Goal: Task Accomplishment & Management: Manage account settings

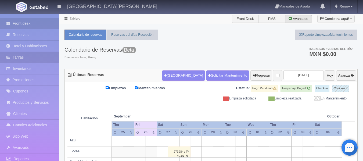
click at [33, 60] on link "Tarifas" at bounding box center [29, 57] width 59 height 11
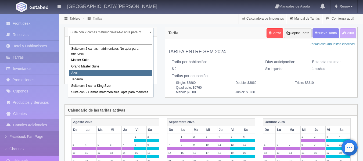
select select "1919"
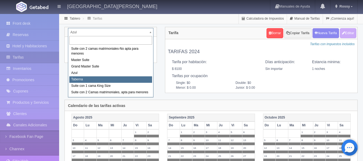
select select "1920"
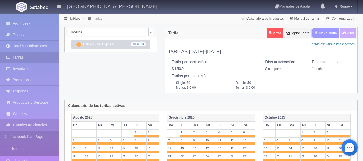
click at [324, 37] on button "Nueva Tarifa" at bounding box center [325, 33] width 27 height 10
select select
checkbox input "true"
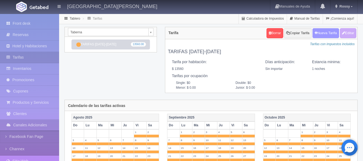
checkbox input "true"
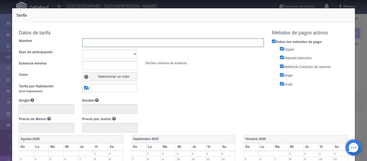
click at [120, 44] on input "text" at bounding box center [173, 42] width 182 height 9
type input "Tarifas 2026"
click at [97, 52] on select "Sin importar 1 2 3 4 5 6 7 8 9 10" at bounding box center [109, 54] width 55 height 9
select select "0"
click at [82, 50] on select "Sin importar 1 2 3 4 5 6 7 8 9 10" at bounding box center [109, 54] width 55 height 9
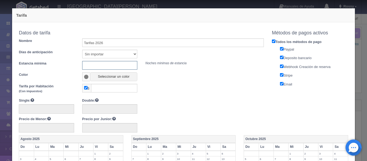
click at [95, 65] on input "text" at bounding box center [109, 65] width 55 height 9
type input "1"
click at [86, 78] on span at bounding box center [86, 77] width 5 height 4
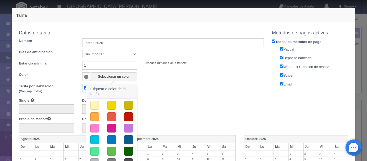
click at [111, 101] on button "button" at bounding box center [111, 105] width 9 height 9
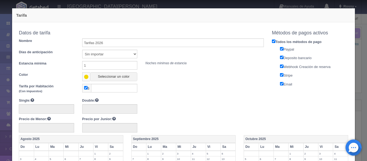
click at [84, 88] on input "checkbox" at bounding box center [85, 87] width 3 height 3
checkbox input "false"
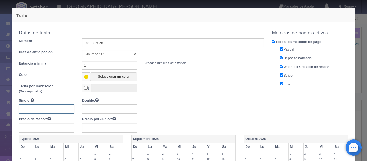
click at [47, 108] on input "text" at bounding box center [46, 108] width 55 height 9
type input "14230"
click at [96, 112] on input "text" at bounding box center [109, 108] width 55 height 9
drag, startPoint x: 36, startPoint y: 110, endPoint x: 0, endPoint y: 106, distance: 36.0
click at [0, 106] on div "Tarifa Copiar tarifa a la habitación Taberna Suite con 2 camas matrimoniales-No…" at bounding box center [183, 80] width 367 height 161
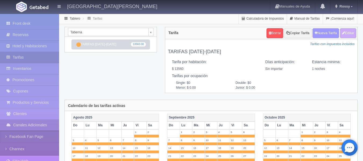
click at [333, 35] on button "Nueva Tarifa" at bounding box center [325, 33] width 27 height 10
select select
checkbox input "true"
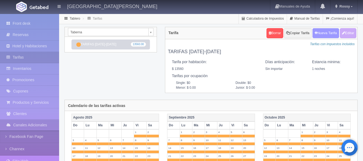
checkbox input "true"
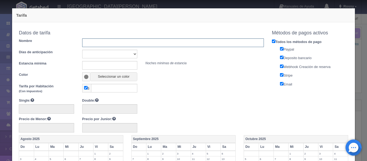
click at [134, 43] on input "text" at bounding box center [173, 42] width 182 height 9
type input "Tarifas 2026"
click at [96, 52] on select "Sin importar 1 2 3 4 5 6 7 8 9 10" at bounding box center [109, 54] width 55 height 9
select select "0"
click at [82, 50] on select "Sin importar 1 2 3 4 5 6 7 8 9 10" at bounding box center [109, 54] width 55 height 9
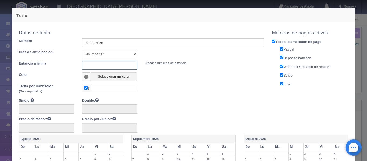
click at [94, 65] on input "text" at bounding box center [109, 65] width 55 height 9
type input "1"
click at [85, 75] on span at bounding box center [86, 77] width 5 height 4
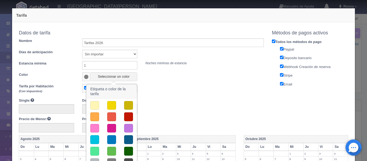
click at [110, 104] on button "button" at bounding box center [111, 105] width 9 height 9
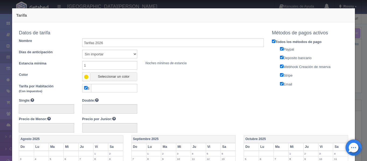
click at [84, 86] on input "checkbox" at bounding box center [85, 87] width 3 height 3
checkbox input "false"
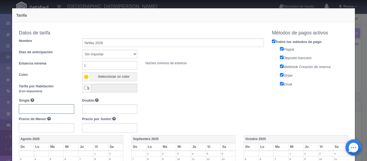
click at [53, 107] on input "text" at bounding box center [46, 108] width 55 height 9
type input "14230"
click at [103, 109] on input "text" at bounding box center [109, 108] width 55 height 9
type input "14230"
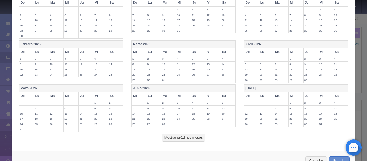
scroll to position [211, 0]
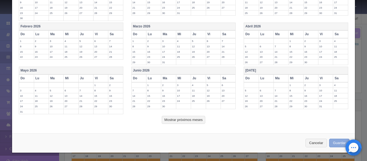
click at [332, 142] on button "Guardar" at bounding box center [339, 143] width 20 height 9
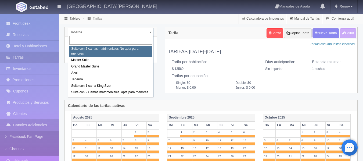
select select "1891"
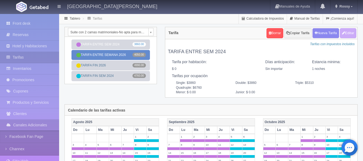
click at [117, 57] on link "TARIFA ENTRE SEMANA 2026 4050.00" at bounding box center [110, 55] width 78 height 10
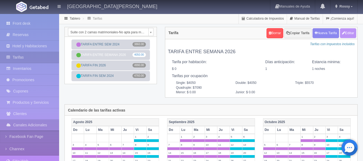
click at [349, 30] on button "Editar" at bounding box center [348, 33] width 16 height 10
type input "TARIFA ENTRE SEMANA 2026"
select select "1"
type input "1"
checkbox input "false"
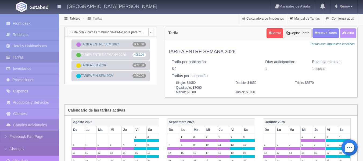
type input "4050"
type input "5570"
type input "7090"
type input "0.00"
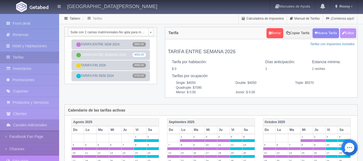
type input "0.00"
checkbox input "true"
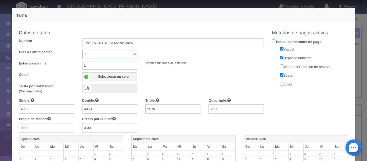
click at [99, 56] on select "Sin importar 1 2 3 4 5 6 7 8 9 10" at bounding box center [109, 54] width 55 height 9
select select "0"
click at [82, 50] on select "Sin importar 1 2 3 4 5 6 7 8 9 10" at bounding box center [109, 54] width 55 height 9
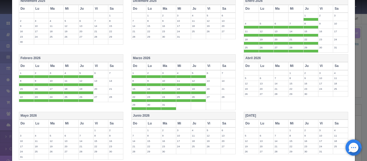
scroll to position [233, 0]
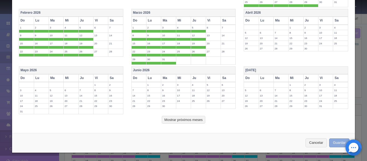
click at [330, 147] on button "Guardar" at bounding box center [339, 142] width 20 height 9
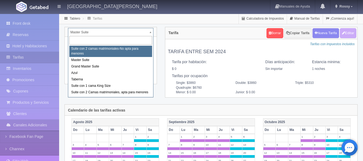
select select "1891"
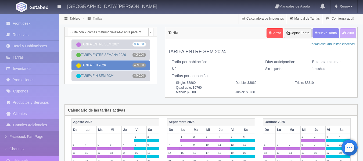
click at [105, 64] on link "TARIFA FIN 2026 4990.00" at bounding box center [110, 65] width 78 height 10
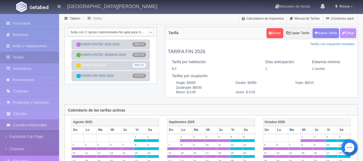
click at [349, 34] on button "Editar" at bounding box center [348, 33] width 16 height 10
type input "TARIFA FIN 2026"
select select "1"
type input "1"
checkbox input "false"
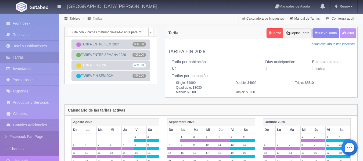
type input "4990"
type input "6510"
type input "8030"
type input "0.00"
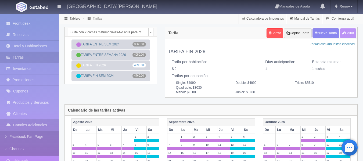
type input "0.00"
checkbox input "true"
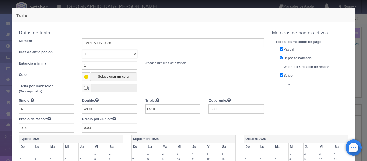
click at [100, 54] on select "Sin importar 1 2 3 4 5 6 7 8 9 10" at bounding box center [109, 54] width 55 height 9
select select "0"
click at [82, 50] on select "Sin importar 1 2 3 4 5 6 7 8 9 10" at bounding box center [109, 54] width 55 height 9
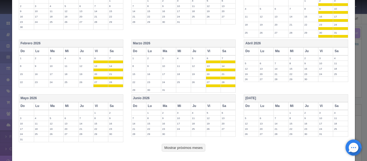
scroll to position [230, 0]
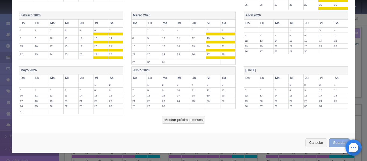
click at [335, 140] on button "Guardar" at bounding box center [339, 142] width 20 height 9
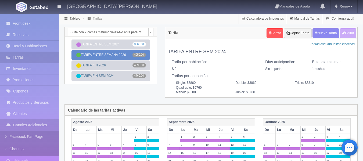
click at [115, 56] on link "TARIFA ENTRE SEMANA 2026 4050.00" at bounding box center [110, 55] width 78 height 10
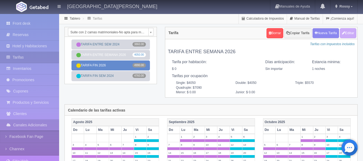
click at [121, 66] on link "TARIFA FIN 2026 4990.00" at bounding box center [110, 65] width 78 height 10
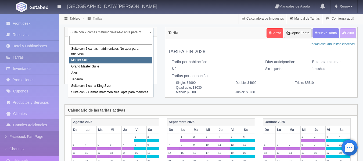
select select "1894"
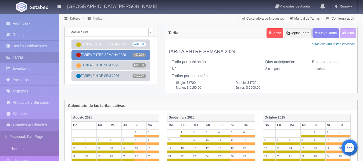
click at [114, 57] on link "TARIFA ENTRE SEMANA 2026 4930.00" at bounding box center [110, 55] width 78 height 10
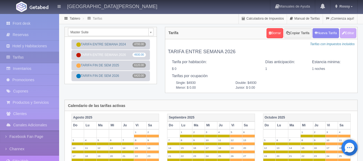
click at [347, 27] on div "Borrar Copiar Tarifa [GEOGRAPHIC_DATA] Editar" at bounding box center [311, 33] width 92 height 13
click at [347, 32] on button "Editar" at bounding box center [348, 33] width 16 height 10
type input "TARIFA ENTRE SEMANA 2026"
select select "1"
type input "1"
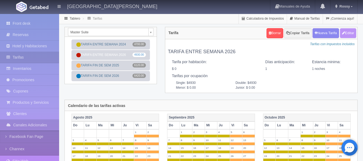
checkbox input "false"
type input "4930"
type input "0.00"
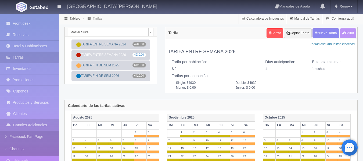
checkbox input "true"
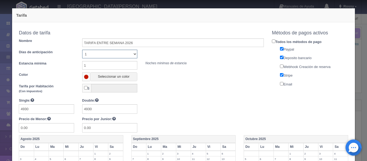
click at [97, 55] on select "Sin importar 1 2 3 4 5 6 7 8 9 10" at bounding box center [109, 54] width 55 height 9
select select "0"
click at [82, 50] on select "Sin importar 1 2 3 4 5 6 7 8 9 10" at bounding box center [109, 54] width 55 height 9
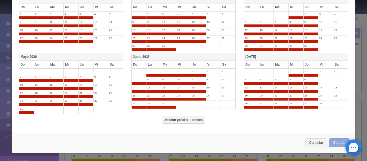
click at [333, 146] on button "Guardar" at bounding box center [339, 142] width 20 height 9
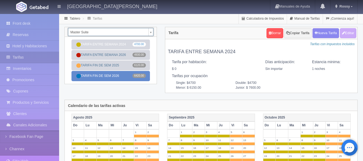
click at [118, 74] on link "TARIFA FIN DE SEM 2026 6420.00" at bounding box center [110, 76] width 78 height 10
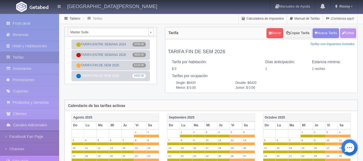
click at [345, 35] on button "Editar" at bounding box center [348, 33] width 16 height 10
type input "TARIFA FIN DE SEM 2026"
select select "1"
type input "1"
checkbox input "false"
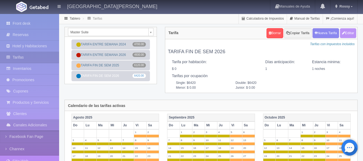
type input "6420"
type input "0.00"
checkbox input "true"
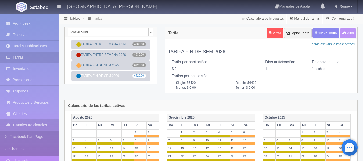
checkbox input "true"
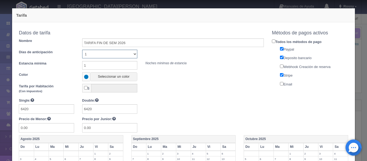
click at [130, 56] on select "Sin importar 1 2 3 4 5 6 7 8 9 10" at bounding box center [109, 54] width 55 height 9
select select "0"
click at [82, 50] on select "Sin importar 1 2 3 4 5 6 7 8 9 10" at bounding box center [109, 54] width 55 height 9
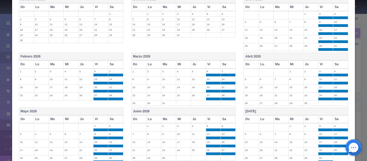
scroll to position [244, 0]
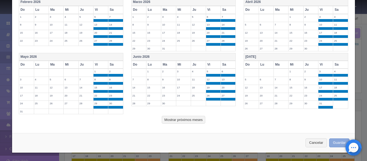
click at [334, 142] on button "Guardar" at bounding box center [339, 142] width 20 height 9
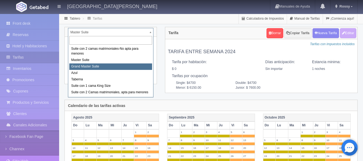
select select "1918"
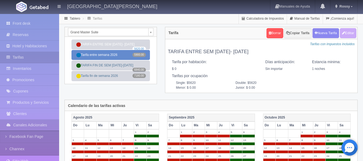
click at [114, 55] on link "Tarifa entre semana 2026 5900.00" at bounding box center [110, 55] width 78 height 10
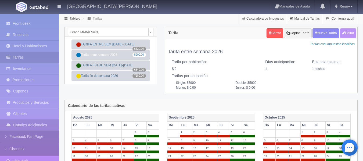
click at [350, 33] on button "Editar" at bounding box center [348, 33] width 16 height 10
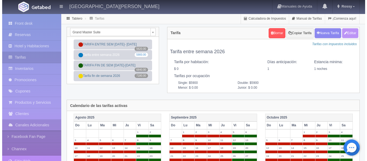
type input "Tarifa entre semana 2026"
select select "1"
type input "1"
checkbox input "false"
type input "5900"
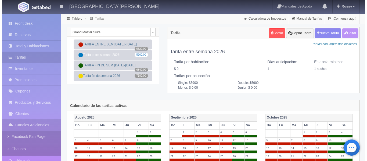
type input "5900"
type input "0.00"
checkbox input "true"
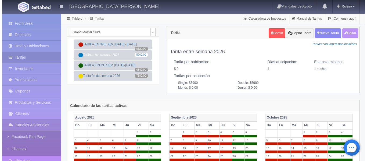
checkbox input "true"
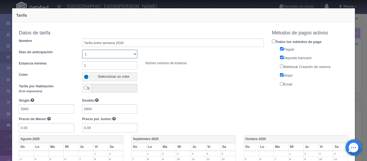
click at [127, 52] on select "Sin importar 1 2 3 4 5 6 7 8 9 10" at bounding box center [109, 54] width 55 height 9
select select "0"
click at [82, 50] on select "Sin importar 1 2 3 4 5 6 7 8 9 10" at bounding box center [109, 54] width 55 height 9
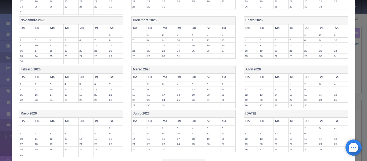
scroll to position [211, 0]
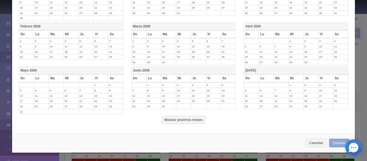
click at [333, 143] on button "Guardar" at bounding box center [339, 143] width 20 height 9
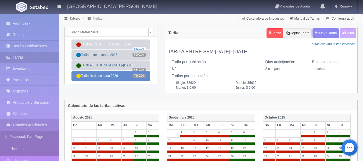
click at [115, 79] on link "Tarifa fin de semana 2026 7180.00" at bounding box center [110, 76] width 78 height 10
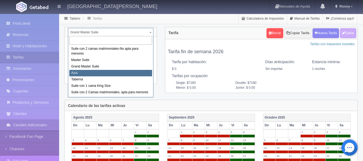
select select "1919"
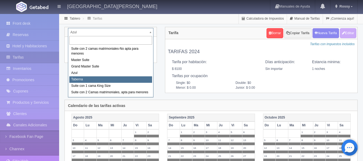
select select "1920"
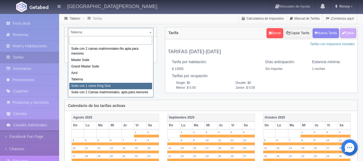
select select "1921"
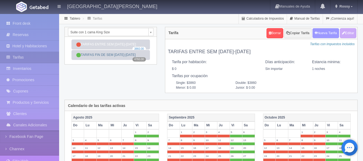
click at [325, 33] on button "Nueva Tarifa" at bounding box center [325, 33] width 27 height 10
select select
checkbox input "true"
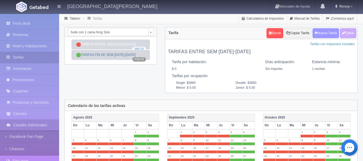
checkbox input "true"
click at [328, 35] on button "Nueva Tarifa" at bounding box center [325, 33] width 27 height 10
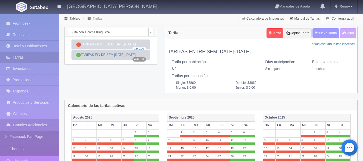
select select
checkbox input "true"
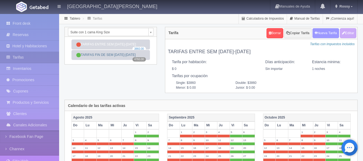
checkbox input "true"
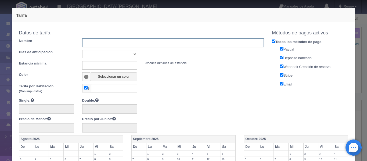
click at [119, 46] on input "text" at bounding box center [173, 42] width 182 height 9
type input "Tarifa entre semana 2026"
click at [122, 54] on select "Sin importar 1 2 3 4 5 6 7 8 9 10" at bounding box center [109, 54] width 55 height 9
select select "0"
click at [82, 50] on select "Sin importar 1 2 3 4 5 6 7 8 9 10" at bounding box center [109, 54] width 55 height 9
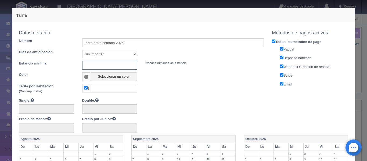
click at [104, 67] on input "text" at bounding box center [109, 65] width 55 height 9
type input "1"
click at [86, 77] on span at bounding box center [86, 77] width 5 height 4
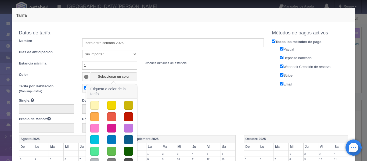
click at [111, 129] on button "button" at bounding box center [111, 128] width 9 height 9
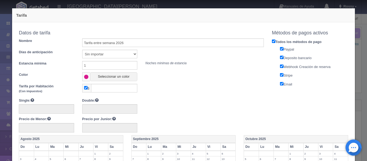
click at [87, 86] on span "$" at bounding box center [86, 88] width 9 height 9
click at [84, 88] on input "checkbox" at bounding box center [85, 87] width 3 height 3
checkbox input "false"
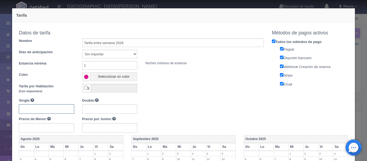
click at [39, 107] on input "text" at bounding box center [46, 108] width 55 height 9
type input "4050.00"
type input "4050"
click at [38, 109] on input "4050.00" at bounding box center [46, 108] width 55 height 9
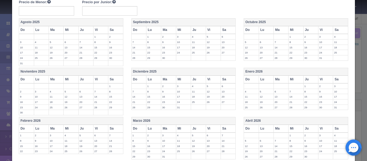
scroll to position [211, 0]
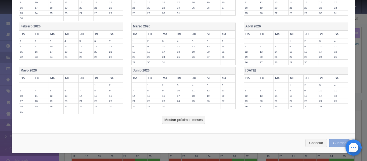
type input "4050"
click at [331, 142] on button "Guardar" at bounding box center [339, 143] width 20 height 9
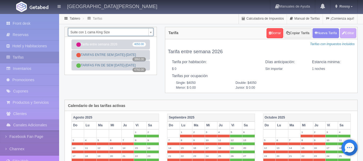
click at [349, 32] on button "Editar" at bounding box center [348, 33] width 16 height 10
type input "Tarifa entre semana 2026"
select select "0"
type input "1"
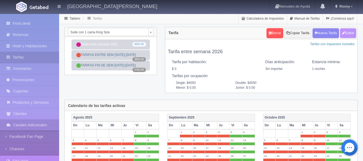
checkbox input "false"
type input "4050"
type input "0.00"
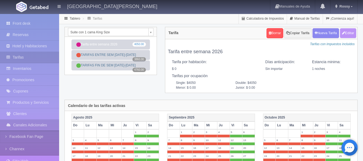
checkbox input "true"
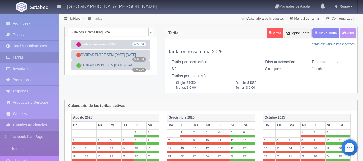
checkbox input "true"
click at [326, 31] on button "Nueva Tarifa" at bounding box center [325, 33] width 27 height 10
select select
checkbox input "true"
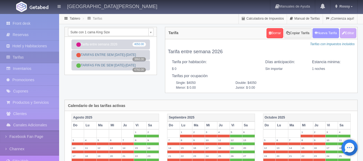
checkbox input "true"
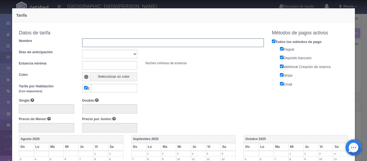
click at [160, 41] on input "text" at bounding box center [173, 42] width 182 height 9
type input "Tarifa fin de semana 2026"
click at [99, 53] on select "Sin importar 1 2 3 4 5 6 7 8 9 10" at bounding box center [109, 54] width 55 height 9
select select "0"
click at [82, 50] on select "Sin importar 1 2 3 4 5 6 7 8 9 10" at bounding box center [109, 54] width 55 height 9
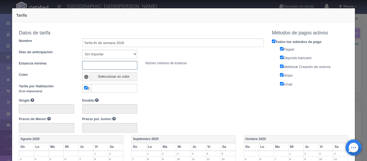
click at [95, 67] on input "text" at bounding box center [109, 65] width 55 height 9
type input "1"
click at [85, 75] on span at bounding box center [86, 77] width 5 height 4
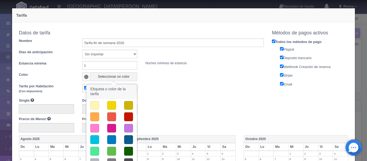
click at [112, 113] on button "button" at bounding box center [111, 116] width 9 height 9
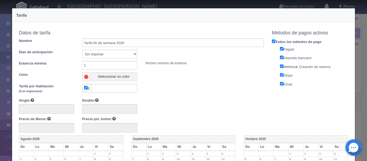
click at [85, 87] on input "checkbox" at bounding box center [85, 87] width 3 height 3
checkbox input "false"
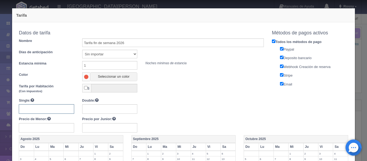
click at [59, 107] on input "text" at bounding box center [46, 108] width 55 height 9
type input "4990"
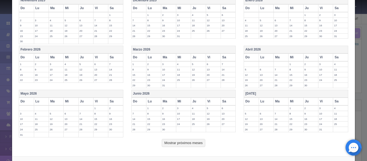
scroll to position [211, 0]
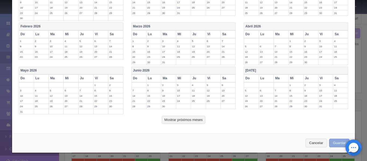
type input "4990"
click at [336, 143] on button "Guardar" at bounding box center [339, 143] width 20 height 9
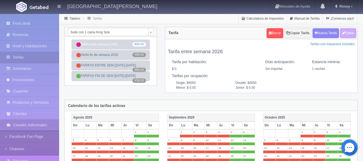
click at [153, 31] on div "Suite con 1 cama [PERSON_NAME] Size Suite con 2 camas matrimoniales-No apta par…" at bounding box center [111, 32] width 92 height 10
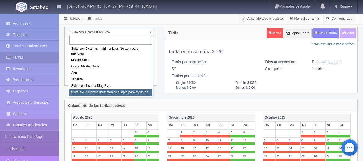
select select "1983"
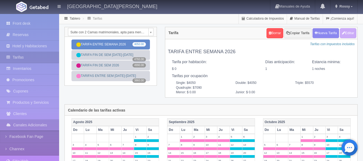
click at [117, 48] on link "TARIFA ENTRE SEMANA 2026 4050.00" at bounding box center [110, 44] width 78 height 10
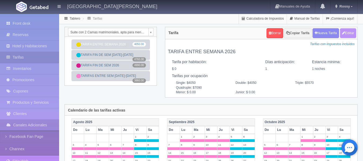
click at [351, 30] on button "Editar" at bounding box center [348, 33] width 16 height 10
type input "TARIFA ENTRE SEMANA 2026"
select select "1"
type input "1"
checkbox input "false"
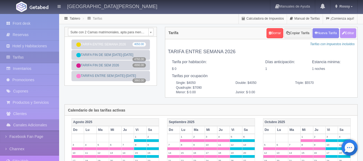
type input "4050"
type input "5570"
type input "7090"
type input "0.00"
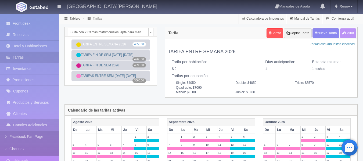
type input "0.00"
checkbox input "true"
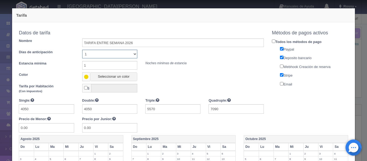
click at [120, 56] on select "Sin importar 1 2 3 4 5 6 7 8 9 10" at bounding box center [109, 54] width 55 height 9
select select "0"
click at [82, 50] on select "Sin importar 1 2 3 4 5 6 7 8 9 10" at bounding box center [109, 54] width 55 height 9
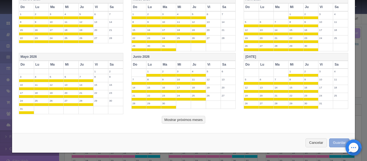
click at [335, 146] on button "Guardar" at bounding box center [339, 142] width 20 height 9
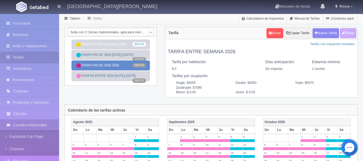
click at [111, 64] on link "TARIFA FIN DE SEM 2026 4990.00" at bounding box center [110, 65] width 78 height 10
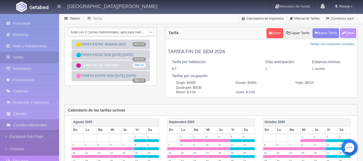
click at [344, 37] on button "Editar" at bounding box center [348, 33] width 16 height 10
type input "TARIFA FIN DE SEM 2026"
select select "1"
type input "1"
checkbox input "false"
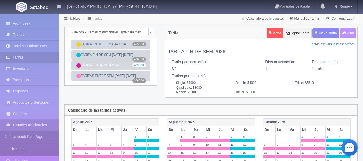
type input "4990"
type input "6510"
type input "8030"
type input "0.00"
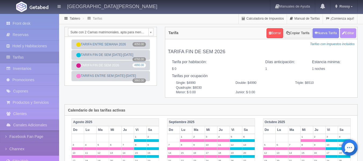
type input "0.00"
checkbox input "true"
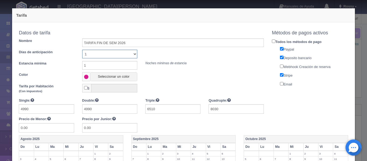
click at [120, 53] on select "Sin importar 1 2 3 4 5 6 7 8 9 10" at bounding box center [109, 54] width 55 height 9
select select "0"
click at [82, 50] on select "Sin importar 1 2 3 4 5 6 7 8 9 10" at bounding box center [109, 54] width 55 height 9
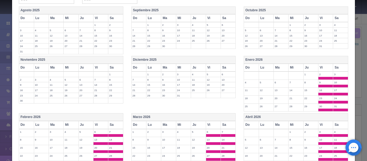
scroll to position [244, 0]
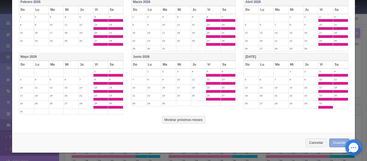
click at [332, 141] on button "Guardar" at bounding box center [339, 142] width 20 height 9
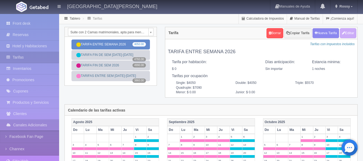
click at [115, 45] on link "TARIFA ENTRE SEMANA 2026 4050.00" at bounding box center [110, 44] width 78 height 10
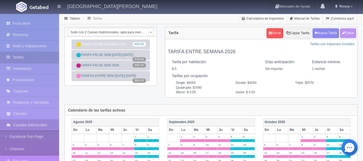
click at [346, 35] on button "Editar" at bounding box center [348, 33] width 16 height 10
type input "TARIFA ENTRE SEMANA 2026"
select select "0"
type input "1"
checkbox input "false"
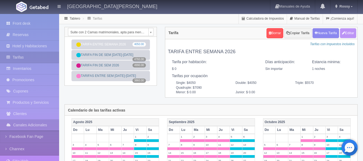
type input "4050"
type input "5570"
type input "7090"
type input "0.00"
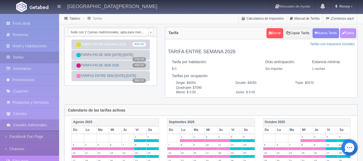
type input "0.00"
checkbox input "true"
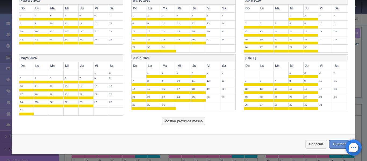
scroll to position [246, 0]
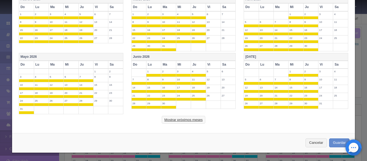
click at [183, 122] on button "Mostrar próximos meses" at bounding box center [183, 120] width 43 height 8
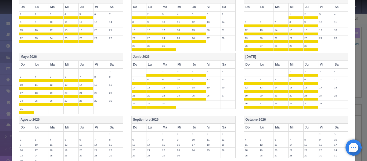
click at [75, 118] on th "Agosto 2026" at bounding box center [71, 120] width 104 height 8
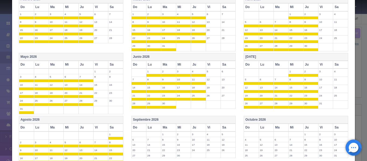
click at [111, 128] on th "Sa" at bounding box center [115, 128] width 15 height 8
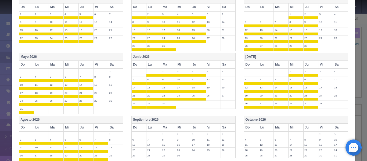
click at [101, 129] on th "Vi" at bounding box center [100, 128] width 15 height 8
click at [173, 118] on th "Septiembre 2026" at bounding box center [183, 120] width 104 height 8
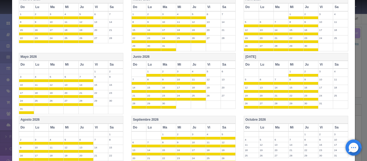
click at [216, 126] on th "Vi" at bounding box center [213, 128] width 15 height 8
click at [230, 127] on th "Sa" at bounding box center [227, 128] width 15 height 8
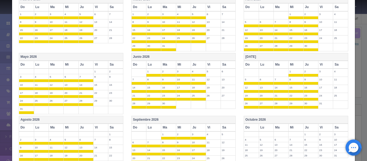
click at [279, 118] on th "Octubre 2026" at bounding box center [296, 120] width 104 height 8
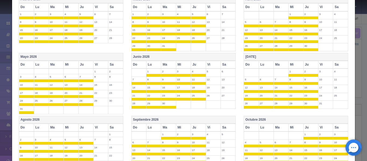
click at [323, 125] on th "Vi" at bounding box center [325, 128] width 15 height 8
click at [335, 125] on th "Sa" at bounding box center [340, 128] width 15 height 8
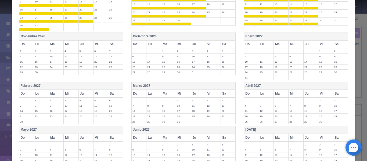
scroll to position [393, 0]
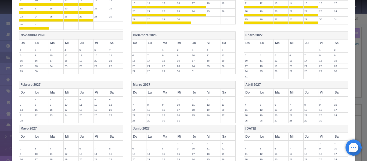
click at [98, 38] on th "Noviembre 2026" at bounding box center [71, 36] width 104 height 8
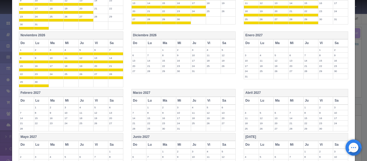
click at [100, 42] on th "Vi" at bounding box center [100, 43] width 15 height 8
click at [118, 43] on th "Sa" at bounding box center [115, 43] width 15 height 8
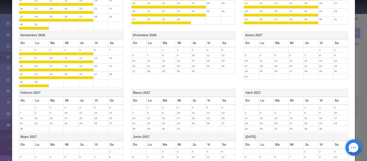
click at [190, 37] on th "Diciembre 2026" at bounding box center [183, 36] width 104 height 8
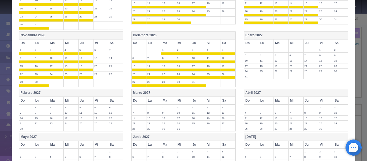
click at [211, 44] on th "Vi" at bounding box center [213, 43] width 15 height 8
click at [228, 45] on th "Sa" at bounding box center [227, 43] width 15 height 8
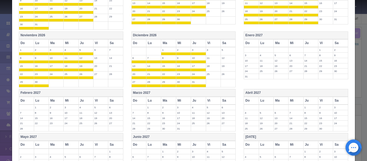
scroll to position [459, 0]
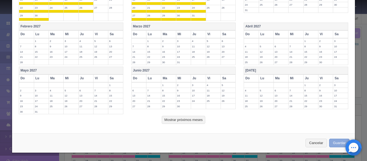
click at [336, 144] on button "Guardar" at bounding box center [339, 143] width 20 height 9
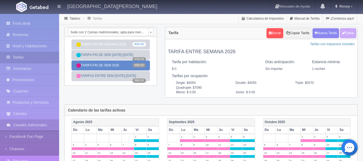
click at [124, 65] on link "TARIFA FIN DE SEM 2026 4990.00" at bounding box center [110, 65] width 78 height 10
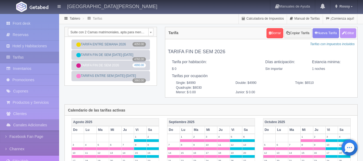
click at [345, 35] on button "Editar" at bounding box center [348, 33] width 16 height 10
type input "TARIFA FIN DE SEM 2026"
select select "0"
type input "1"
checkbox input "false"
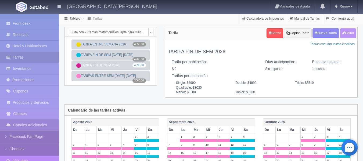
type input "4990"
type input "6510"
type input "8030"
type input "0.00"
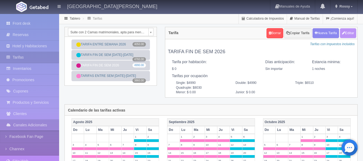
type input "0.00"
checkbox input "true"
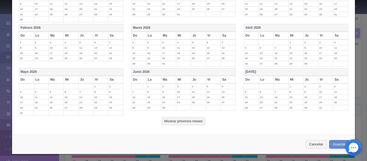
scroll to position [211, 0]
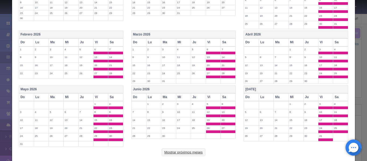
click at [191, 152] on button "Mostrar próximos meses" at bounding box center [183, 152] width 43 height 8
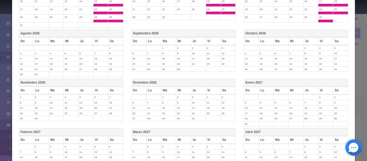
scroll to position [331, 0]
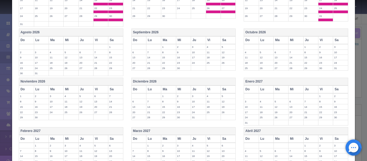
click at [110, 37] on th "Sa" at bounding box center [115, 40] width 15 height 8
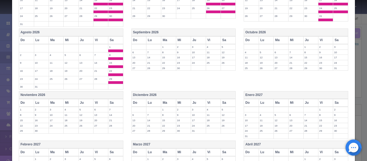
click at [93, 38] on th "Vi" at bounding box center [100, 40] width 15 height 8
click at [211, 41] on th "Vi" at bounding box center [213, 40] width 15 height 8
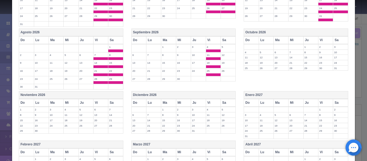
click at [232, 41] on th "Sa" at bounding box center [227, 40] width 15 height 8
click at [333, 41] on th "Sa" at bounding box center [340, 40] width 15 height 8
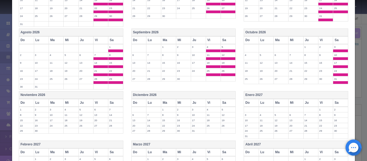
click at [326, 40] on th "Vi" at bounding box center [325, 40] width 15 height 8
click at [95, 105] on th "Vi" at bounding box center [100, 103] width 15 height 8
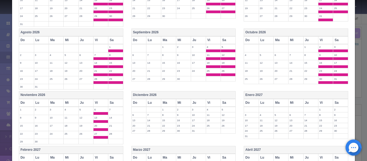
click at [116, 106] on th "Sa" at bounding box center [115, 103] width 15 height 8
click at [206, 105] on th "Vi" at bounding box center [213, 103] width 15 height 8
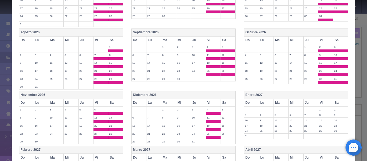
click at [226, 105] on th "Sa" at bounding box center [227, 103] width 15 height 8
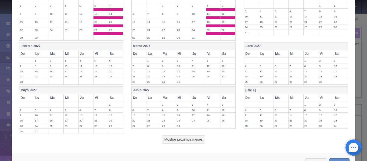
scroll to position [454, 0]
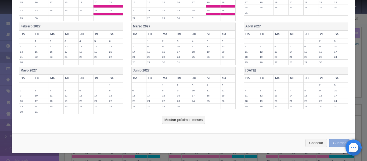
click at [333, 143] on button "Guardar" at bounding box center [339, 143] width 20 height 9
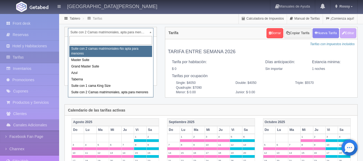
select select "1891"
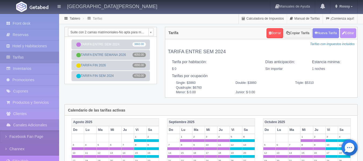
click at [346, 32] on button "Editar" at bounding box center [348, 33] width 16 height 10
type input "TARIFA ENTRE SEM 2024"
select select "0"
type input "1"
checkbox input "false"
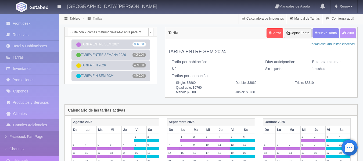
type input "3860"
type input "5310"
type input "6760"
type input "0.00"
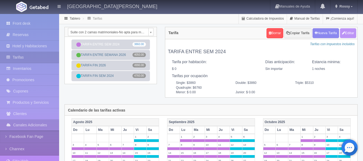
type input "0.00"
checkbox input "true"
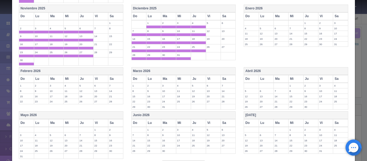
scroll to position [152, 0]
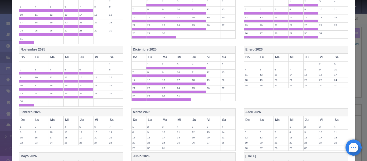
click at [298, 52] on th "Enero 2026" at bounding box center [296, 50] width 104 height 8
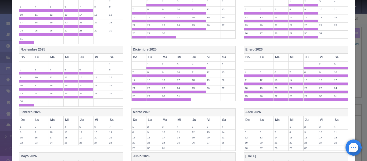
click at [335, 59] on th "Sa" at bounding box center [340, 57] width 15 height 8
click at [318, 57] on th "Vi" at bounding box center [325, 57] width 15 height 8
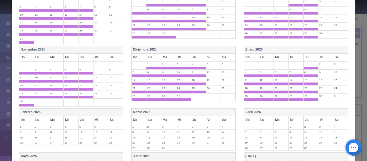
click at [312, 111] on th "Abril 2026" at bounding box center [296, 112] width 104 height 8
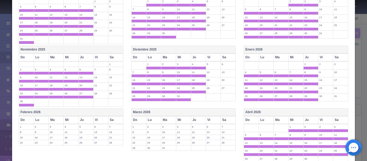
click at [334, 120] on th "Sa" at bounding box center [340, 120] width 15 height 8
click at [321, 122] on th "Vi" at bounding box center [325, 120] width 15 height 8
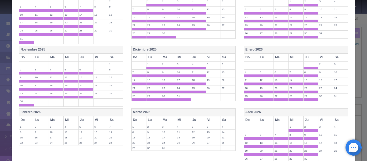
click at [215, 112] on th "Marzo 2026" at bounding box center [183, 112] width 104 height 8
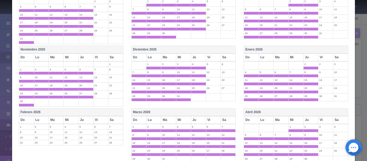
click at [228, 119] on th "Sa" at bounding box center [227, 120] width 15 height 8
click at [214, 119] on th "Vi" at bounding box center [213, 120] width 15 height 8
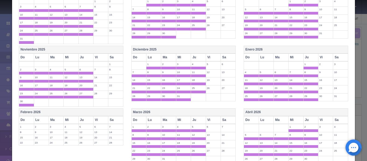
click at [100, 111] on th "Febrero 2026" at bounding box center [71, 112] width 104 height 8
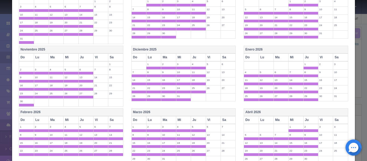
click at [114, 119] on th "Sa" at bounding box center [115, 120] width 15 height 8
click at [94, 118] on th "Vi" at bounding box center [100, 120] width 15 height 8
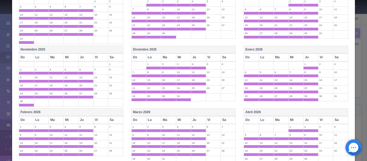
scroll to position [251, 0]
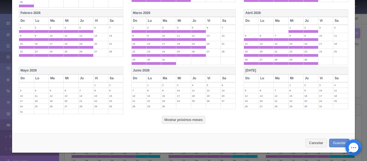
click at [85, 72] on th "Mayo 2026" at bounding box center [71, 71] width 104 height 8
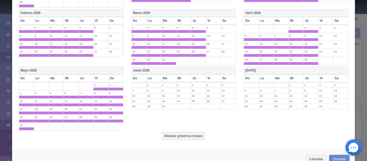
click at [104, 78] on th "Vi" at bounding box center [100, 78] width 15 height 8
click at [120, 80] on th "Sa" at bounding box center [115, 78] width 15 height 8
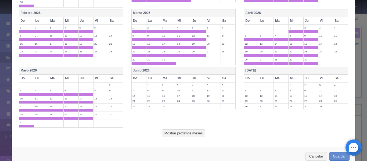
click at [187, 70] on th "Junio 2026" at bounding box center [183, 71] width 104 height 8
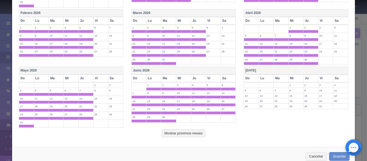
click at [217, 77] on th "Vi" at bounding box center [213, 78] width 15 height 8
click at [224, 78] on th "Sa" at bounding box center [227, 78] width 15 height 8
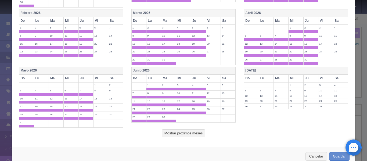
click at [285, 73] on th "[DATE]" at bounding box center [296, 71] width 104 height 8
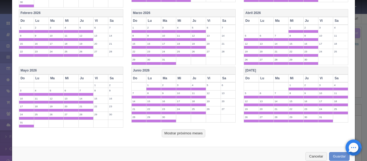
click at [333, 77] on th "Sa" at bounding box center [340, 78] width 15 height 8
click at [323, 77] on th "Vi" at bounding box center [325, 78] width 15 height 8
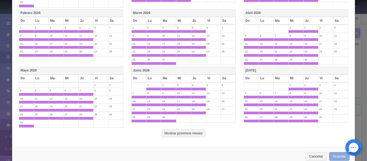
click at [336, 156] on button "Guardar" at bounding box center [339, 156] width 20 height 9
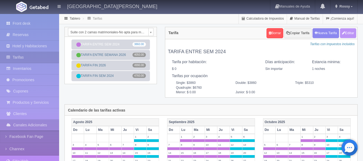
click at [347, 36] on button "Editar" at bounding box center [348, 33] width 16 height 10
type input "TARIFA ENTRE SEM 2024"
select select "0"
type input "1"
checkbox input "false"
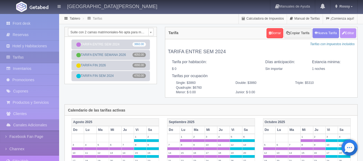
type input "3860"
type input "5310"
type input "6760"
type input "0.00"
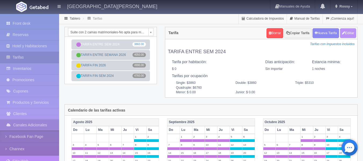
type input "0.00"
checkbox input "true"
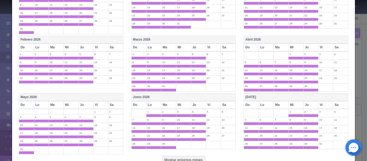
scroll to position [265, 0]
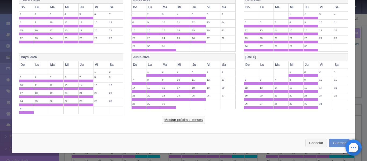
click at [185, 120] on button "Mostrar próximos meses" at bounding box center [183, 120] width 43 height 8
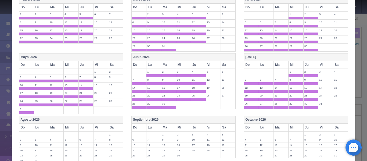
click at [93, 122] on th "Agosto 2026" at bounding box center [71, 120] width 104 height 8
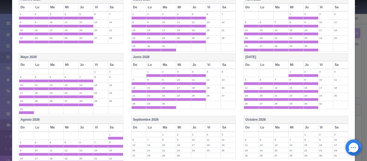
click at [101, 127] on th "Vi" at bounding box center [100, 128] width 15 height 8
click at [121, 126] on th "Sa" at bounding box center [115, 128] width 15 height 8
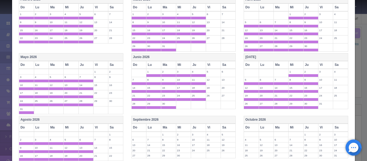
click at [186, 122] on th "Septiembre 2026" at bounding box center [183, 120] width 104 height 8
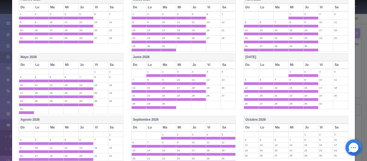
click at [211, 124] on th "Vi" at bounding box center [213, 128] width 15 height 8
click at [223, 126] on th "Sa" at bounding box center [227, 128] width 15 height 8
click at [294, 119] on th "Octubre 2026" at bounding box center [296, 120] width 104 height 8
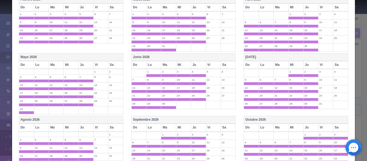
click at [328, 131] on th "Vi" at bounding box center [325, 128] width 15 height 8
click at [337, 129] on th "Sa" at bounding box center [340, 128] width 15 height 8
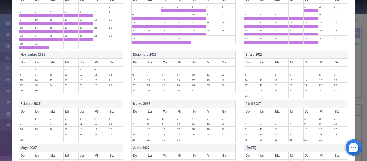
scroll to position [394, 0]
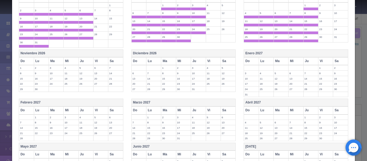
click at [74, 54] on th "Noviembre 2026" at bounding box center [71, 53] width 104 height 8
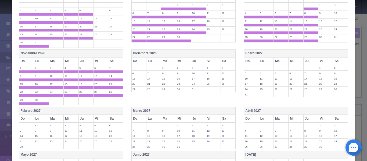
click at [114, 59] on th "Sa" at bounding box center [115, 61] width 15 height 8
click at [101, 61] on th "Vi" at bounding box center [100, 61] width 15 height 8
click at [113, 62] on th "Sa" at bounding box center [115, 61] width 15 height 8
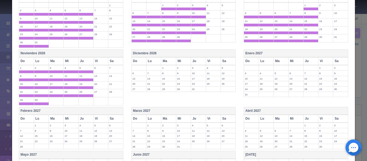
click at [171, 52] on th "Diciembre 2026" at bounding box center [183, 53] width 104 height 8
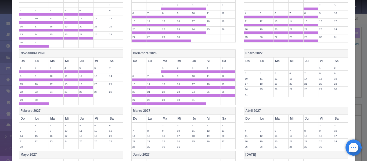
click at [213, 59] on th "Vi" at bounding box center [213, 61] width 15 height 8
click at [229, 61] on th "Sa" at bounding box center [227, 61] width 15 height 8
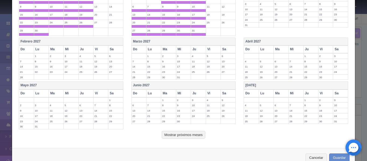
scroll to position [478, 0]
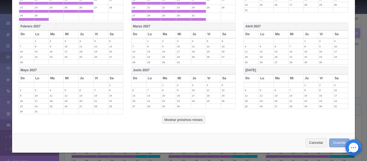
click at [334, 142] on button "Guardar" at bounding box center [339, 142] width 20 height 9
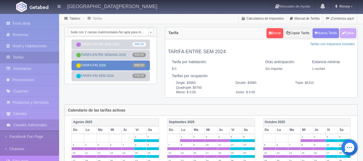
click at [115, 62] on link "TARIFA FIN 2026 4990.00" at bounding box center [110, 65] width 78 height 10
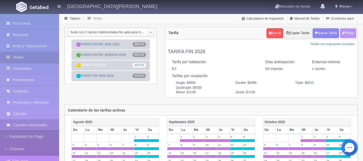
click at [348, 34] on button "Editar" at bounding box center [348, 33] width 16 height 10
type input "TARIFA FIN 2026"
select select "0"
type input "1"
checkbox input "false"
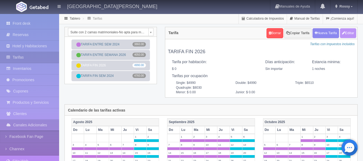
type input "4990"
type input "6510"
type input "8030"
type input "0.00"
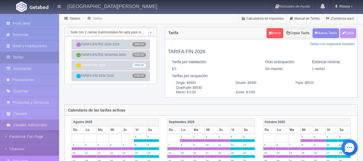
type input "0.00"
checkbox input "true"
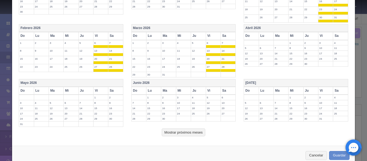
scroll to position [218, 0]
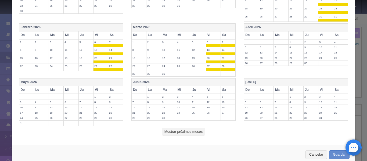
click at [322, 38] on th "Vi" at bounding box center [325, 35] width 15 height 8
click at [334, 35] on th "Sa" at bounding box center [340, 35] width 15 height 8
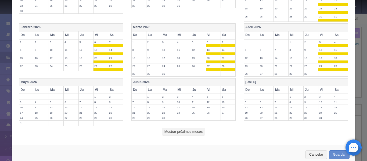
click at [343, 91] on th "Sa" at bounding box center [340, 90] width 15 height 8
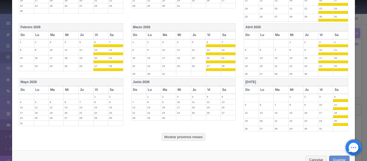
click at [322, 91] on th "Vi" at bounding box center [325, 90] width 15 height 8
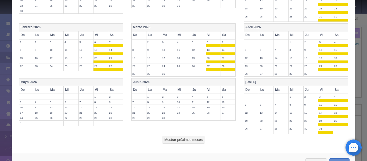
click at [224, 91] on th "Sa" at bounding box center [227, 90] width 15 height 8
click at [212, 89] on th "Vi" at bounding box center [213, 90] width 15 height 8
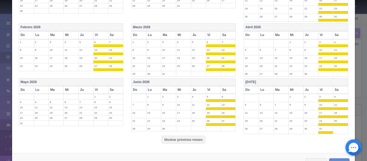
click at [113, 89] on th "Sa" at bounding box center [115, 90] width 15 height 8
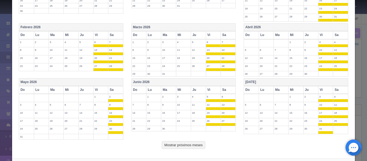
click at [98, 88] on th "Vi" at bounding box center [100, 90] width 15 height 8
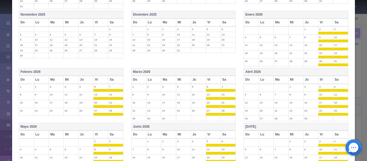
scroll to position [244, 0]
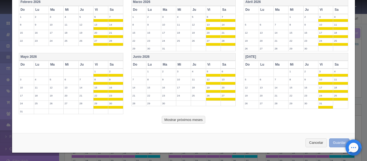
click at [333, 141] on button "Guardar" at bounding box center [339, 142] width 20 height 9
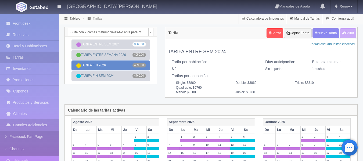
click at [115, 68] on link "TARIFA FIN 2026 4990.00" at bounding box center [110, 65] width 78 height 10
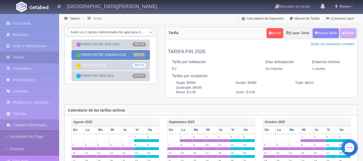
click at [103, 58] on link "TARIFA ENTRE SEMANA 2026 4050.00" at bounding box center [110, 55] width 78 height 10
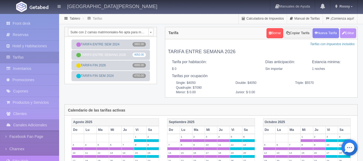
click at [348, 34] on button "Editar" at bounding box center [348, 33] width 16 height 10
type input "TARIFA ENTRE SEMANA 2026"
select select "0"
type input "1"
checkbox input "false"
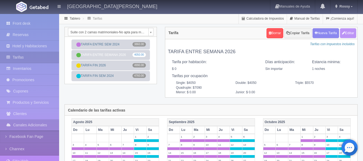
type input "4050"
type input "5570"
type input "7090"
type input "0.00"
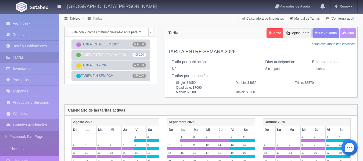
type input "0.00"
checkbox input "true"
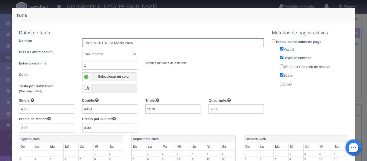
click at [137, 43] on input "TARIFA ENTRE SEMANA 2026" at bounding box center [173, 42] width 182 height 9
type input "Tarifa entre semana 2026"
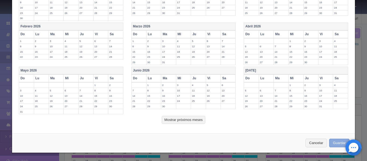
click at [339, 144] on button "Guardar" at bounding box center [339, 143] width 20 height 9
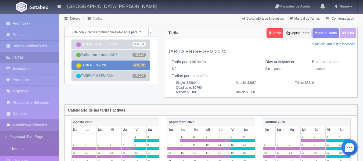
click at [118, 68] on link "TARIFA FIN 2026 4990.00" at bounding box center [110, 65] width 78 height 10
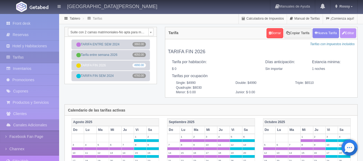
click at [347, 35] on button "Editar" at bounding box center [348, 33] width 16 height 10
type input "TARIFA FIN 2026"
select select "0"
type input "1"
checkbox input "false"
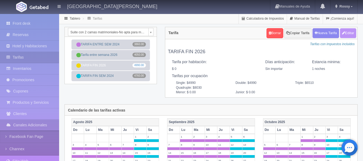
type input "4990"
type input "6510"
type input "8030"
type input "0.00"
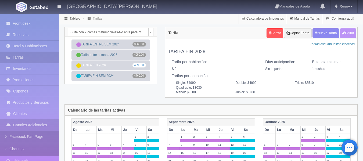
type input "0.00"
checkbox input "true"
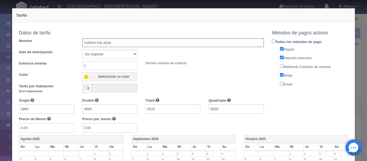
click at [131, 44] on input "TARIFA FIN 2026" at bounding box center [173, 42] width 182 height 9
click at [139, 43] on input "TARIFA FIN 2026" at bounding box center [173, 42] width 182 height 9
type input "TARIFA FIN 2026"
click at [151, 55] on div "Días de anticipación Sin importar 1 2 3 4 5 6 7 8 9 10" at bounding box center [141, 54] width 253 height 9
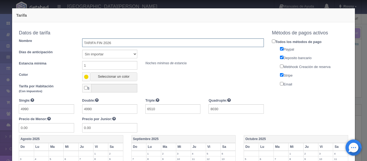
click at [125, 43] on input "TARIFA FIN 2026" at bounding box center [173, 42] width 182 height 9
drag, startPoint x: 125, startPoint y: 43, endPoint x: 51, endPoint y: 39, distance: 74.5
click at [51, 39] on div "Nombre TARIFA FIN 2026" at bounding box center [141, 42] width 253 height 9
type input "Tarifa fin de semana 2026"
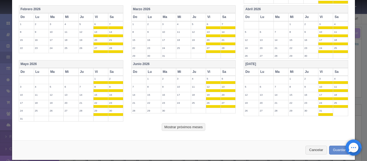
scroll to position [244, 0]
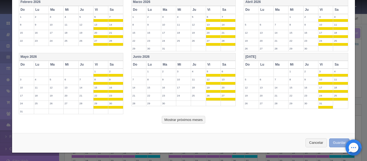
click at [335, 142] on button "Guardar" at bounding box center [339, 142] width 20 height 9
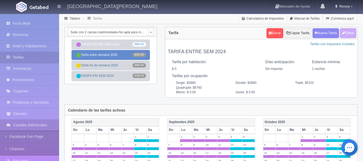
click at [118, 55] on link "Tarifa entre semana 2026 4050.00" at bounding box center [110, 55] width 78 height 10
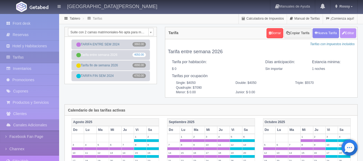
click at [347, 34] on button "Editar" at bounding box center [348, 33] width 16 height 10
type input "Tarifa entre semana 2026"
select select "0"
type input "1"
checkbox input "false"
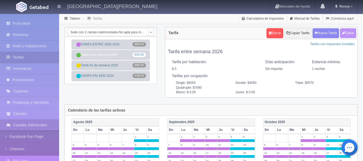
type input "4050"
type input "5570"
type input "7090"
type input "0.00"
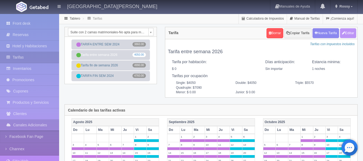
type input "0.00"
checkbox input "true"
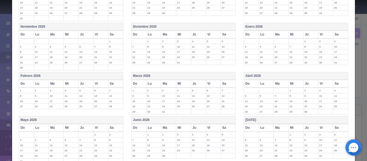
scroll to position [155, 0]
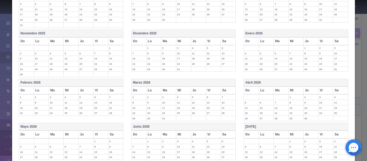
click at [289, 34] on th "Enero 2026" at bounding box center [296, 34] width 104 height 8
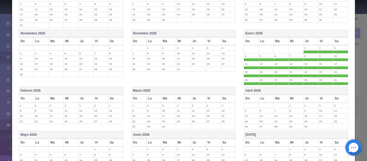
click at [322, 43] on th "Vi" at bounding box center [325, 41] width 15 height 8
click at [334, 42] on th "Sa" at bounding box center [340, 41] width 15 height 8
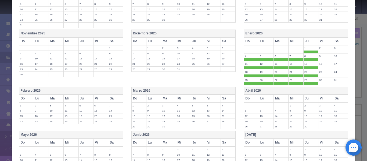
click at [305, 92] on th "Abril 2026" at bounding box center [296, 91] width 104 height 8
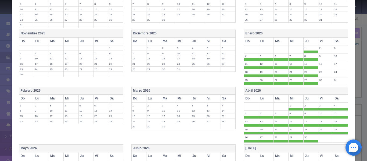
click at [318, 98] on th "Vi" at bounding box center [325, 99] width 15 height 8
click at [336, 99] on th "Sa" at bounding box center [340, 99] width 15 height 8
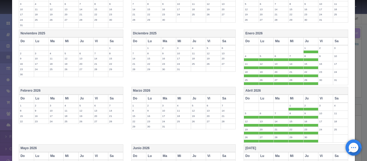
click at [193, 92] on th "Marzo 2026" at bounding box center [183, 91] width 104 height 8
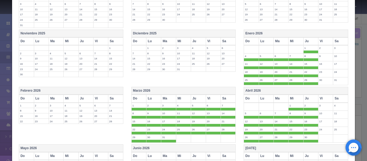
click at [216, 102] on th "Vi" at bounding box center [213, 99] width 15 height 8
click at [221, 100] on th "Sa" at bounding box center [227, 99] width 15 height 8
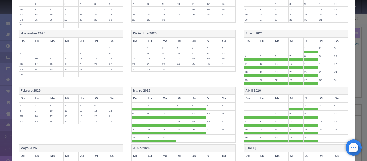
click at [90, 91] on th "Febrero 2026" at bounding box center [71, 91] width 104 height 8
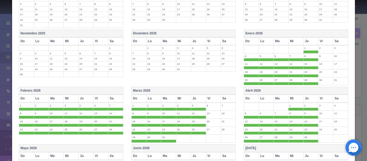
click at [101, 97] on th "Vi" at bounding box center [100, 99] width 15 height 8
click at [111, 98] on th "Sa" at bounding box center [115, 99] width 15 height 8
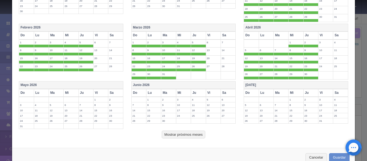
scroll to position [233, 0]
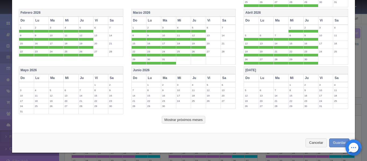
click at [100, 70] on th "Mayo 2026" at bounding box center [71, 71] width 104 height 8
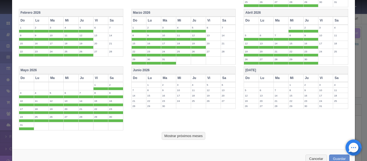
click at [102, 79] on th "Vi" at bounding box center [100, 78] width 15 height 8
click at [113, 79] on th "Sa" at bounding box center [115, 78] width 15 height 8
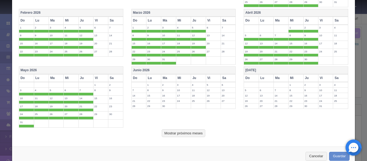
click at [179, 71] on th "Junio 2026" at bounding box center [183, 71] width 104 height 8
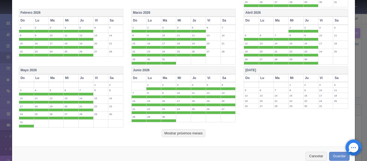
click at [208, 77] on th "Vi" at bounding box center [213, 78] width 15 height 8
click at [222, 80] on th "Sa" at bounding box center [227, 78] width 15 height 8
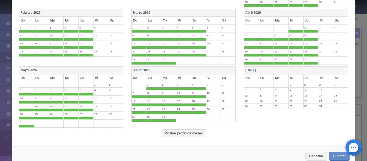
click at [283, 74] on th "[DATE]" at bounding box center [296, 71] width 104 height 8
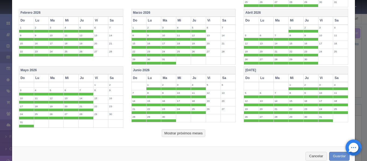
click at [321, 77] on th "Vi" at bounding box center [325, 78] width 15 height 8
click at [334, 78] on th "Sa" at bounding box center [340, 78] width 15 height 8
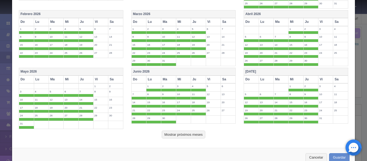
scroll to position [246, 0]
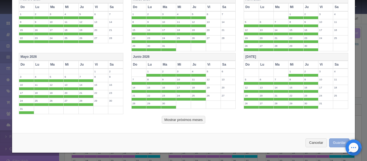
click at [333, 143] on button "Guardar" at bounding box center [339, 142] width 20 height 9
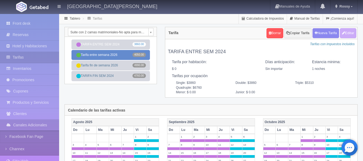
click at [122, 50] on link "Tarifa entre semana 2026 4050.00" at bounding box center [110, 55] width 78 height 10
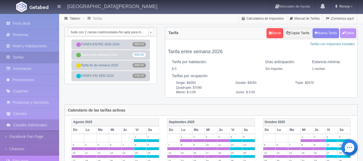
click at [354, 33] on button "Editar" at bounding box center [348, 33] width 16 height 10
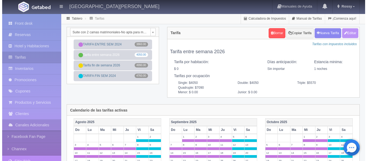
type input "Tarifa entre semana 2026"
select select "0"
type input "1"
checkbox input "false"
type input "4050"
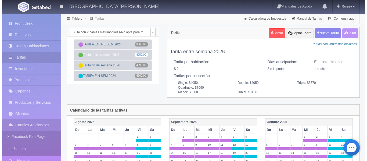
type input "4050"
type input "5570"
type input "7090"
type input "0.00"
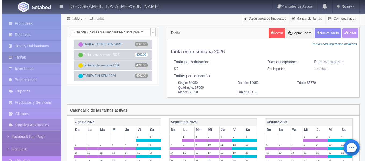
checkbox input "true"
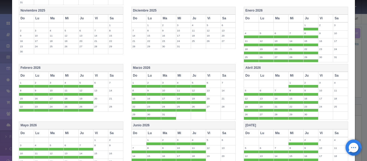
scroll to position [246, 0]
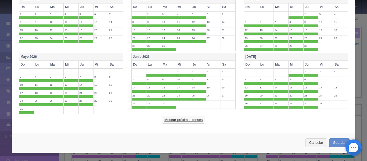
click at [182, 120] on button "Mostrar próximos meses" at bounding box center [183, 120] width 43 height 8
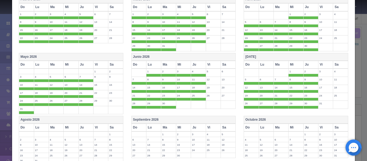
click at [113, 118] on th "Agosto 2026" at bounding box center [71, 120] width 104 height 8
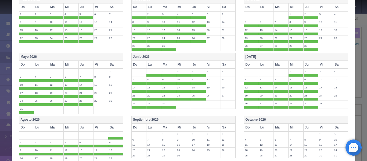
click at [114, 126] on th "Sa" at bounding box center [115, 128] width 15 height 8
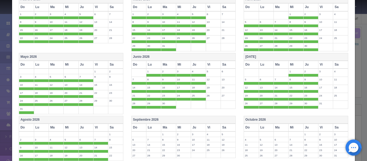
click at [101, 127] on th "Vi" at bounding box center [100, 128] width 15 height 8
click at [194, 118] on th "Septiembre 2026" at bounding box center [183, 120] width 104 height 8
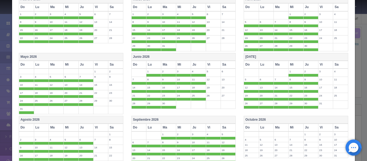
click at [209, 126] on th "Vi" at bounding box center [213, 128] width 15 height 8
click at [220, 128] on th "Sa" at bounding box center [227, 128] width 15 height 8
click at [296, 119] on th "Octubre 2026" at bounding box center [296, 120] width 104 height 8
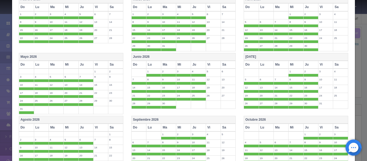
click at [318, 128] on th "Vi" at bounding box center [325, 128] width 15 height 8
click at [333, 129] on th "Sa" at bounding box center [340, 128] width 15 height 8
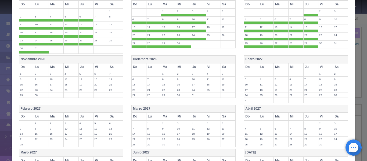
scroll to position [371, 0]
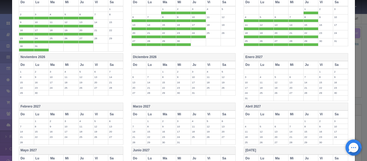
click at [161, 56] on th "Diciembre 2026" at bounding box center [183, 57] width 104 height 8
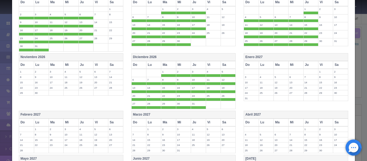
click at [210, 65] on th "Vi" at bounding box center [213, 65] width 15 height 8
click at [220, 66] on th "Sa" at bounding box center [227, 65] width 15 height 8
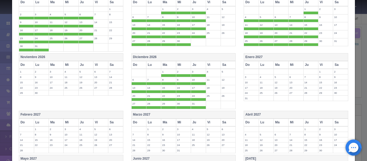
click at [102, 56] on th "Noviembre 2026" at bounding box center [71, 57] width 104 height 8
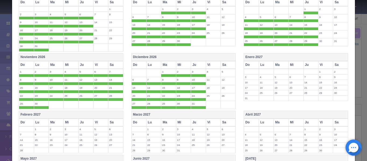
click at [113, 67] on th "Sa" at bounding box center [115, 65] width 15 height 8
click at [100, 65] on th "Vi" at bounding box center [100, 65] width 15 height 8
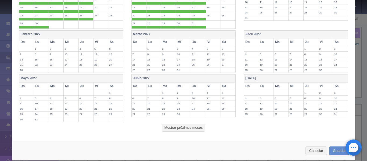
scroll to position [459, 0]
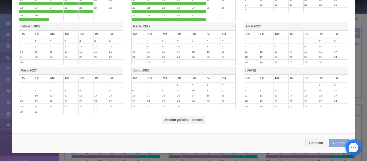
click at [336, 143] on button "Guardar" at bounding box center [339, 143] width 20 height 9
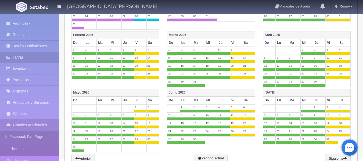
scroll to position [230, 0]
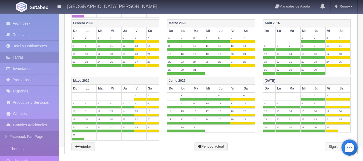
click at [332, 147] on link "Siguiente" at bounding box center [338, 146] width 26 height 9
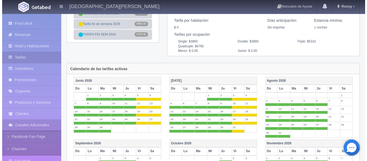
scroll to position [0, 0]
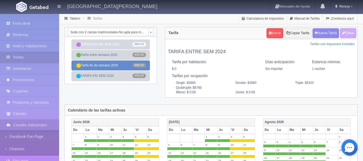
click at [112, 68] on link "Tarifa fin de semana 2026 4990.00" at bounding box center [110, 65] width 78 height 10
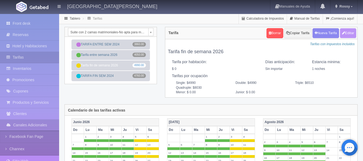
click at [344, 33] on button "Editar" at bounding box center [348, 33] width 16 height 10
type input "Tarifa fin de semana 2026"
select select "0"
type input "1"
checkbox input "false"
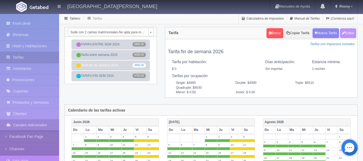
type input "4990"
type input "6510"
type input "8030"
type input "0.00"
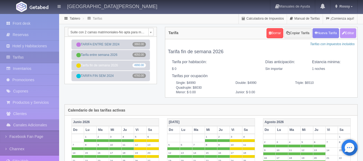
type input "0.00"
checkbox input "true"
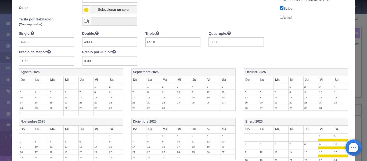
scroll to position [69, 0]
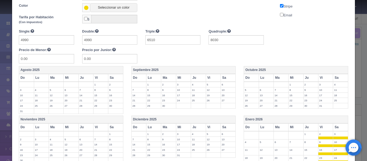
click at [113, 77] on th "Sa" at bounding box center [115, 78] width 15 height 8
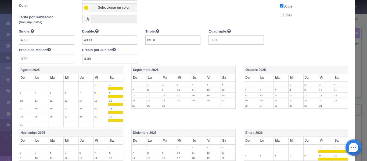
click at [101, 77] on th "Vi" at bounding box center [100, 78] width 15 height 8
click at [226, 81] on th "Sa" at bounding box center [227, 78] width 15 height 8
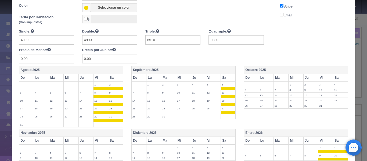
click at [217, 78] on th "Vi" at bounding box center [213, 78] width 15 height 8
click at [333, 75] on th "Sa" at bounding box center [340, 78] width 15 height 8
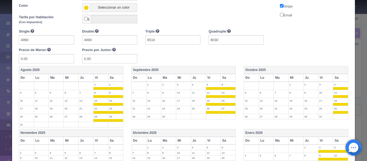
click at [321, 76] on th "Vi" at bounding box center [325, 78] width 15 height 8
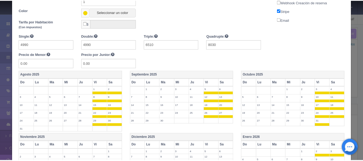
scroll to position [257, 0]
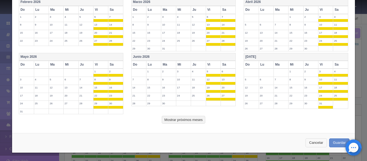
click at [313, 142] on button "Cancelar" at bounding box center [315, 142] width 21 height 9
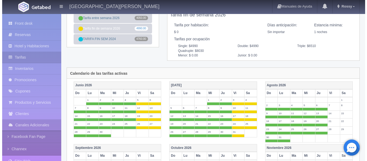
scroll to position [0, 0]
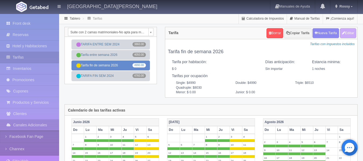
click at [124, 67] on link "Tarifa fin de semana 2026 4990.00" at bounding box center [110, 65] width 78 height 10
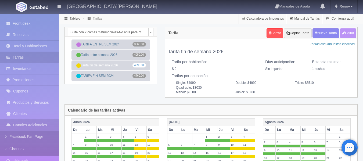
click at [351, 32] on button "Editar" at bounding box center [348, 33] width 16 height 10
type input "Tarifa fin de semana 2026"
select select "0"
type input "1"
checkbox input "false"
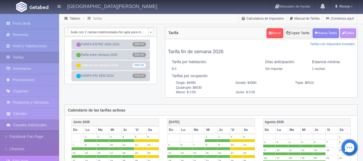
type input "4990"
type input "6510"
type input "8030"
type input "0.00"
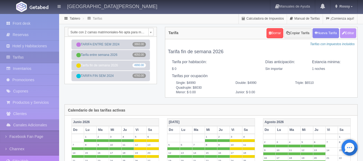
type input "0.00"
checkbox input "true"
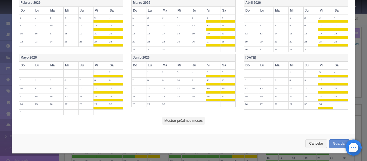
scroll to position [244, 0]
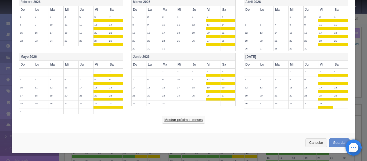
click at [180, 121] on button "Mostrar próximos meses" at bounding box center [183, 120] width 43 height 8
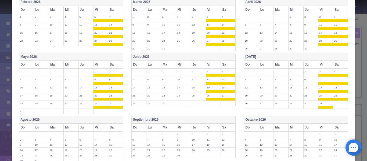
click at [116, 126] on th "Sa" at bounding box center [115, 128] width 15 height 8
click at [93, 127] on th "Vi" at bounding box center [100, 128] width 15 height 8
click at [218, 129] on th "Vi" at bounding box center [213, 128] width 15 height 8
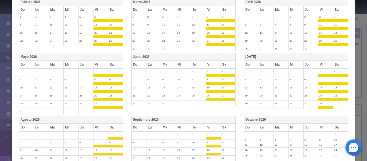
click at [227, 130] on th "Sa" at bounding box center [227, 128] width 15 height 8
click at [337, 128] on th "Sa" at bounding box center [340, 128] width 15 height 8
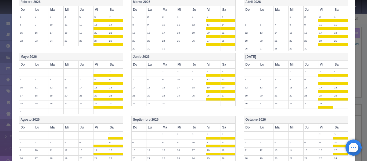
click at [326, 127] on th "Vi" at bounding box center [325, 128] width 15 height 8
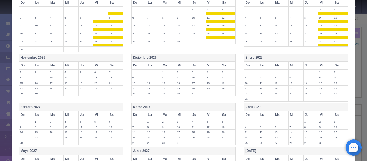
scroll to position [375, 0]
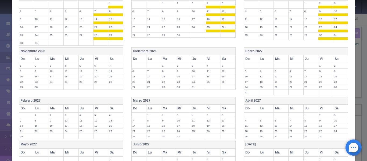
click at [220, 59] on th "Sa" at bounding box center [227, 59] width 15 height 8
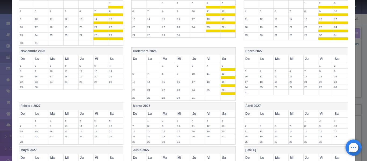
click at [209, 59] on th "Vi" at bounding box center [213, 59] width 15 height 8
click at [113, 60] on th "Sa" at bounding box center [115, 59] width 15 height 8
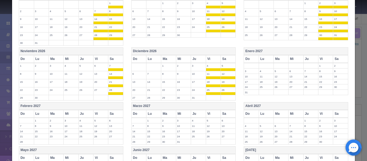
click at [99, 60] on th "Vi" at bounding box center [100, 59] width 15 height 8
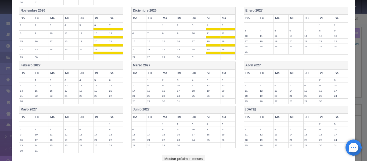
scroll to position [454, 0]
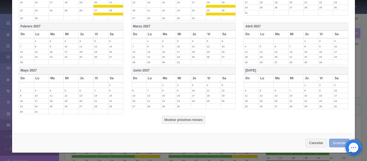
click at [341, 142] on button "Guardar" at bounding box center [339, 143] width 20 height 9
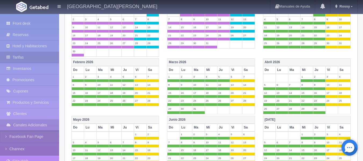
scroll to position [230, 0]
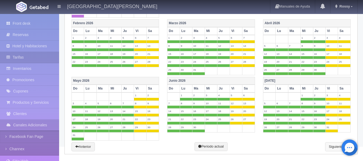
click at [335, 144] on link "Siguiente" at bounding box center [338, 146] width 26 height 9
click at [335, 147] on link "Siguiente" at bounding box center [338, 146] width 26 height 9
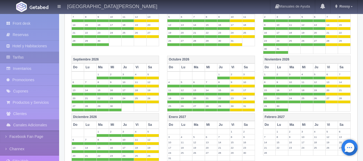
scroll to position [0, 0]
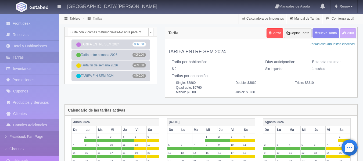
click at [221, 102] on div "Tarifa Borrar Copiar Tarifa Nueva Tarifa Editar Cargando... Tarifas con impuest…" at bounding box center [261, 65] width 201 height 77
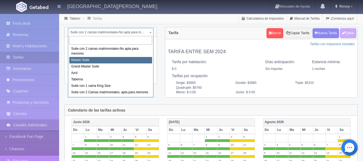
select select "1894"
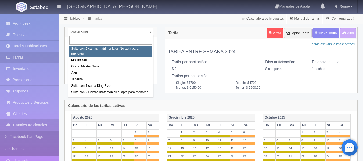
select select "1891"
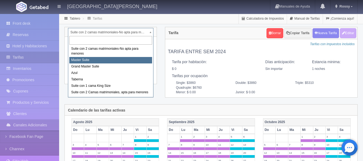
select select "1894"
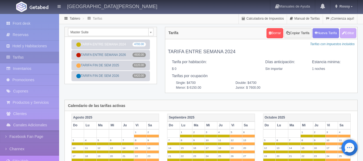
click at [159, 89] on div "Master Suite Suite con 2 camas matrimoniales-No apta para menores Master Suite …" at bounding box center [110, 59] width 100 height 64
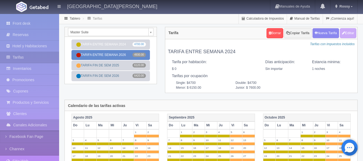
click at [123, 52] on link "TARIFA ENTRE SEMANA 2026 4930.00" at bounding box center [110, 55] width 78 height 10
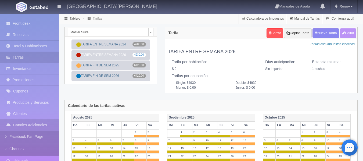
click at [345, 35] on button "Editar" at bounding box center [348, 33] width 16 height 10
type input "TARIFA ENTRE SEMANA 2026"
select select "0"
type input "1"
checkbox input "false"
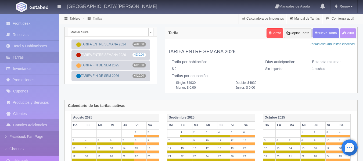
type input "4930"
type input "0.00"
checkbox input "true"
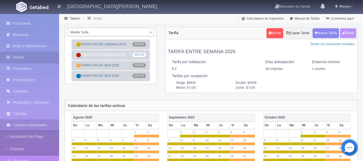
checkbox input "true"
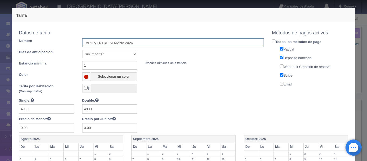
click at [139, 45] on input "TARIFA ENTRE SEMANA 2026" at bounding box center [173, 42] width 182 height 9
type input "Tarifa entre semana 2026"
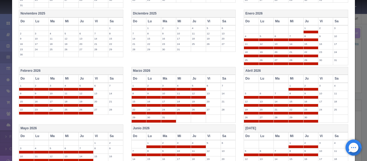
scroll to position [246, 0]
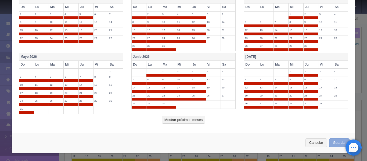
click at [338, 146] on button "Guardar" at bounding box center [339, 142] width 20 height 9
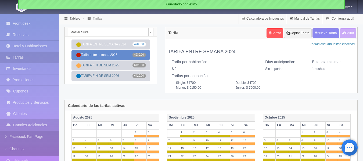
click at [95, 56] on link "Tarifa entre semana 2026 4930.00" at bounding box center [110, 55] width 78 height 10
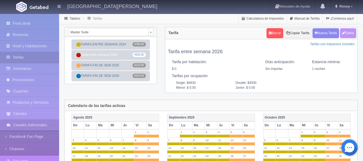
click at [348, 35] on button "Editar" at bounding box center [348, 33] width 16 height 10
type input "Tarifa entre semana 2026"
select select "0"
type input "1"
checkbox input "false"
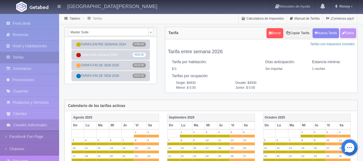
type input "4930"
type input "0.00"
checkbox input "true"
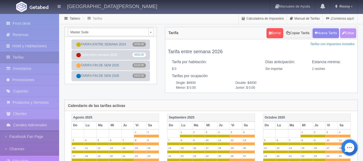
checkbox input "true"
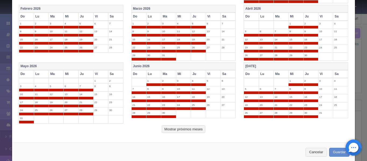
scroll to position [246, 0]
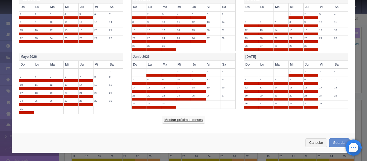
click at [162, 120] on button "Mostrar próximos meses" at bounding box center [183, 120] width 43 height 8
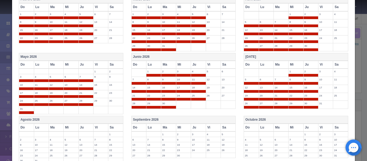
click at [85, 117] on th "Agosto 2026" at bounding box center [71, 120] width 104 height 8
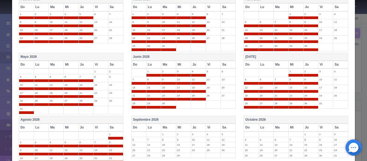
click at [101, 124] on th "Vi" at bounding box center [100, 128] width 15 height 8
click at [114, 126] on th "Sa" at bounding box center [115, 128] width 15 height 8
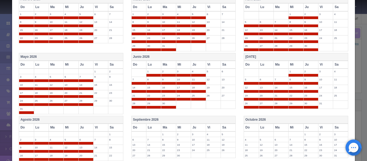
click at [185, 119] on th "Septiembre 2026" at bounding box center [183, 120] width 104 height 8
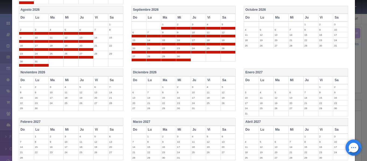
scroll to position [357, 0]
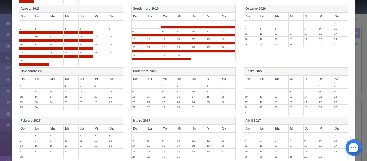
click at [280, 7] on th "Octubre 2026" at bounding box center [296, 9] width 104 height 8
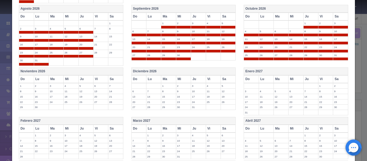
click at [220, 17] on th "Sa" at bounding box center [227, 17] width 15 height 8
click at [212, 17] on th "Vi" at bounding box center [213, 17] width 15 height 8
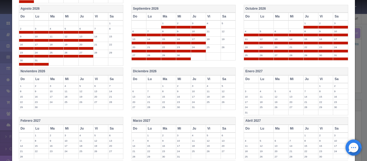
click at [334, 16] on th "Sa" at bounding box center [340, 17] width 15 height 8
click at [320, 16] on th "Vi" at bounding box center [325, 17] width 15 height 8
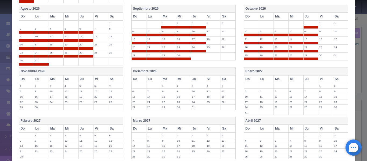
scroll to position [388, 0]
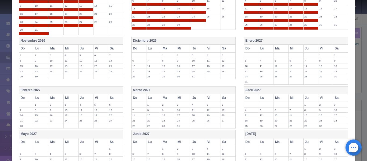
click at [89, 40] on th "Noviembre 2026" at bounding box center [71, 41] width 104 height 8
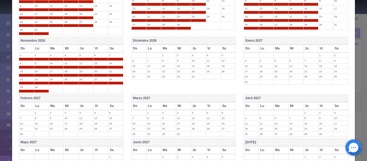
drag, startPoint x: 102, startPoint y: 48, endPoint x: 119, endPoint y: 49, distance: 16.4
click at [119, 49] on tr "Do Lu Ma Mi Ju Vi Sa" at bounding box center [71, 49] width 104 height 8
click at [119, 49] on th "Sa" at bounding box center [115, 49] width 15 height 8
click at [96, 48] on th "Vi" at bounding box center [100, 49] width 15 height 8
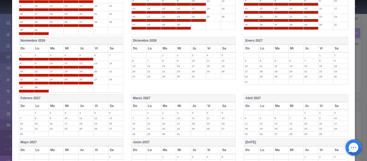
click at [200, 40] on th "Diciembre 2026" at bounding box center [183, 41] width 104 height 8
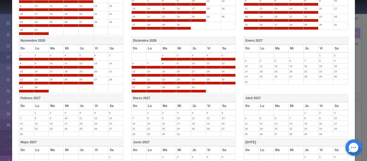
click at [213, 48] on th "Vi" at bounding box center [213, 49] width 15 height 8
click at [224, 48] on th "Sa" at bounding box center [227, 49] width 15 height 8
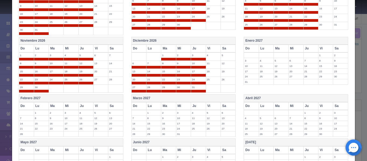
scroll to position [459, 0]
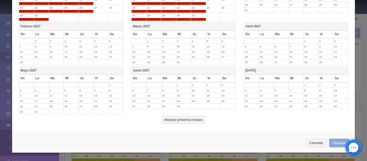
click at [332, 142] on button "Guardar" at bounding box center [339, 143] width 20 height 9
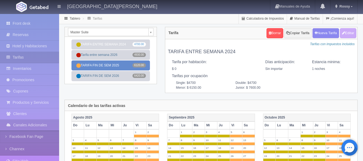
click at [111, 69] on link "TARIFA FIN DE SEM 2025 6120.00" at bounding box center [110, 65] width 78 height 10
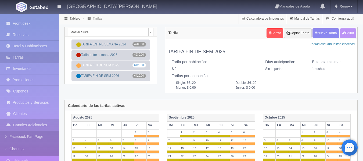
click at [348, 33] on button "Editar" at bounding box center [348, 33] width 16 height 10
type input "TARIFA FIN DE SEM 2025"
select select "0"
type input "1"
checkbox input "false"
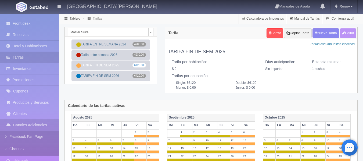
type input "6120"
type input "0.00"
checkbox input "true"
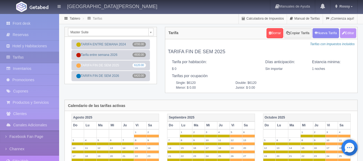
checkbox input "true"
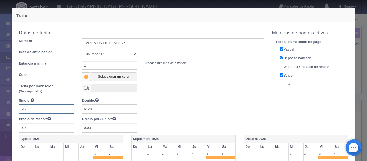
click at [40, 110] on input "6120" at bounding box center [46, 108] width 55 height 9
type input "6"
type input "6420"
click at [129, 42] on input "TARIFA FIN DE SEM 2025" at bounding box center [173, 42] width 182 height 9
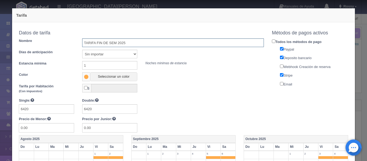
drag, startPoint x: 129, startPoint y: 42, endPoint x: 82, endPoint y: 49, distance: 47.4
click at [82, 49] on div "Datos de tarifa Nombre TARIFA FIN DE SEM 2025 Días de anticipación Sin importar…" at bounding box center [141, 54] width 245 height 53
click at [84, 45] on input "text" at bounding box center [173, 42] width 182 height 9
type input "Tarifa fin de semana 2026"
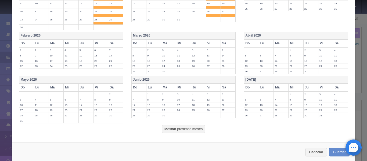
scroll to position [238, 0]
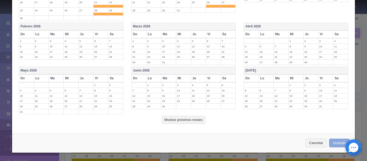
click at [333, 146] on button "Guardar" at bounding box center [339, 143] width 20 height 9
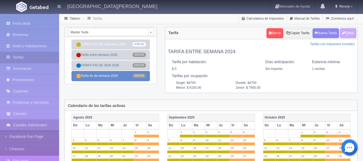
click at [108, 79] on link "Tarifa fin de semana 2026 6420.00" at bounding box center [110, 76] width 78 height 10
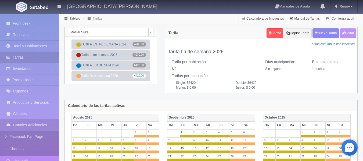
click at [352, 33] on button "Editar" at bounding box center [348, 33] width 16 height 10
type input "Tarifa fin de semana 2026"
select select "0"
type input "1"
checkbox input "false"
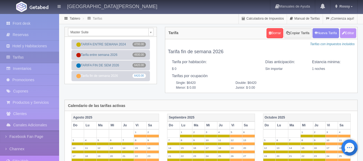
type input "6420"
type input "0.00"
checkbox input "true"
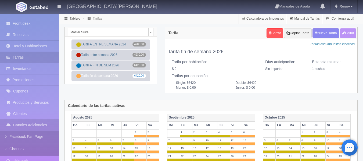
checkbox input "true"
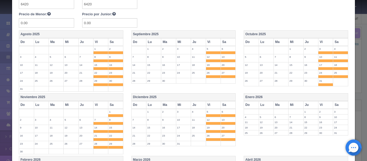
scroll to position [123, 0]
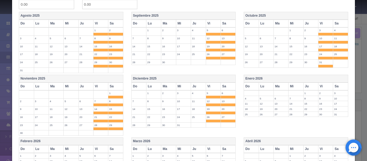
click at [318, 86] on th "Vi" at bounding box center [325, 86] width 15 height 8
click at [337, 86] on th "Sa" at bounding box center [340, 86] width 15 height 8
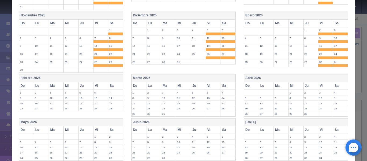
scroll to position [191, 0]
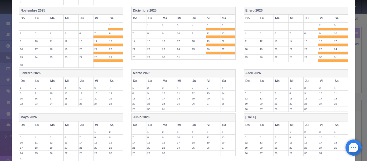
click at [335, 79] on th "Sa" at bounding box center [340, 81] width 15 height 8
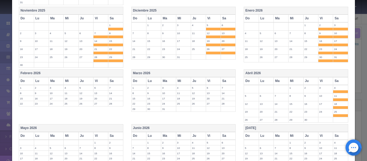
click at [322, 79] on th "Vi" at bounding box center [325, 81] width 15 height 8
click at [223, 78] on th "Sa" at bounding box center [227, 81] width 15 height 8
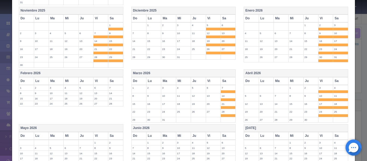
click at [213, 80] on th "Vi" at bounding box center [213, 81] width 15 height 8
click at [113, 78] on th "Sa" at bounding box center [115, 81] width 15 height 8
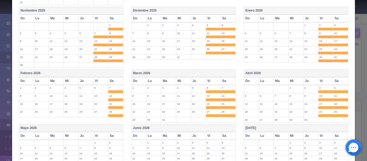
click at [97, 82] on th "Vi" at bounding box center [100, 81] width 15 height 8
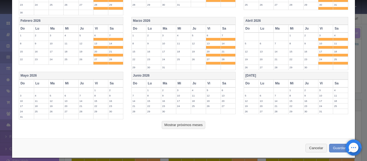
scroll to position [248, 0]
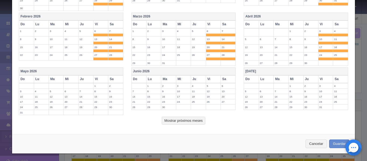
click at [336, 77] on th "Sa" at bounding box center [340, 79] width 15 height 8
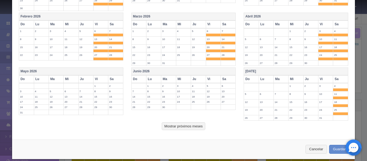
click at [320, 77] on th "Vi" at bounding box center [325, 79] width 15 height 8
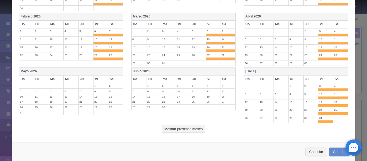
click at [227, 77] on th "Sa" at bounding box center [227, 79] width 15 height 8
click at [206, 77] on th "Vi" at bounding box center [213, 79] width 15 height 8
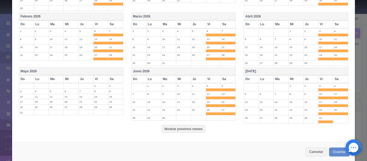
click at [114, 79] on th "Sa" at bounding box center [115, 79] width 15 height 8
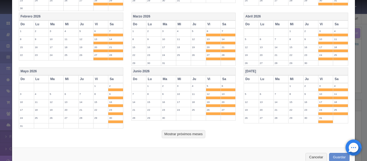
click at [96, 78] on th "Vi" at bounding box center [100, 79] width 15 height 8
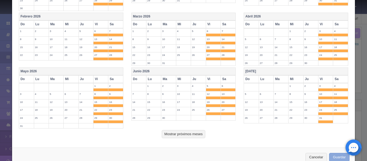
click at [329, 159] on button "Guardar" at bounding box center [339, 157] width 20 height 9
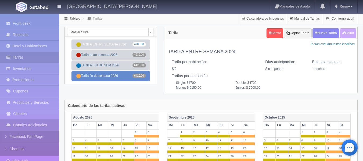
click at [125, 77] on link "Tarifa fin de semana 2026 6420.00" at bounding box center [110, 76] width 78 height 10
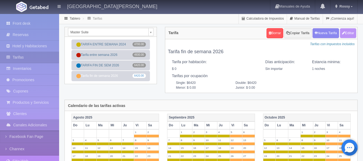
click at [346, 31] on button "Editar" at bounding box center [348, 33] width 16 height 10
type input "Tarifa fin de semana 2026"
select select "0"
type input "1"
checkbox input "false"
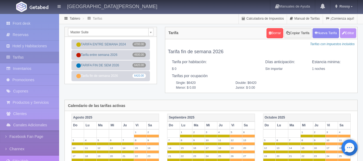
type input "6420"
type input "0.00"
checkbox input "true"
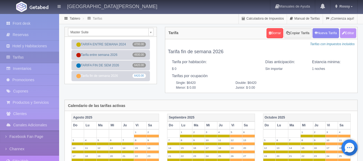
checkbox input "true"
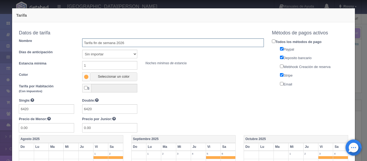
click at [129, 43] on input "Tarifa fin de semana 2026" at bounding box center [173, 42] width 182 height 9
drag, startPoint x: 129, startPoint y: 43, endPoint x: 40, endPoint y: 46, distance: 89.2
click at [40, 46] on div "Nombre Tarifa fin de semana 2026" at bounding box center [141, 42] width 253 height 9
click at [91, 42] on input "text" at bounding box center [173, 42] width 182 height 9
type input "TARIFA FIN DE SEM 2024"
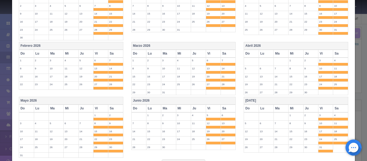
scroll to position [217, 0]
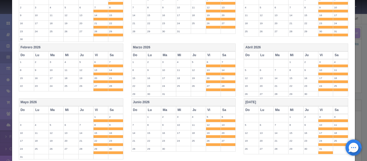
click at [340, 109] on th "Sa" at bounding box center [340, 110] width 15 height 8
click at [325, 110] on th "Vi" at bounding box center [325, 110] width 15 height 8
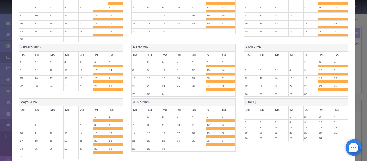
click at [323, 46] on th "Abril 2026" at bounding box center [296, 48] width 104 height 8
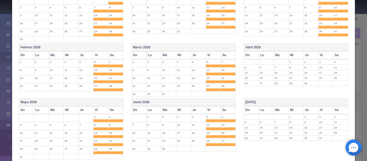
click at [323, 46] on th "Abril 2026" at bounding box center [296, 48] width 104 height 8
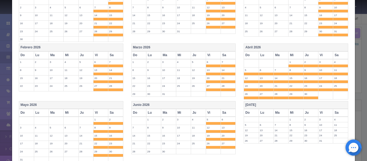
click at [323, 46] on th "Abril 2026" at bounding box center [296, 48] width 104 height 8
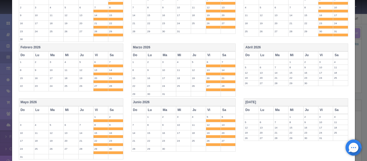
click at [227, 49] on th "Marzo 2026" at bounding box center [183, 48] width 104 height 8
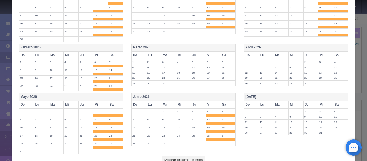
click at [197, 94] on th "Junio 2026" at bounding box center [183, 97] width 104 height 8
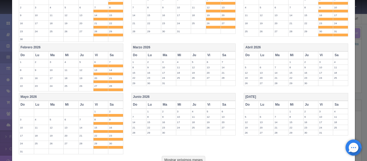
click at [117, 97] on th "Mayo 2026" at bounding box center [71, 97] width 104 height 8
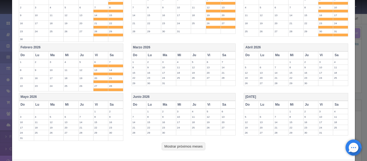
click at [108, 46] on th "Febrero 2026" at bounding box center [71, 48] width 104 height 8
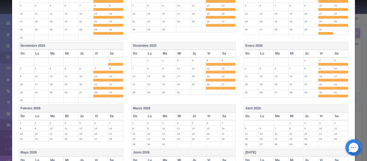
scroll to position [153, 0]
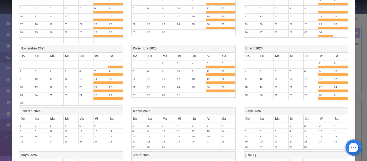
click at [310, 49] on th "Enero 2026" at bounding box center [296, 49] width 104 height 8
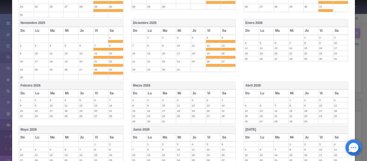
scroll to position [238, 0]
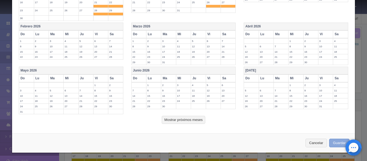
click at [332, 142] on button "Guardar" at bounding box center [339, 143] width 20 height 9
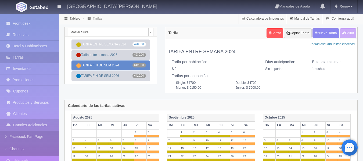
click at [126, 65] on link "TARIFA FIN DE SEM 2024 6420.00" at bounding box center [110, 65] width 78 height 10
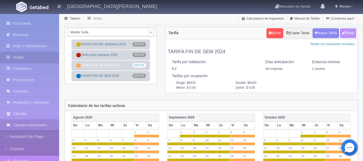
click at [347, 34] on button "Editar" at bounding box center [348, 33] width 16 height 10
type input "TARIFA FIN DE SEM 2024"
select select "0"
type input "1"
checkbox input "false"
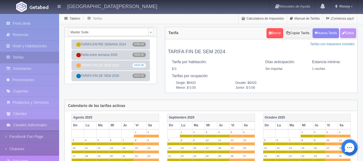
type input "6420"
type input "0.00"
checkbox input "true"
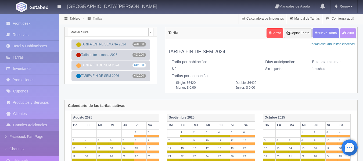
checkbox input "true"
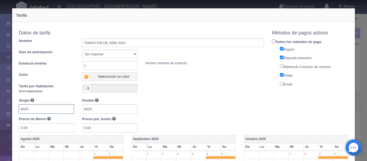
click at [50, 109] on input "6420" at bounding box center [46, 108] width 55 height 9
drag, startPoint x: 50, startPoint y: 109, endPoint x: 0, endPoint y: 109, distance: 50.2
click at [0, 109] on div "Tarifa Copiar tarifa a la habitación Master Suite Suite con 2 camas matrimonial…" at bounding box center [183, 80] width 367 height 161
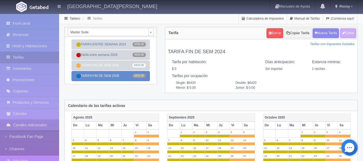
click at [111, 78] on link "TARIFA FIN DE SEM 2026 6420.00" at bounding box center [110, 76] width 78 height 10
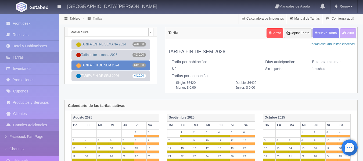
click at [128, 62] on link "TARIFA FIN DE SEM 2024 6420.00" at bounding box center [110, 65] width 78 height 10
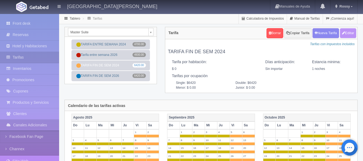
click at [345, 34] on button "Editar" at bounding box center [348, 33] width 16 height 10
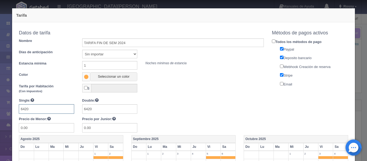
drag, startPoint x: 41, startPoint y: 111, endPoint x: 0, endPoint y: 111, distance: 40.5
click at [0, 111] on div "Tarifa Copiar tarifa a la habitación Master Suite Suite con 2 camas matrimonial…" at bounding box center [183, 80] width 367 height 161
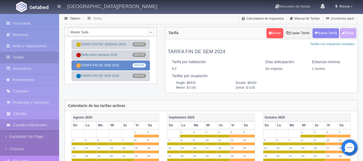
click at [110, 64] on link "TARIFA FIN DE SEM 2024 6420.00" at bounding box center [110, 65] width 78 height 10
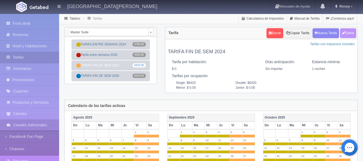
click at [351, 30] on button "Editar" at bounding box center [348, 33] width 16 height 10
type input "TARIFA FIN DE SEM 2024"
select select "0"
type input "1"
checkbox input "false"
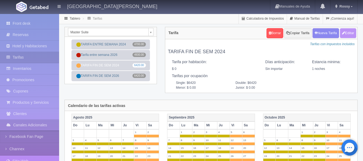
type input "6420"
type input "0.00"
checkbox input "true"
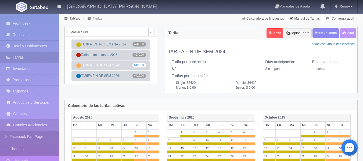
checkbox input "true"
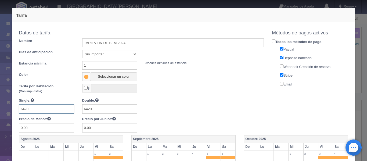
click at [42, 108] on input "6420" at bounding box center [46, 108] width 55 height 9
drag, startPoint x: 42, startPoint y: 108, endPoint x: 1, endPoint y: 111, distance: 41.5
click at [1, 111] on div "Tarifa Copiar tarifa a la habitación Master Suite Suite con 2 camas matrimonial…" at bounding box center [183, 80] width 367 height 161
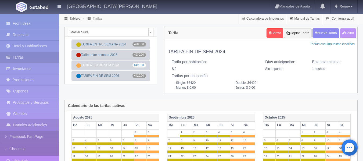
click at [348, 34] on button "Editar" at bounding box center [348, 33] width 16 height 10
type input "TARIFA FIN DE SEM 2024"
select select "0"
type input "1"
checkbox input "false"
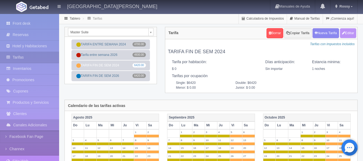
type input "6420"
type input "0.00"
checkbox input "true"
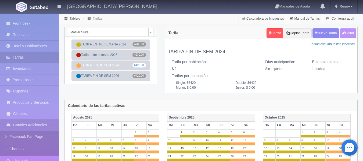
checkbox input "true"
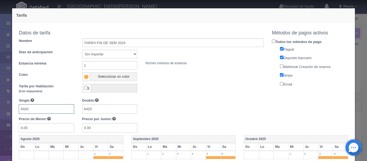
click at [58, 107] on input "6420" at bounding box center [46, 108] width 55 height 9
type input "6120"
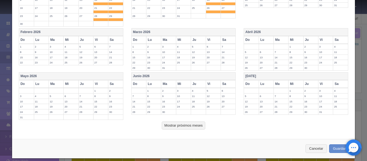
scroll to position [238, 0]
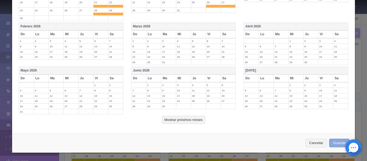
type input "6120"
click at [336, 143] on button "Guardar" at bounding box center [339, 143] width 20 height 9
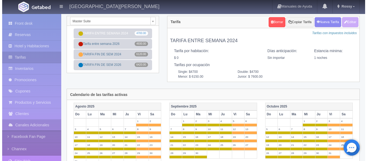
scroll to position [8, 0]
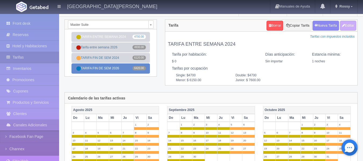
click at [113, 72] on link "TARIFA FIN DE SEM 2026 6420.00" at bounding box center [110, 68] width 78 height 10
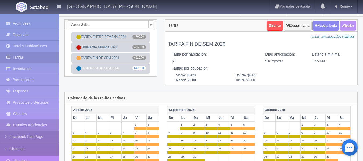
click at [345, 26] on button "Editar" at bounding box center [348, 26] width 16 height 10
type input "TARIFA FIN DE SEM 2026"
select select "0"
type input "1"
checkbox input "false"
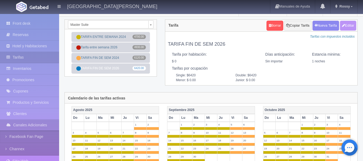
type input "6420"
type input "0.00"
checkbox input "true"
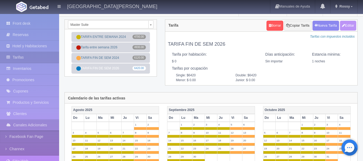
checkbox input "true"
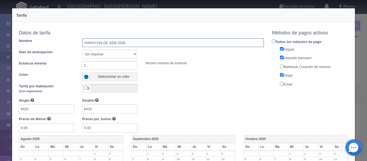
click at [127, 41] on input "TARIFA FIN DE SEM 2026" at bounding box center [173, 42] width 182 height 9
drag, startPoint x: 127, startPoint y: 41, endPoint x: 77, endPoint y: 39, distance: 50.0
click at [78, 39] on div "TARIFA FIN DE SEM 2026" at bounding box center [173, 42] width 190 height 9
click at [82, 42] on input "text" at bounding box center [173, 42] width 182 height 9
type input "Tarifa fin de semana 2026"
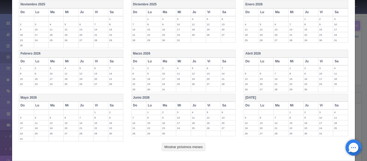
scroll to position [211, 0]
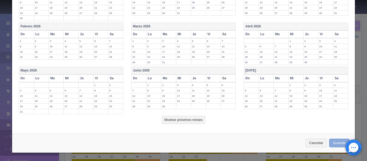
click at [335, 142] on button "Guardar" at bounding box center [339, 143] width 20 height 9
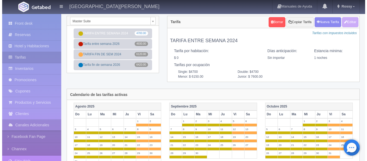
scroll to position [13, 0]
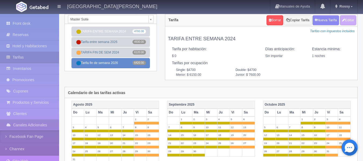
click at [112, 64] on link "Tarifa fin de semana 2026 6420.00" at bounding box center [110, 63] width 78 height 10
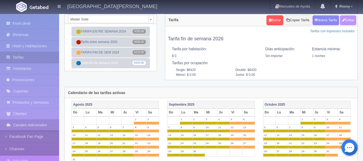
click at [351, 23] on button "Editar" at bounding box center [348, 20] width 16 height 10
type input "Tarifa fin de semana 2026"
select select "0"
type input "1"
checkbox input "false"
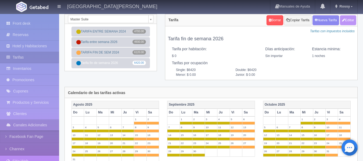
type input "6420"
type input "0.00"
checkbox input "true"
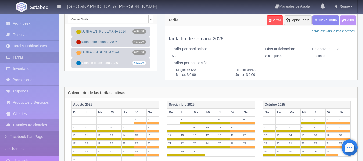
checkbox input "true"
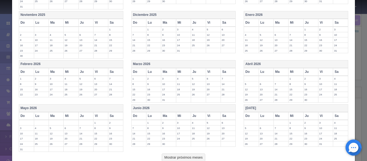
scroll to position [173, 0]
click at [325, 23] on th "Vi" at bounding box center [325, 23] width 15 height 8
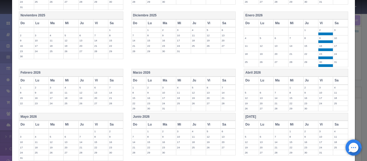
click at [333, 25] on th "Sa" at bounding box center [340, 23] width 15 height 8
click at [336, 78] on th "Sa" at bounding box center [340, 81] width 15 height 8
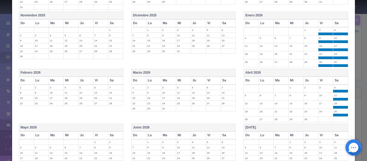
click at [320, 81] on th "Vi" at bounding box center [325, 81] width 15 height 8
click at [225, 78] on th "Sa" at bounding box center [227, 81] width 15 height 8
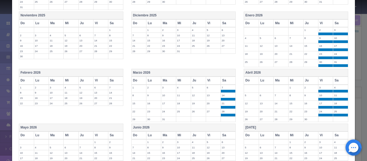
click at [213, 78] on th "Vi" at bounding box center [213, 81] width 15 height 8
click at [115, 80] on th "Sa" at bounding box center [115, 81] width 15 height 8
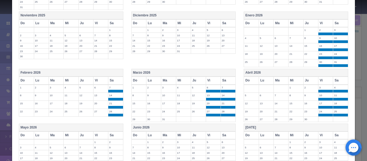
click at [96, 78] on th "Vi" at bounding box center [100, 81] width 15 height 8
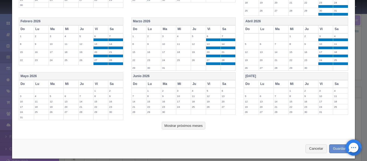
scroll to position [230, 0]
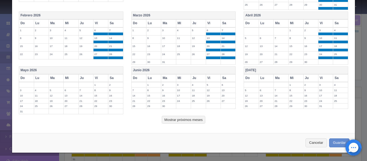
click at [110, 79] on th "Sa" at bounding box center [115, 78] width 15 height 8
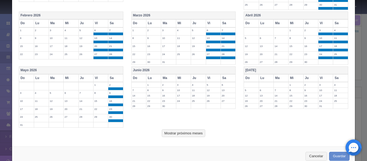
click at [102, 78] on th "Vi" at bounding box center [100, 78] width 15 height 8
click at [223, 78] on th "Sa" at bounding box center [227, 78] width 15 height 8
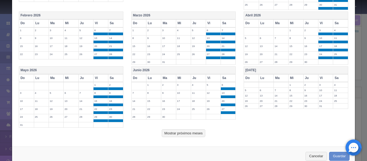
click at [209, 77] on th "Vi" at bounding box center [213, 78] width 15 height 8
click at [336, 80] on th "Sa" at bounding box center [340, 78] width 15 height 8
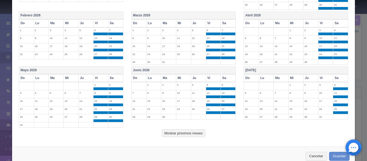
click at [327, 80] on th "Vi" at bounding box center [325, 78] width 15 height 8
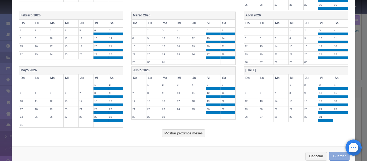
click at [332, 157] on button "Guardar" at bounding box center [339, 156] width 20 height 9
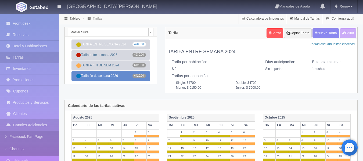
click at [113, 75] on link "Tarifa fin de semana 2026 6420.00" at bounding box center [110, 76] width 78 height 10
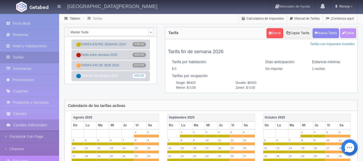
click at [349, 31] on button "Editar" at bounding box center [348, 33] width 16 height 10
type input "Tarifa fin de semana 2026"
select select "0"
type input "1"
checkbox input "false"
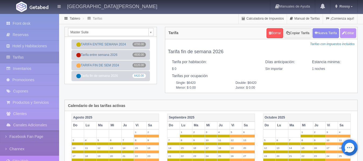
type input "6420"
type input "0.00"
checkbox input "true"
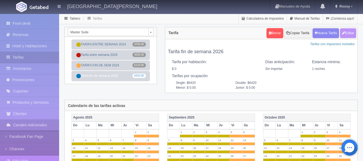
checkbox input "true"
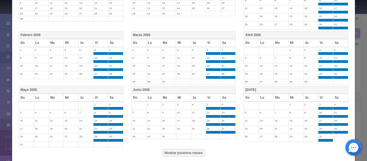
scroll to position [244, 0]
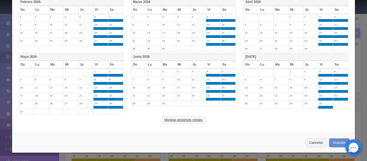
click at [197, 119] on button "Mostrar próximos meses" at bounding box center [183, 120] width 43 height 8
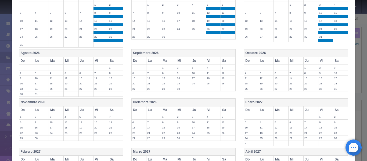
scroll to position [320, 0]
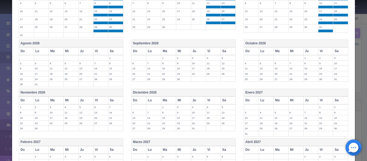
click at [99, 50] on th "Vi" at bounding box center [100, 51] width 15 height 8
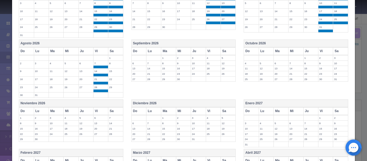
click at [110, 52] on th "Sa" at bounding box center [115, 51] width 15 height 8
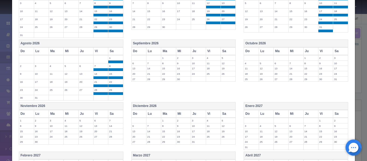
click at [212, 53] on th "Vi" at bounding box center [213, 51] width 15 height 8
click at [224, 55] on th "Sa" at bounding box center [227, 51] width 15 height 8
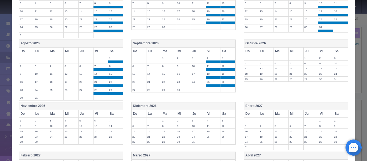
click at [322, 51] on th "Vi" at bounding box center [325, 51] width 15 height 8
click at [340, 50] on th "Sa" at bounding box center [340, 51] width 15 height 8
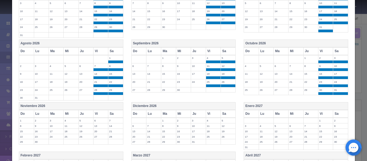
click at [108, 115] on th "Sa" at bounding box center [115, 114] width 15 height 8
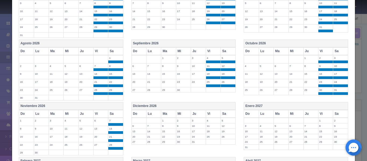
click at [101, 115] on th "Vi" at bounding box center [100, 114] width 15 height 8
click at [207, 114] on th "Vi" at bounding box center [213, 114] width 15 height 8
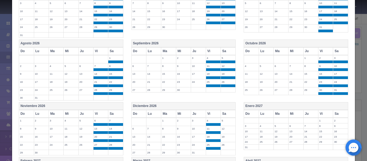
click at [231, 116] on th "Sa" at bounding box center [227, 114] width 15 height 8
click at [323, 113] on th "Vi" at bounding box center [325, 114] width 15 height 8
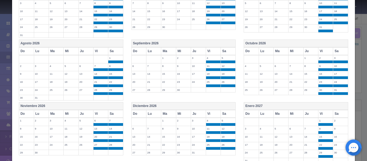
click at [337, 114] on th "Sa" at bounding box center [340, 114] width 15 height 8
click at [323, 114] on th "Vi" at bounding box center [325, 114] width 15 height 8
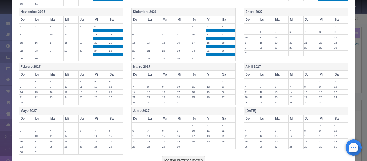
scroll to position [454, 0]
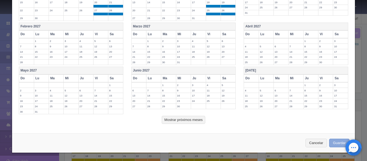
click at [337, 145] on button "Guardar" at bounding box center [339, 143] width 20 height 9
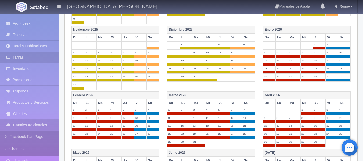
scroll to position [225, 0]
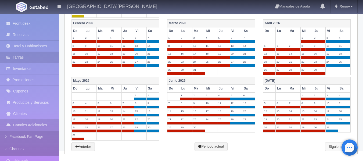
click at [332, 149] on link "Siguiente" at bounding box center [338, 146] width 26 height 9
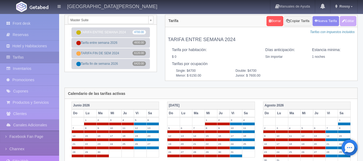
scroll to position [0, 0]
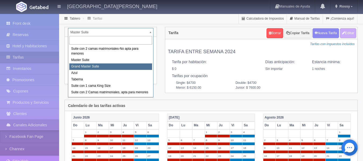
select select "1918"
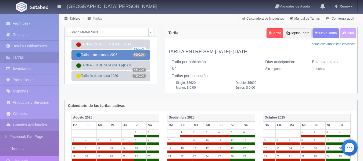
click at [124, 52] on link "Tarifa entre semana 2026 5900.00" at bounding box center [110, 55] width 78 height 10
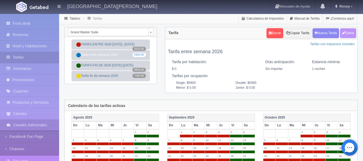
click at [350, 33] on button "Editar" at bounding box center [348, 33] width 16 height 10
type input "Tarifa entre semana 2026"
select select "0"
type input "1"
checkbox input "false"
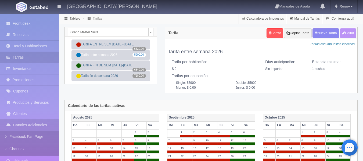
type input "5900"
type input "0.00"
checkbox input "true"
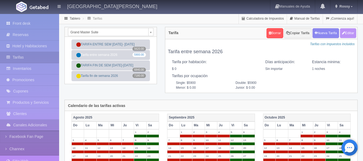
checkbox input "true"
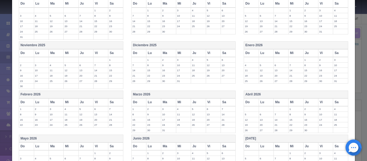
scroll to position [144, 0]
click at [319, 43] on th "Enero 2026" at bounding box center [296, 45] width 104 height 8
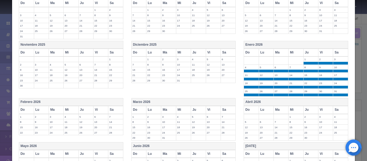
click at [335, 53] on th "Sa" at bounding box center [340, 53] width 15 height 8
click at [322, 52] on th "Vi" at bounding box center [325, 53] width 15 height 8
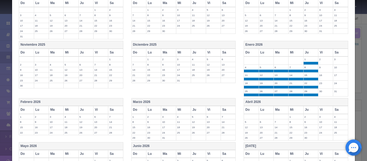
click at [317, 103] on th "Abril 2026" at bounding box center [296, 102] width 104 height 8
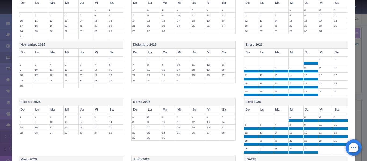
click at [333, 110] on th "Sa" at bounding box center [340, 110] width 15 height 8
click at [321, 110] on th "Vi" at bounding box center [325, 110] width 15 height 8
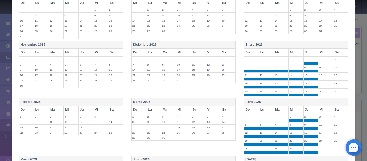
click at [228, 101] on th "Marzo 2026" at bounding box center [183, 102] width 104 height 8
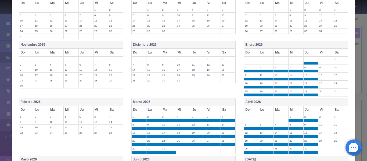
click at [224, 112] on th "Sa" at bounding box center [227, 110] width 15 height 8
click at [208, 110] on th "Vi" at bounding box center [213, 110] width 15 height 8
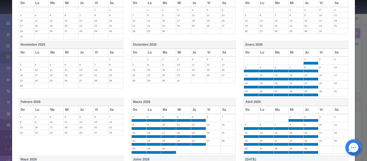
click at [114, 104] on th "Febrero 2026" at bounding box center [71, 102] width 104 height 8
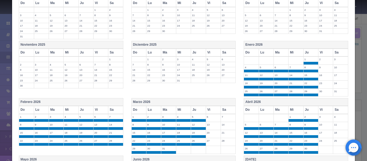
click at [116, 110] on th "Sa" at bounding box center [115, 110] width 15 height 8
click at [97, 106] on th "Vi" at bounding box center [100, 110] width 15 height 8
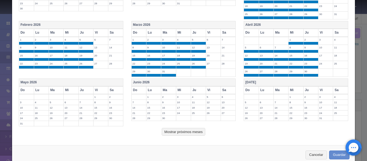
scroll to position [225, 0]
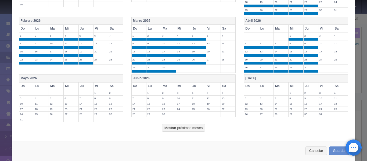
click at [86, 79] on th "Mayo 2026" at bounding box center [71, 79] width 104 height 8
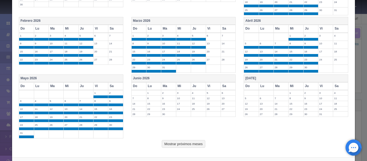
click at [99, 85] on th "Vi" at bounding box center [100, 86] width 15 height 8
click at [114, 87] on th "Sa" at bounding box center [115, 86] width 15 height 8
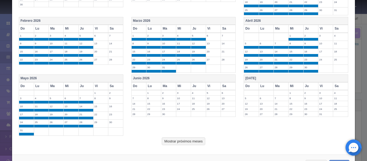
click at [202, 77] on th "Junio 2026" at bounding box center [183, 79] width 104 height 8
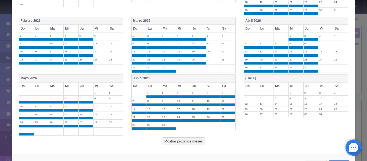
click at [212, 86] on th "Vi" at bounding box center [213, 86] width 15 height 8
click at [225, 89] on th "Sa" at bounding box center [227, 86] width 15 height 8
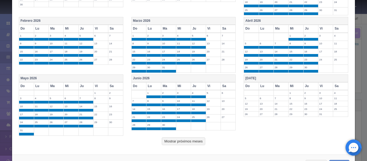
click at [281, 76] on th "[DATE]" at bounding box center [296, 79] width 104 height 8
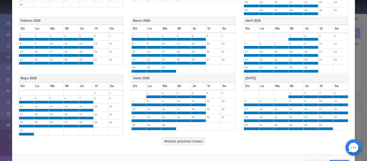
click at [334, 85] on th "Sa" at bounding box center [340, 86] width 15 height 8
click at [323, 85] on th "Vi" at bounding box center [325, 86] width 15 height 8
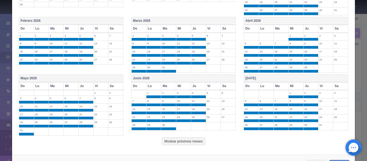
scroll to position [246, 0]
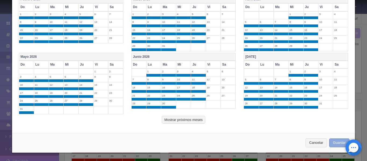
click at [329, 142] on button "Guardar" at bounding box center [339, 142] width 20 height 9
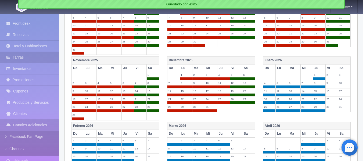
scroll to position [222, 0]
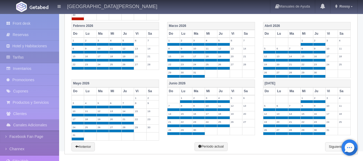
click at [331, 148] on link "Siguiente" at bounding box center [338, 146] width 26 height 9
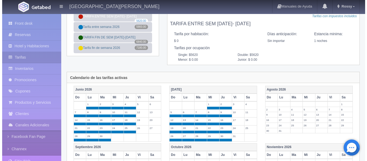
scroll to position [0, 0]
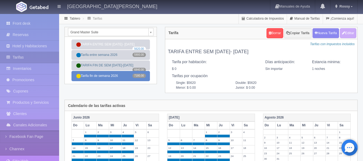
click at [112, 74] on link "Tarifa fin de semana 2026 7180.00" at bounding box center [110, 76] width 78 height 10
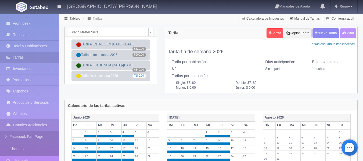
click at [344, 35] on button "Editar" at bounding box center [348, 33] width 16 height 10
type input "Tarifa fin de semana 2026"
select select "0"
type input "1"
checkbox input "false"
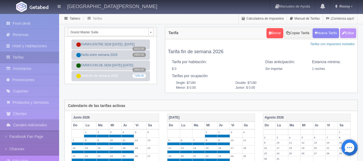
type input "7180"
type input "0.00"
checkbox input "true"
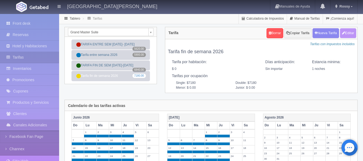
checkbox input "true"
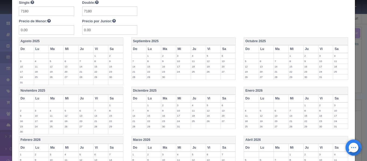
scroll to position [94, 0]
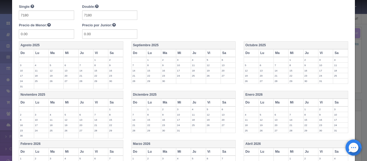
click at [319, 103] on th "Vi" at bounding box center [325, 103] width 15 height 8
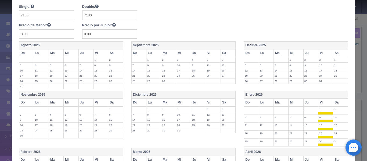
click at [333, 104] on th "Sa" at bounding box center [340, 103] width 15 height 8
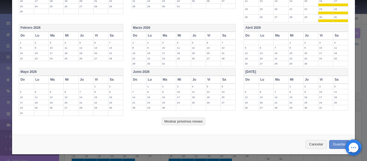
scroll to position [219, 0]
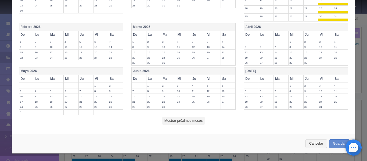
click at [335, 34] on th "Sa" at bounding box center [340, 35] width 15 height 8
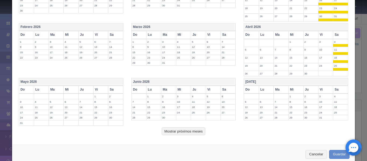
click at [325, 35] on th "Vi" at bounding box center [325, 35] width 15 height 8
click at [227, 34] on th "Sa" at bounding box center [227, 35] width 15 height 8
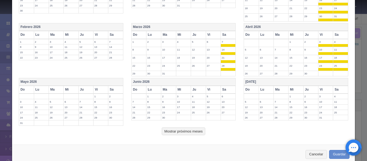
click at [211, 34] on th "Vi" at bounding box center [213, 35] width 15 height 8
click at [113, 34] on th "Sa" at bounding box center [115, 35] width 15 height 8
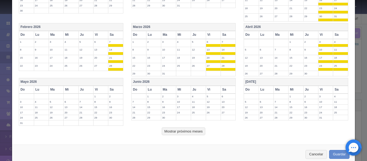
click at [96, 34] on th "Vi" at bounding box center [100, 35] width 15 height 8
click at [111, 91] on th "Sa" at bounding box center [115, 90] width 15 height 8
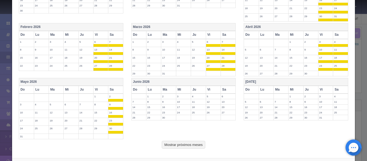
click at [100, 89] on th "Vi" at bounding box center [100, 90] width 15 height 8
click at [216, 89] on th "Vi" at bounding box center [213, 90] width 15 height 8
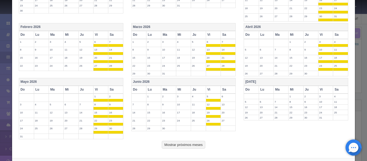
click at [227, 89] on th "Sa" at bounding box center [227, 90] width 15 height 8
click at [324, 91] on th "Vi" at bounding box center [325, 90] width 15 height 8
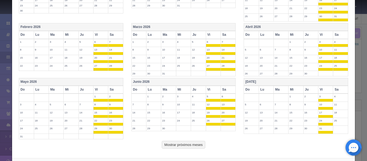
click at [339, 92] on th "Sa" at bounding box center [340, 90] width 15 height 8
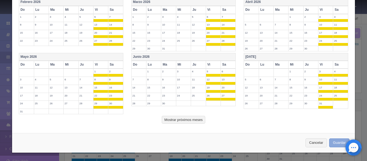
click at [333, 142] on button "Guardar" at bounding box center [339, 142] width 20 height 9
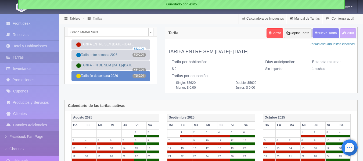
click at [111, 73] on link "Tarifa fin de semana 2026 7180.00" at bounding box center [110, 76] width 78 height 10
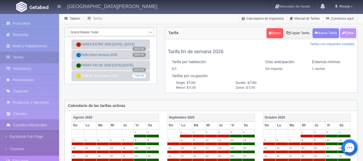
click at [352, 32] on button "Editar" at bounding box center [348, 33] width 16 height 10
type input "Tarifa fin de semana 2026"
select select "0"
type input "1"
checkbox input "false"
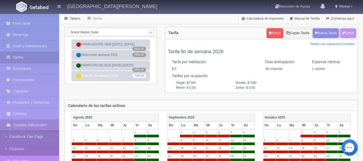
type input "7180"
type input "0.00"
checkbox input "true"
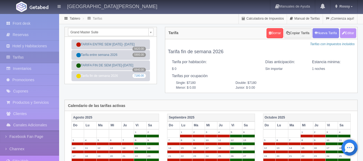
checkbox input "true"
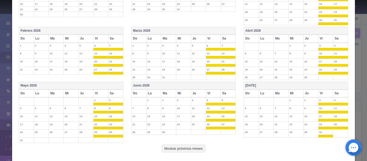
scroll to position [244, 0]
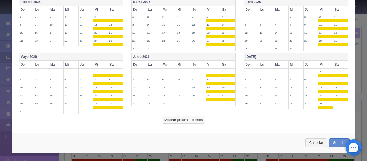
click at [185, 118] on button "Mostrar próximos meses" at bounding box center [183, 120] width 43 height 8
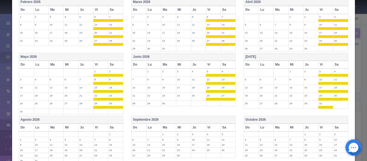
click at [113, 129] on th "Sa" at bounding box center [115, 128] width 15 height 8
click at [97, 128] on th "Vi" at bounding box center [100, 128] width 15 height 8
click at [211, 126] on th "Vi" at bounding box center [213, 128] width 15 height 8
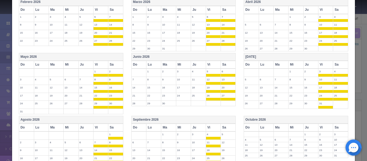
click at [225, 127] on th "Sa" at bounding box center [227, 128] width 15 height 8
click at [323, 128] on th "Vi" at bounding box center [325, 128] width 15 height 8
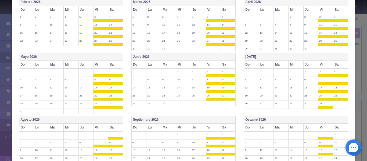
click at [336, 128] on th "Sa" at bounding box center [340, 128] width 15 height 8
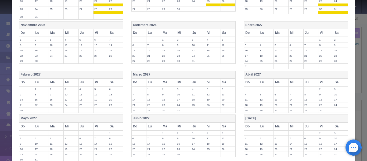
scroll to position [404, 0]
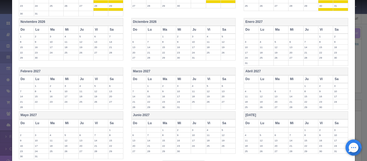
click at [223, 28] on th "Sa" at bounding box center [227, 30] width 15 height 8
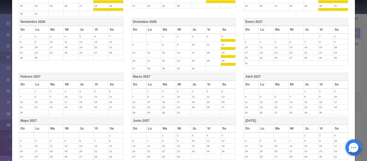
click at [212, 28] on th "Vi" at bounding box center [213, 30] width 15 height 8
click at [118, 28] on th "Sa" at bounding box center [115, 30] width 15 height 8
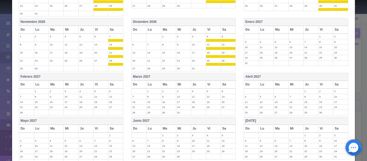
click at [100, 29] on th "Vi" at bounding box center [100, 30] width 15 height 8
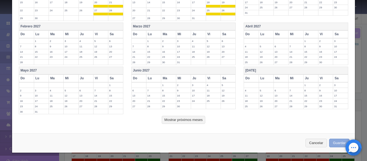
click at [335, 143] on button "Guardar" at bounding box center [339, 143] width 20 height 9
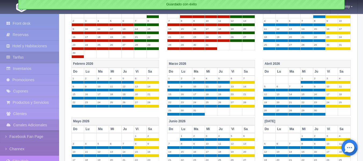
scroll to position [225, 0]
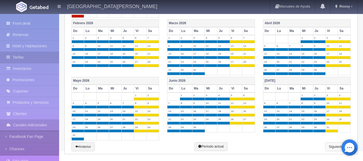
click at [332, 150] on link "Siguiente" at bounding box center [338, 146] width 26 height 9
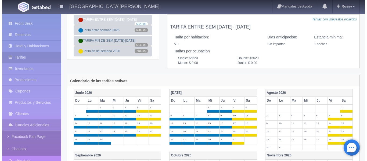
scroll to position [0, 0]
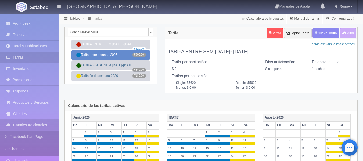
click at [114, 52] on link "Tarifa entre semana 2026 5900.00" at bounding box center [110, 55] width 78 height 10
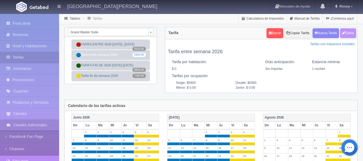
click at [349, 36] on button "Editar" at bounding box center [348, 33] width 16 height 10
type input "Tarifa entre semana 2026"
select select "0"
type input "1"
checkbox input "false"
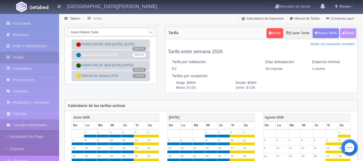
type input "5900"
type input "0.00"
checkbox input "true"
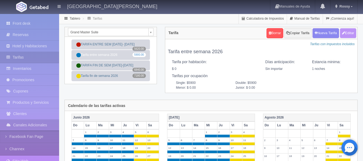
checkbox input "true"
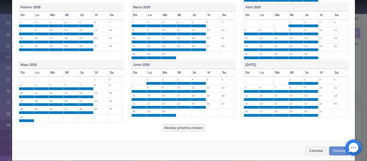
scroll to position [246, 0]
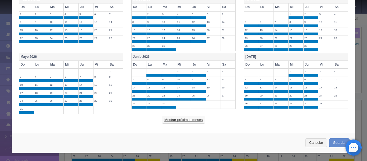
click at [193, 121] on button "Mostrar próximos meses" at bounding box center [183, 120] width 43 height 8
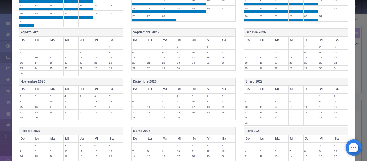
scroll to position [332, 0]
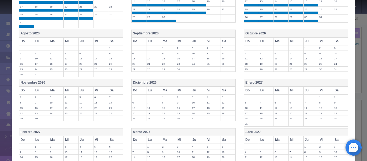
click at [93, 35] on th "Agosto 2026" at bounding box center [71, 34] width 104 height 8
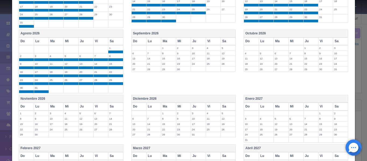
click at [112, 41] on th "Sa" at bounding box center [115, 41] width 15 height 8
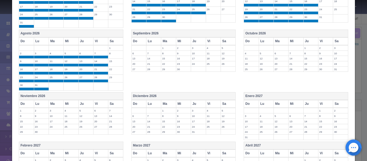
click at [104, 41] on th "Vi" at bounding box center [100, 41] width 15 height 8
click at [195, 30] on th "Septiembre 2026" at bounding box center [183, 34] width 104 height 8
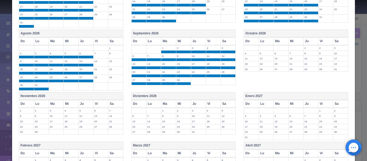
click at [225, 43] on th "Sa" at bounding box center [227, 41] width 15 height 8
click at [212, 43] on th "Vi" at bounding box center [213, 41] width 15 height 8
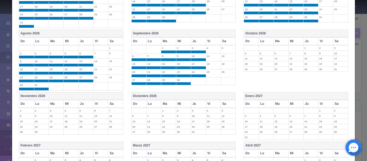
click at [293, 32] on th "Octubre 2026" at bounding box center [296, 34] width 104 height 8
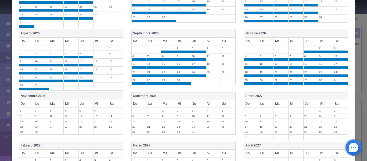
drag, startPoint x: 321, startPoint y: 42, endPoint x: 351, endPoint y: 45, distance: 30.8
click at [338, 42] on th "Sa" at bounding box center [340, 41] width 15 height 8
click at [325, 41] on th "Vi" at bounding box center [325, 41] width 15 height 8
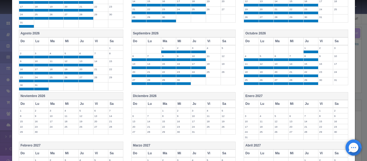
click at [183, 96] on th "Diciembre 2026" at bounding box center [183, 96] width 104 height 8
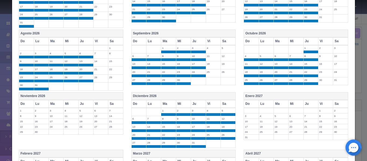
click at [228, 100] on th "Diciembre 2026" at bounding box center [183, 96] width 104 height 8
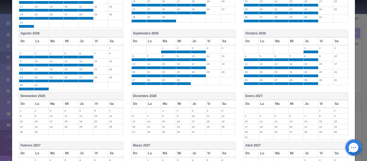
click at [206, 105] on th "Vi" at bounding box center [213, 104] width 15 height 8
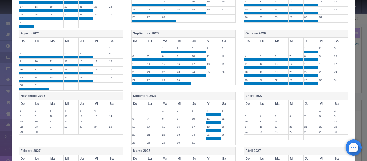
click at [208, 105] on th "Vi" at bounding box center [213, 104] width 15 height 8
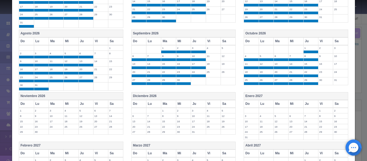
click at [198, 95] on th "Diciembre 2026" at bounding box center [183, 96] width 104 height 8
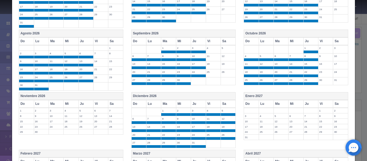
click at [220, 102] on th "Sa" at bounding box center [227, 104] width 15 height 8
click at [210, 104] on th "Vi" at bounding box center [213, 104] width 15 height 8
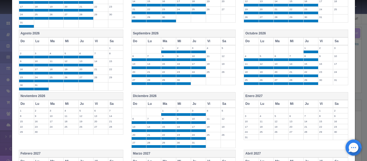
click at [104, 95] on th "Noviembre 2026" at bounding box center [71, 96] width 104 height 8
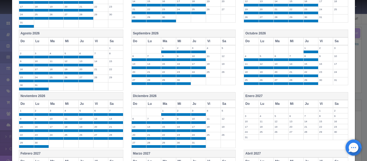
click at [113, 106] on th "Sa" at bounding box center [115, 104] width 15 height 8
click at [103, 106] on th "Vi" at bounding box center [100, 104] width 15 height 8
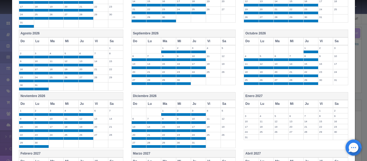
scroll to position [459, 0]
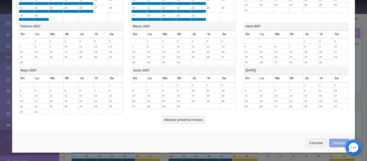
click at [330, 140] on button "Guardar" at bounding box center [339, 143] width 20 height 9
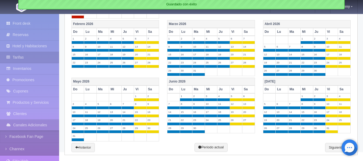
scroll to position [225, 0]
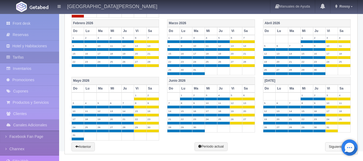
click at [332, 147] on link "Siguiente" at bounding box center [338, 146] width 26 height 9
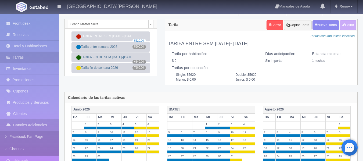
scroll to position [0, 0]
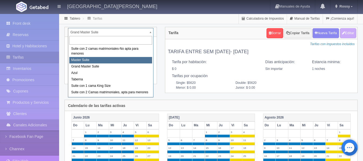
select select "1894"
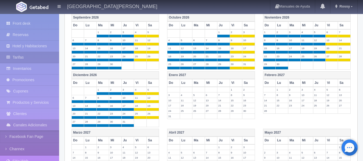
scroll to position [215, 0]
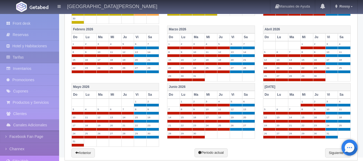
scroll to position [225, 0]
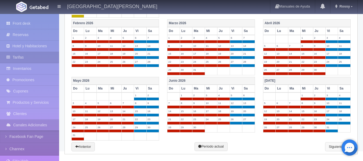
click at [333, 150] on link "Siguiente" at bounding box center [338, 146] width 26 height 9
click at [335, 146] on link "Siguiente" at bounding box center [338, 146] width 26 height 9
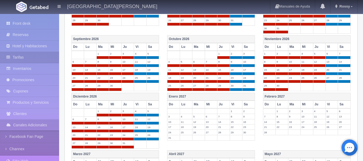
scroll to position [0, 0]
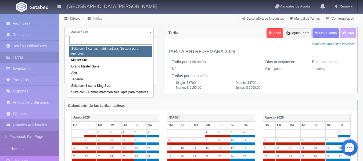
select select "1891"
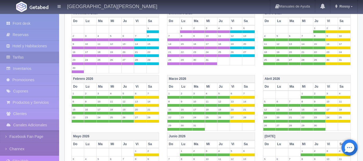
scroll to position [230, 0]
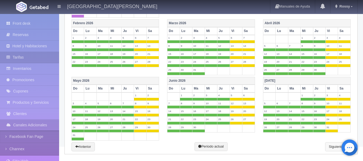
click at [331, 144] on link "Siguiente" at bounding box center [338, 146] width 26 height 9
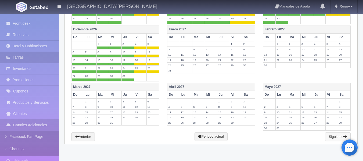
scroll to position [215, 0]
drag, startPoint x: 331, startPoint y: 144, endPoint x: 355, endPoint y: 70, distance: 78.7
click at [355, 70] on div "Junio 2026 Do Lu Ma Mi Ju Vi Sa 1 2 3 4 5 6 7 8 9 10 11 12 13 14 15 16 17 18 19…" at bounding box center [211, 22] width 292 height 244
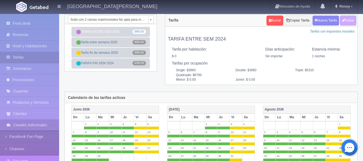
scroll to position [0, 0]
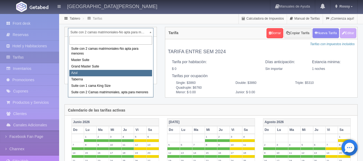
select select "1919"
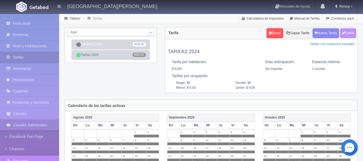
click at [347, 31] on button "Editar" at bounding box center [348, 33] width 16 height 10
type input "TARIFAS 2024"
select select "0"
type input "1"
checkbox input "true"
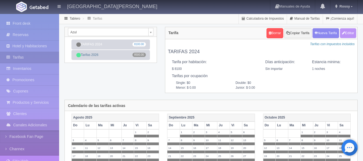
type input "8100.00"
checkbox input "true"
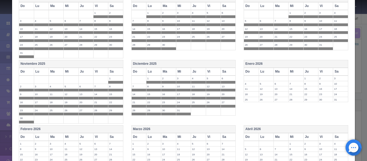
scroll to position [144, 0]
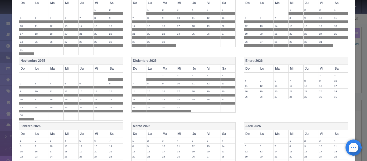
click at [275, 61] on th "Enero 2026" at bounding box center [296, 61] width 104 height 8
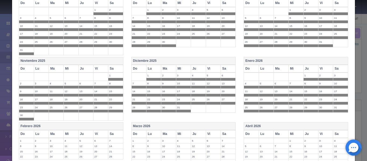
click at [288, 61] on th "Enero 2026" at bounding box center [296, 61] width 104 height 8
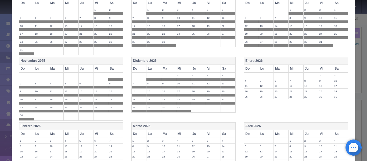
scroll to position [0, 0]
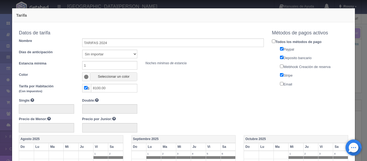
click at [87, 77] on span at bounding box center [86, 77] width 5 height 4
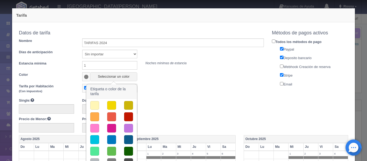
click at [95, 106] on button "button" at bounding box center [94, 105] width 9 height 9
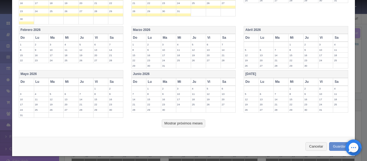
scroll to position [243, 0]
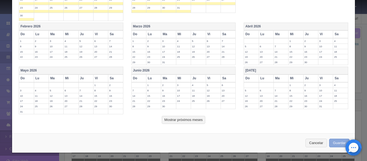
click at [335, 143] on button "Guardar" at bounding box center [339, 143] width 20 height 9
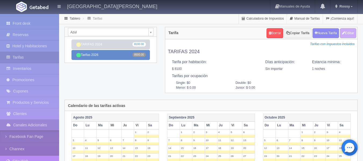
click at [113, 55] on link "Tarifas 2026 8500.00" at bounding box center [110, 55] width 78 height 10
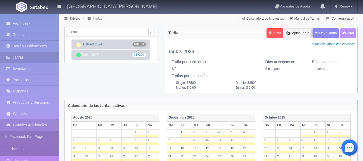
click at [346, 31] on button "Editar" at bounding box center [348, 33] width 16 height 10
type input "Tarifas 2026"
select select "0"
type input "1"
checkbox input "false"
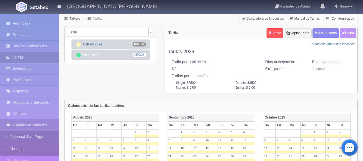
type input "8500"
type input "0.00"
checkbox input "true"
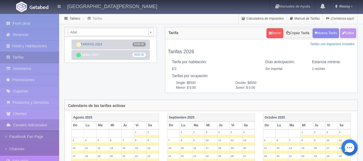
checkbox input "true"
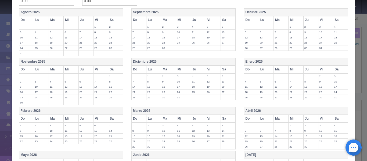
scroll to position [128, 0]
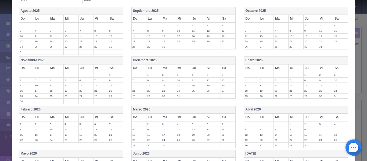
click at [295, 62] on th "Enero 2026" at bounding box center [296, 60] width 104 height 8
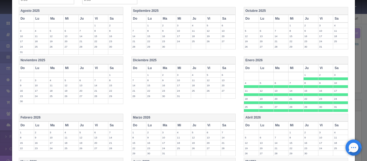
click at [293, 117] on th "Abril 2026" at bounding box center [296, 118] width 104 height 8
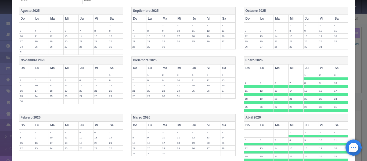
click at [209, 116] on th "Marzo 2026" at bounding box center [183, 118] width 104 height 8
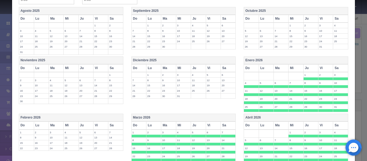
click at [111, 117] on th "Febrero 2026" at bounding box center [71, 118] width 104 height 8
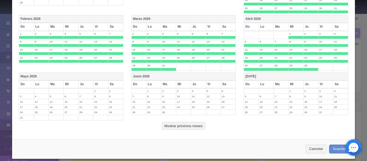
scroll to position [233, 0]
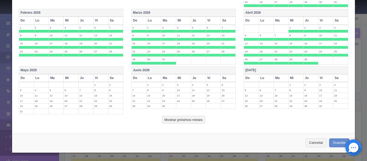
click at [70, 73] on th "Mayo 2026" at bounding box center [71, 71] width 104 height 8
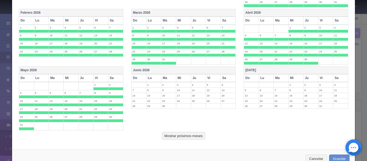
click at [189, 71] on th "Junio 2026" at bounding box center [183, 71] width 104 height 8
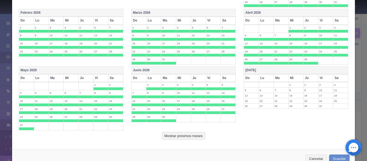
click at [310, 72] on th "[DATE]" at bounding box center [296, 71] width 104 height 8
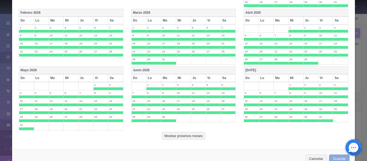
click at [333, 156] on button "Guardar" at bounding box center [339, 158] width 20 height 9
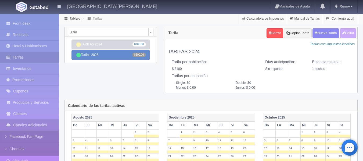
click at [129, 55] on link "Tarifas 2026 8500.00" at bounding box center [110, 55] width 78 height 10
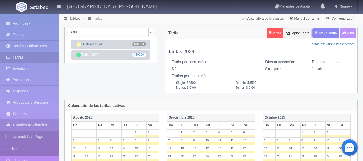
click at [348, 34] on button "Editar" at bounding box center [348, 33] width 16 height 10
type input "Tarifas 2026"
select select "0"
type input "1"
checkbox input "false"
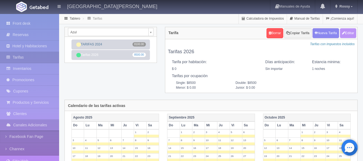
type input "8500"
type input "0.00"
checkbox input "true"
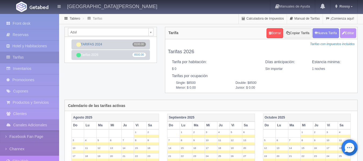
checkbox input "true"
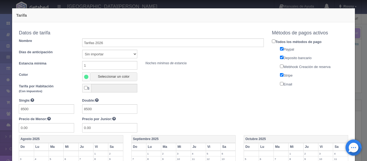
click at [87, 78] on span at bounding box center [86, 77] width 5 height 4
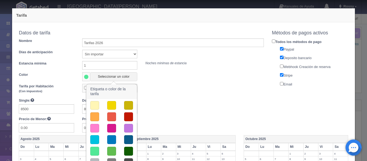
click at [112, 128] on button "button" at bounding box center [111, 128] width 9 height 9
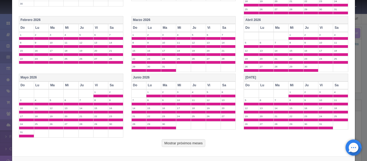
scroll to position [249, 0]
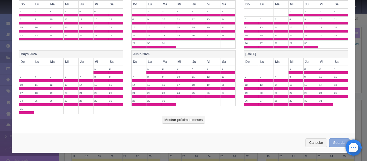
click at [331, 141] on button "Guardar" at bounding box center [339, 142] width 20 height 9
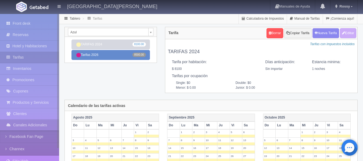
click at [108, 54] on link "Tarifas 2026 8500.00" at bounding box center [110, 55] width 78 height 10
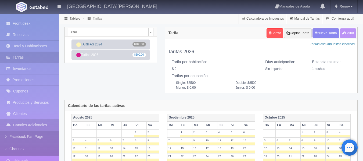
click at [345, 35] on button "Editar" at bounding box center [348, 33] width 16 height 10
type input "Tarifas 2026"
select select "0"
type input "1"
checkbox input "false"
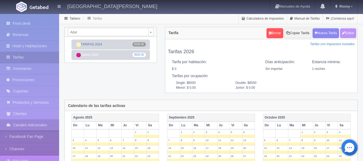
type input "8500"
type input "0.00"
checkbox input "true"
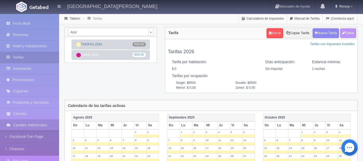
checkbox input "true"
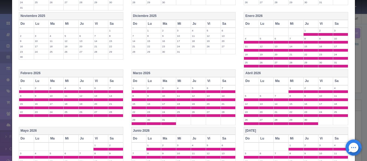
scroll to position [249, 0]
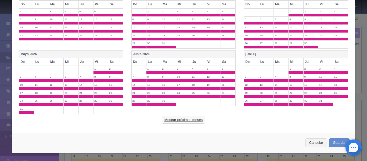
click at [175, 118] on button "Mostrar próximos meses" at bounding box center [183, 120] width 43 height 8
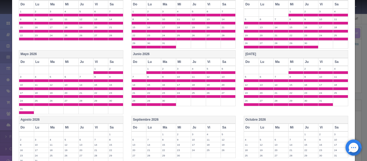
click at [114, 119] on th "Agosto 2026" at bounding box center [71, 120] width 104 height 8
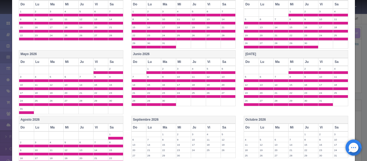
click at [187, 119] on th "Septiembre 2026" at bounding box center [183, 120] width 104 height 8
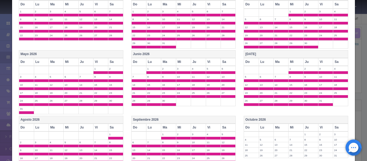
click at [271, 120] on th "Octubre 2026" at bounding box center [296, 120] width 104 height 8
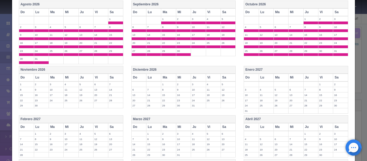
scroll to position [401, 0]
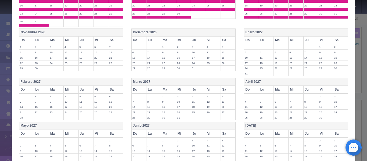
click at [156, 31] on th "Diciembre 2026" at bounding box center [183, 33] width 104 height 8
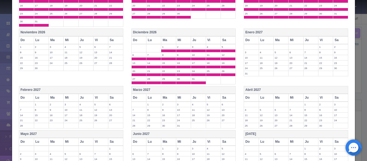
click at [109, 31] on th "Noviembre 2026" at bounding box center [71, 33] width 104 height 8
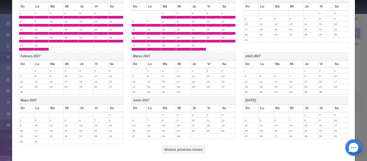
scroll to position [465, 0]
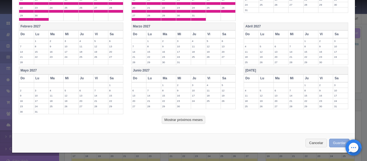
click at [333, 142] on button "Guardar" at bounding box center [339, 143] width 20 height 9
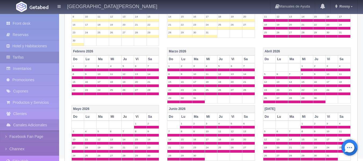
scroll to position [225, 0]
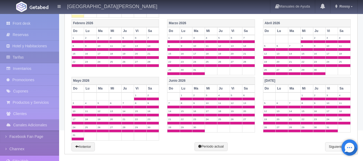
click at [332, 147] on link "Siguiente" at bounding box center [338, 146] width 26 height 9
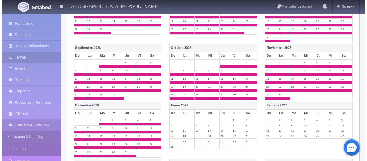
scroll to position [0, 0]
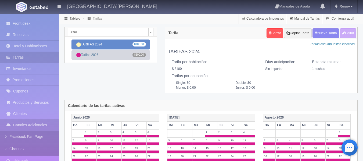
click at [113, 43] on link "TARIFAS 2024 8100.00" at bounding box center [110, 44] width 78 height 10
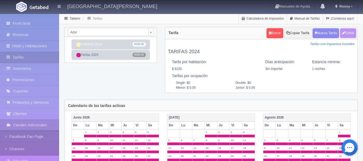
click at [347, 32] on button "Editar" at bounding box center [348, 33] width 16 height 10
type input "TARIFAS 2024"
select select "0"
type input "1"
checkbox input "true"
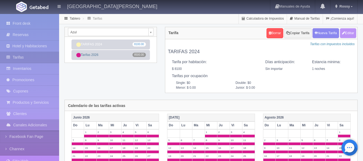
type input "8100.00"
checkbox input "true"
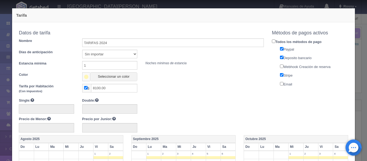
click at [88, 78] on span at bounding box center [86, 76] width 8 height 9
click at [84, 76] on span at bounding box center [86, 77] width 5 height 4
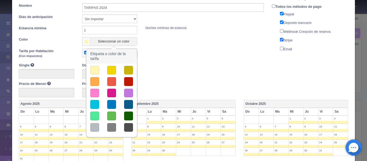
scroll to position [36, 0]
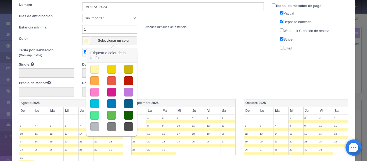
click at [111, 101] on button "button" at bounding box center [111, 103] width 9 height 9
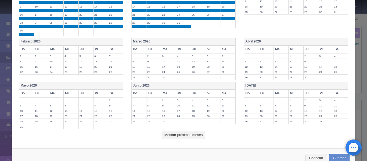
scroll to position [243, 0]
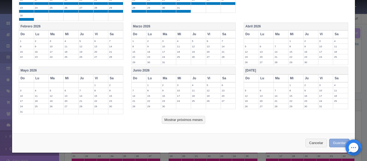
click at [336, 142] on button "Guardar" at bounding box center [339, 143] width 20 height 9
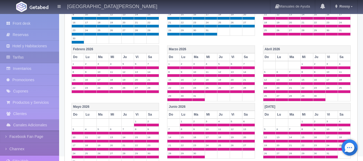
scroll to position [225, 0]
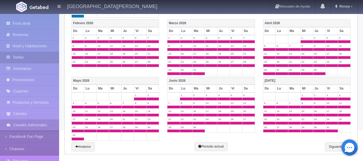
click at [329, 151] on div "[DATE] Do Lu Ma Mi Ju Vi Sa 1 2 3 4 5 6 7 8 9 10 11 12 13 14 15 16 17 18 19 20 …" at bounding box center [211, 20] width 292 height 268
click at [329, 146] on link "Siguiente" at bounding box center [338, 146] width 26 height 9
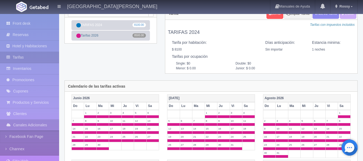
scroll to position [0, 0]
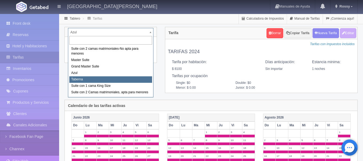
select select "1920"
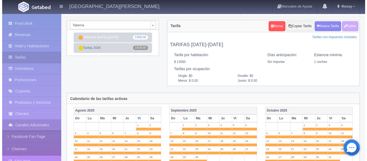
scroll to position [6, 0]
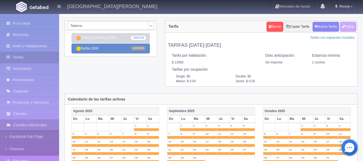
click at [100, 49] on link "Tarifas 2026 14230.00" at bounding box center [110, 48] width 78 height 10
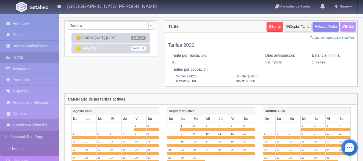
click at [348, 25] on button "Editar" at bounding box center [348, 27] width 16 height 10
type input "Tarifas 2026"
select select "0"
type input "1"
checkbox input "false"
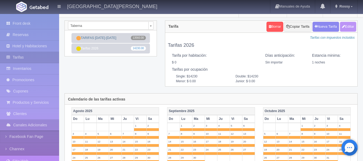
type input "14230"
type input "0.00"
checkbox input "true"
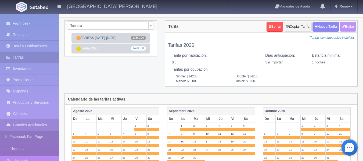
checkbox input "true"
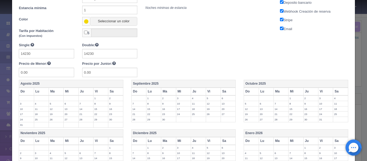
scroll to position [36, 0]
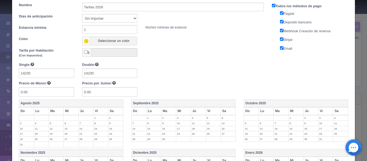
click at [85, 42] on span at bounding box center [86, 41] width 5 height 4
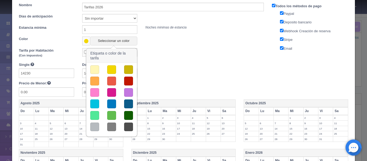
click at [85, 42] on span at bounding box center [86, 41] width 5 height 4
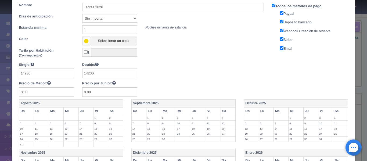
click at [85, 42] on span at bounding box center [86, 41] width 5 height 4
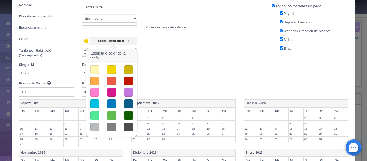
click at [214, 80] on div "Single: 14230 Double: 14230 Precio de Menor: 0.00 Precio por Junior: 0.00" at bounding box center [141, 79] width 253 height 35
click at [84, 42] on span at bounding box center [86, 41] width 5 height 4
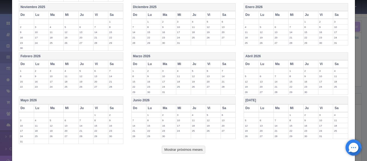
scroll to position [172, 0]
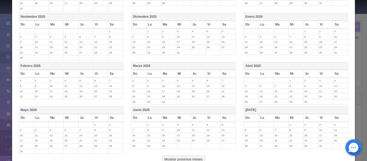
click at [275, 17] on th "Enero 2026" at bounding box center [296, 17] width 104 height 8
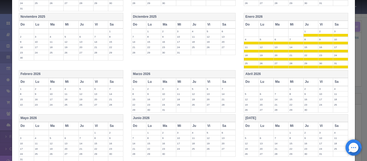
click at [280, 73] on th "Abril 2026" at bounding box center [296, 74] width 104 height 8
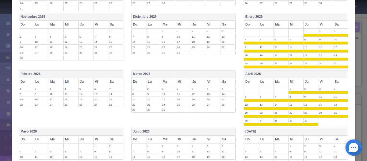
click at [218, 75] on th "Marzo 2026" at bounding box center [183, 74] width 104 height 8
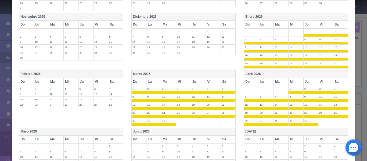
click at [109, 74] on th "Febrero 2026" at bounding box center [71, 74] width 104 height 8
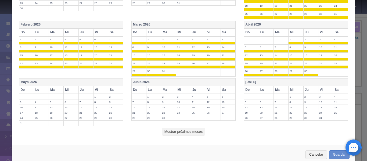
scroll to position [228, 0]
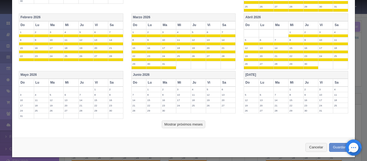
click at [281, 76] on th "[DATE]" at bounding box center [296, 75] width 104 height 8
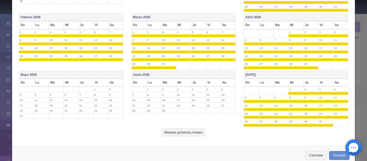
click at [199, 72] on th "Junio 2026" at bounding box center [183, 75] width 104 height 8
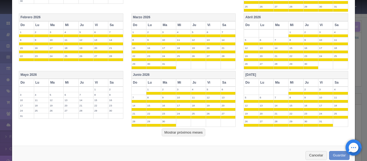
click at [109, 75] on th "Mayo 2026" at bounding box center [71, 75] width 104 height 8
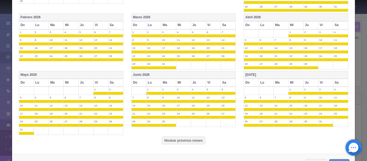
scroll to position [249, 0]
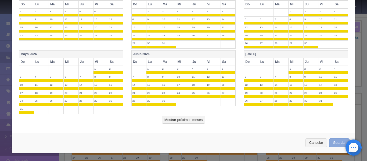
click at [331, 143] on button "Guardar" at bounding box center [339, 142] width 20 height 9
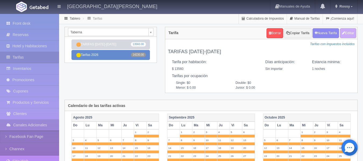
click at [113, 55] on link "Tarifas 2026 14230.00" at bounding box center [110, 55] width 78 height 10
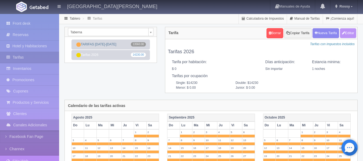
click at [347, 34] on button "Editar" at bounding box center [348, 33] width 16 height 10
type input "Tarifas 2026"
select select "0"
type input "1"
checkbox input "false"
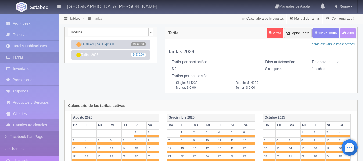
type input "14230"
type input "0.00"
checkbox input "true"
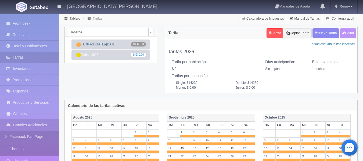
checkbox input "true"
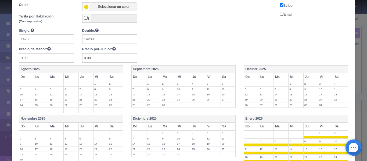
scroll to position [249, 0]
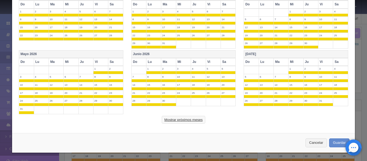
click at [189, 117] on button "Mostrar próximos meses" at bounding box center [183, 120] width 43 height 8
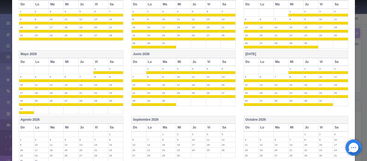
click at [108, 120] on th "Agosto 2026" at bounding box center [71, 120] width 104 height 8
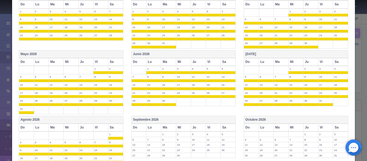
click at [183, 123] on th "Septiembre 2026" at bounding box center [183, 120] width 104 height 8
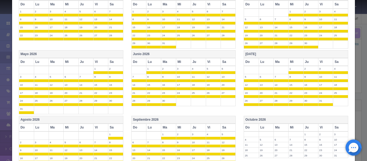
click at [286, 120] on th "Octubre 2026" at bounding box center [296, 120] width 104 height 8
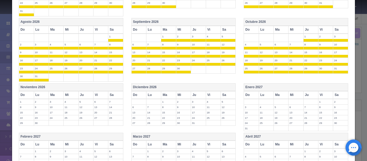
scroll to position [354, 0]
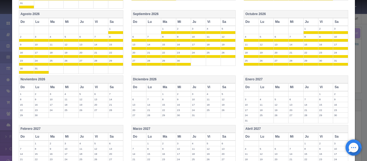
click at [308, 77] on th "Enero 2027" at bounding box center [296, 80] width 104 height 8
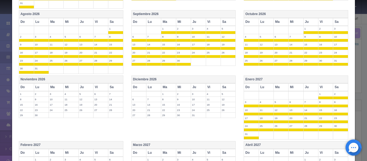
click at [308, 77] on th "Enero 2027" at bounding box center [296, 80] width 104 height 8
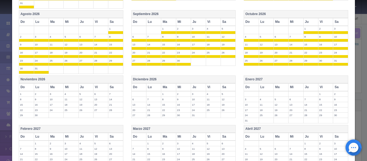
click at [217, 81] on th "Diciembre 2026" at bounding box center [183, 80] width 104 height 8
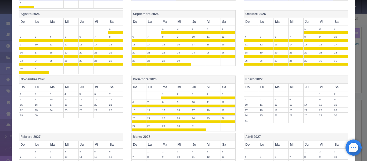
click at [114, 79] on th "Noviembre 2026" at bounding box center [71, 80] width 104 height 8
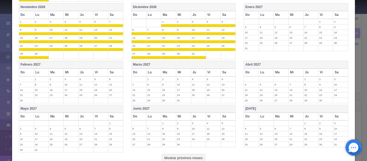
scroll to position [465, 0]
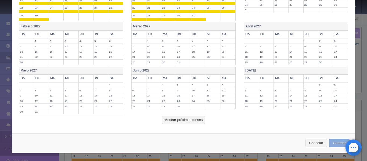
click at [335, 141] on button "Guardar" at bounding box center [339, 143] width 20 height 9
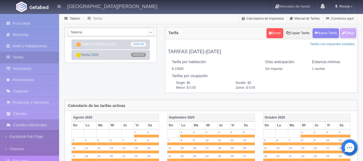
drag, startPoint x: 0, startPoint y: 0, endPoint x: 367, endPoint y: 37, distance: 368.4
click at [362, 37] on html "[GEOGRAPHIC_DATA][PERSON_NAME] Manuales de Ayuda Actualizaciones recientes [GEO…" at bounding box center [181, 80] width 363 height 161
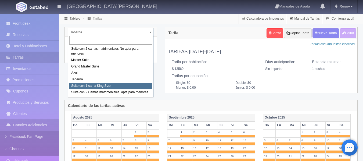
select select "1921"
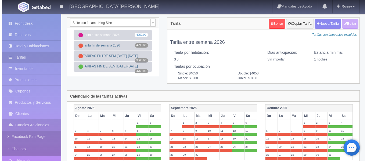
scroll to position [6, 0]
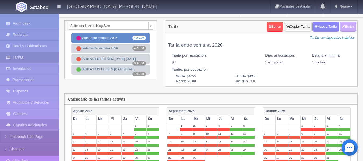
click at [102, 39] on link "Tarifa entre semana 2026 4050.00" at bounding box center [110, 38] width 78 height 10
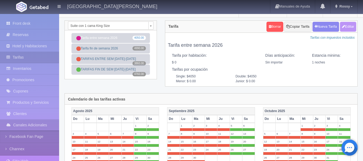
click at [350, 24] on button "Editar" at bounding box center [348, 27] width 16 height 10
type input "Tarifa entre semana 2026"
select select "0"
type input "1"
checkbox input "false"
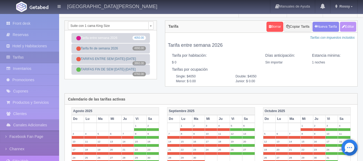
type input "4050"
type input "0.00"
checkbox input "true"
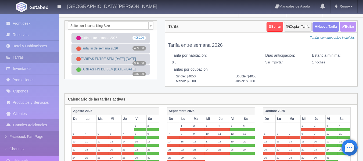
checkbox input "true"
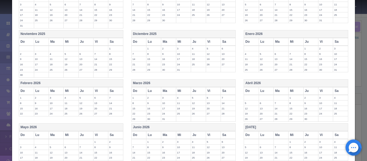
scroll to position [158, 0]
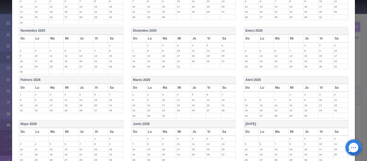
click at [290, 30] on th "Enero 2026" at bounding box center [296, 31] width 104 height 8
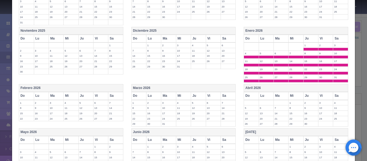
click at [293, 87] on th "Abril 2026" at bounding box center [296, 88] width 104 height 8
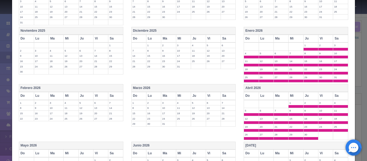
click at [207, 89] on th "Marzo 2026" at bounding box center [183, 88] width 104 height 8
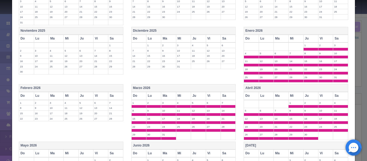
click at [104, 87] on th "Febrero 2026" at bounding box center [71, 88] width 104 height 8
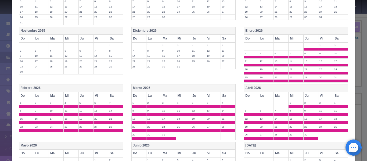
click at [104, 97] on th "Vi" at bounding box center [100, 96] width 15 height 8
click at [111, 96] on th "Sa" at bounding box center [115, 96] width 15 height 8
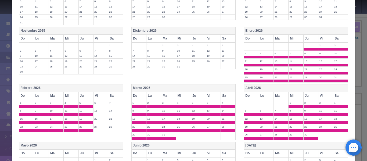
click at [215, 93] on th "Vi" at bounding box center [213, 96] width 15 height 8
click at [224, 94] on th "Sa" at bounding box center [227, 96] width 15 height 8
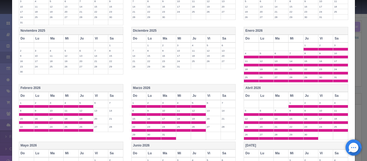
click at [338, 95] on th "Sa" at bounding box center [340, 96] width 15 height 8
click at [326, 96] on th "Vi" at bounding box center [325, 96] width 15 height 8
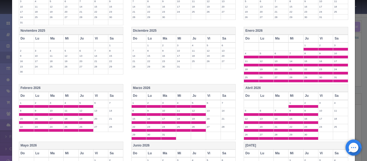
click at [335, 38] on th "Sa" at bounding box center [340, 39] width 15 height 8
click at [322, 38] on th "Vi" at bounding box center [325, 39] width 15 height 8
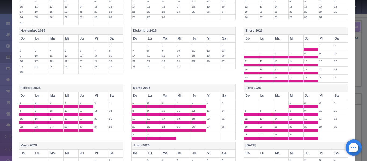
scroll to position [233, 0]
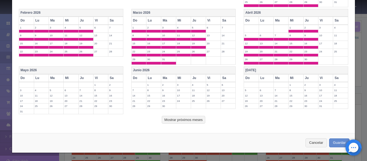
click at [81, 67] on th "Mayo 2026" at bounding box center [71, 71] width 104 height 8
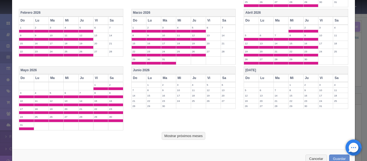
click at [102, 76] on th "Vi" at bounding box center [100, 78] width 15 height 8
click at [114, 77] on th "Sa" at bounding box center [115, 78] width 15 height 8
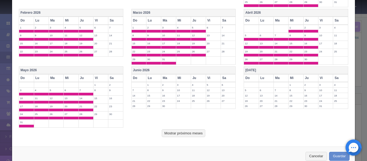
click at [202, 68] on th "Junio 2026" at bounding box center [183, 71] width 104 height 8
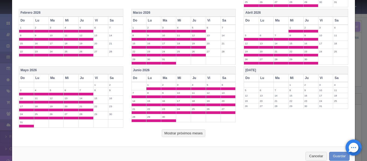
click at [212, 76] on th "Vi" at bounding box center [213, 78] width 15 height 8
click at [230, 77] on th "Sa" at bounding box center [227, 78] width 15 height 8
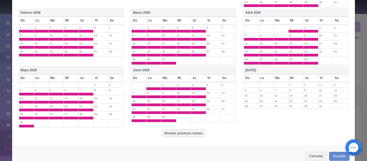
click at [282, 69] on th "[DATE]" at bounding box center [296, 71] width 104 height 8
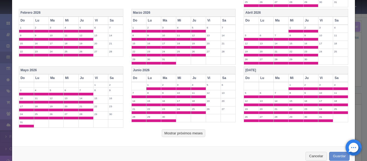
click at [320, 80] on th "Vi" at bounding box center [325, 78] width 15 height 8
click at [339, 78] on th "Sa" at bounding box center [340, 78] width 15 height 8
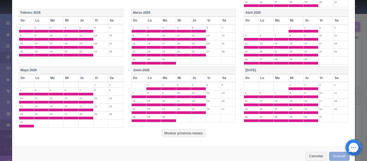
click at [335, 157] on button "Guardar" at bounding box center [339, 156] width 20 height 9
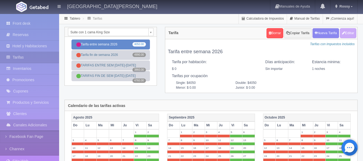
click at [123, 41] on link "Tarifa entre semana 2026 4050.00" at bounding box center [110, 44] width 78 height 10
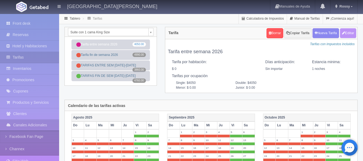
click at [347, 35] on button "Editar" at bounding box center [348, 33] width 16 height 10
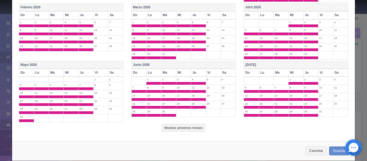
scroll to position [246, 0]
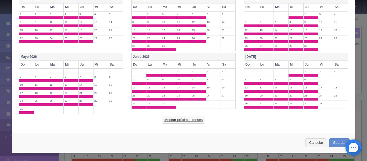
click at [186, 120] on button "Mostrar próximos meses" at bounding box center [183, 120] width 43 height 8
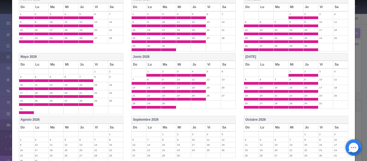
click at [106, 121] on th "Agosto 2026" at bounding box center [71, 120] width 104 height 8
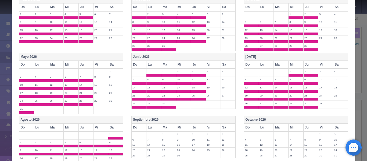
click at [100, 129] on th "Vi" at bounding box center [100, 128] width 15 height 8
click at [114, 128] on th "Sa" at bounding box center [115, 128] width 15 height 8
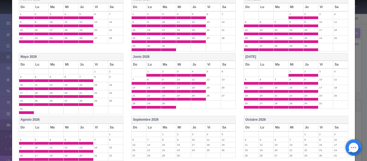
click at [192, 118] on th "Septiembre 2026" at bounding box center [183, 120] width 104 height 8
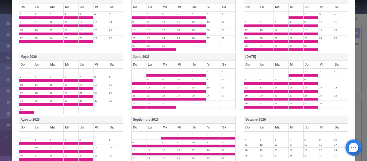
click at [215, 126] on th "Vi" at bounding box center [213, 128] width 15 height 8
click at [226, 126] on th "Sa" at bounding box center [227, 128] width 15 height 8
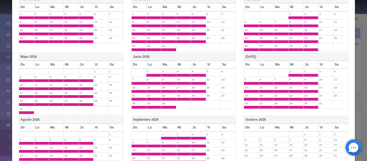
click at [280, 119] on th "Octubre 2026" at bounding box center [296, 120] width 104 height 8
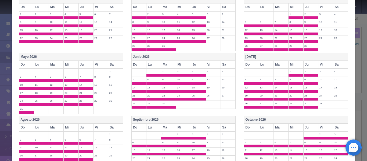
drag, startPoint x: 322, startPoint y: 129, endPoint x: 339, endPoint y: 128, distance: 17.2
click at [339, 128] on tr "Do Lu Ma Mi Ju Vi Sa" at bounding box center [296, 128] width 104 height 8
click at [339, 128] on th "Sa" at bounding box center [340, 128] width 15 height 8
click at [323, 127] on th "Vi" at bounding box center [325, 128] width 15 height 8
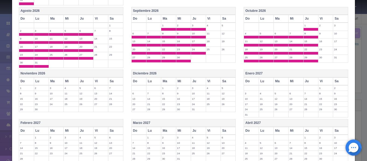
scroll to position [368, 0]
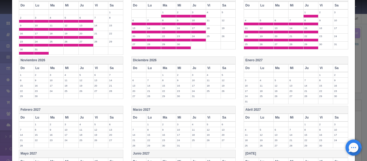
click at [193, 57] on th "Diciembre 2026" at bounding box center [183, 61] width 104 height 8
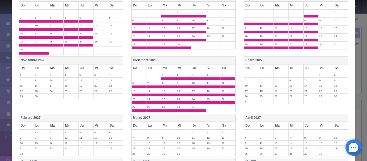
click at [210, 66] on th "Vi" at bounding box center [213, 68] width 15 height 8
click at [227, 67] on th "Sa" at bounding box center [227, 68] width 15 height 8
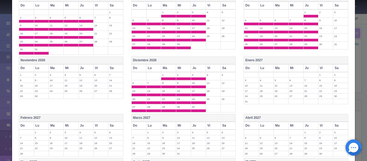
click at [92, 62] on th "Noviembre 2026" at bounding box center [71, 61] width 104 height 8
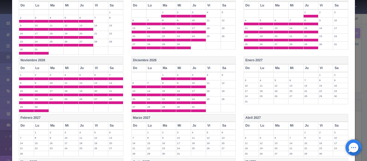
click at [100, 70] on th "Vi" at bounding box center [100, 68] width 15 height 8
click at [114, 68] on th "Sa" at bounding box center [115, 68] width 15 height 8
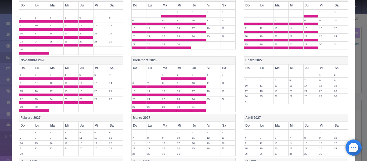
scroll to position [459, 0]
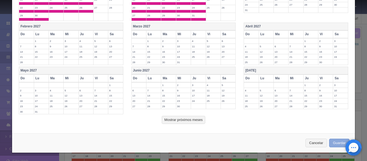
click at [334, 144] on button "Guardar" at bounding box center [339, 143] width 20 height 9
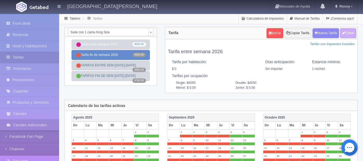
click at [112, 54] on link "Tarifa fin de semana 2026 4990.00" at bounding box center [110, 55] width 78 height 10
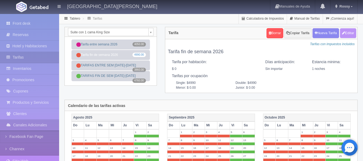
click at [350, 29] on button "Editar" at bounding box center [348, 33] width 16 height 10
type input "Tarifa fin de semana 2026"
select select "0"
type input "1"
checkbox input "false"
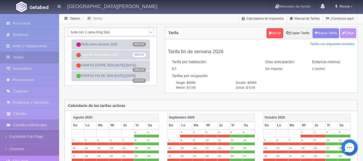
type input "4990"
type input "0.00"
checkbox input "true"
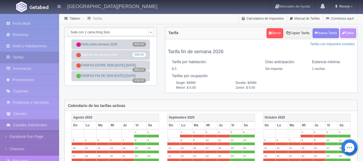
checkbox input "true"
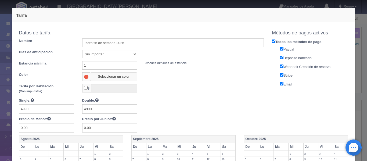
click at [108, 78] on button "Seleccionar un color" at bounding box center [113, 76] width 47 height 9
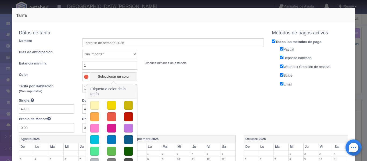
click at [95, 151] on button "button" at bounding box center [94, 151] width 9 height 9
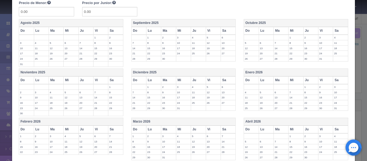
scroll to position [117, 0]
click at [319, 80] on th "Vi" at bounding box center [325, 79] width 15 height 8
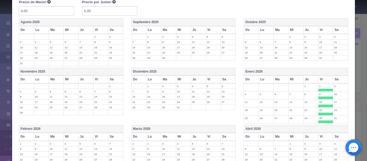
click at [335, 80] on th "Sa" at bounding box center [340, 79] width 15 height 8
click at [339, 140] on th "Sa" at bounding box center [340, 137] width 15 height 8
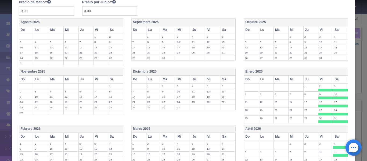
click at [321, 139] on th "Vi" at bounding box center [325, 137] width 15 height 8
click at [228, 135] on th "Sa" at bounding box center [227, 137] width 15 height 8
click at [211, 132] on th "Marzo 2026" at bounding box center [183, 129] width 104 height 8
click at [213, 135] on th "Vi" at bounding box center [213, 137] width 15 height 8
click at [223, 137] on th "Sa" at bounding box center [227, 137] width 15 height 8
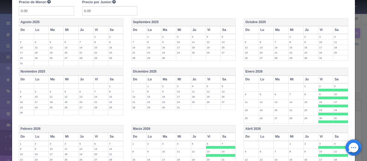
click at [108, 137] on th "Sa" at bounding box center [115, 137] width 15 height 8
click at [102, 136] on th "Vi" at bounding box center [100, 137] width 15 height 8
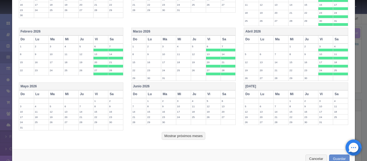
scroll to position [230, 0]
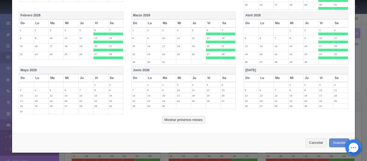
click at [341, 75] on th "Sa" at bounding box center [340, 78] width 15 height 8
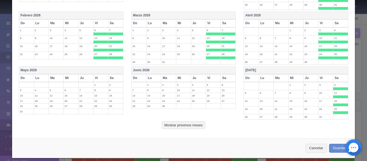
click at [322, 76] on th "Vi" at bounding box center [325, 78] width 15 height 8
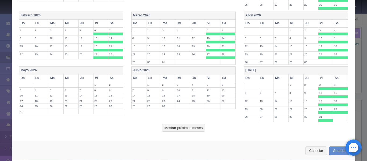
click at [227, 77] on th "Sa" at bounding box center [227, 78] width 15 height 8
click at [215, 77] on th "Vi" at bounding box center [213, 78] width 15 height 8
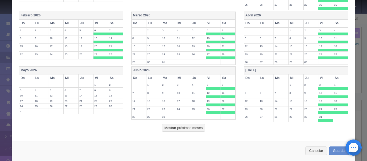
click at [119, 81] on th "Sa" at bounding box center [115, 78] width 15 height 8
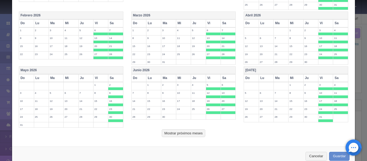
click at [94, 77] on th "Vi" at bounding box center [100, 78] width 15 height 8
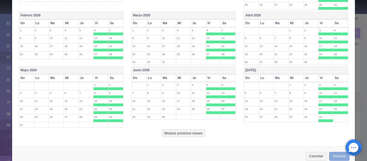
click at [338, 156] on button "Guardar" at bounding box center [339, 156] width 20 height 9
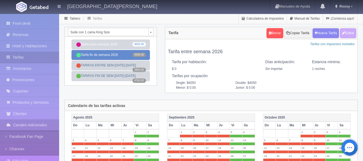
click at [127, 50] on link "Tarifa fin de semana 2026 4990.00" at bounding box center [110, 55] width 78 height 10
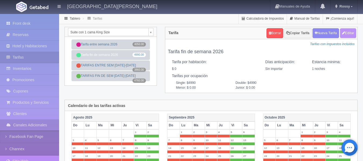
click at [349, 30] on button "Editar" at bounding box center [348, 33] width 16 height 10
type input "Tarifa fin de semana 2026"
select select "0"
type input "1"
checkbox input "false"
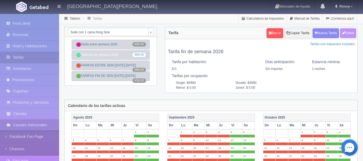
type input "4990"
type input "0.00"
checkbox input "true"
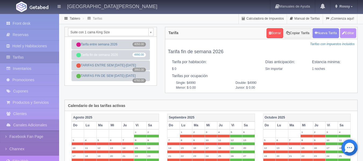
checkbox input "true"
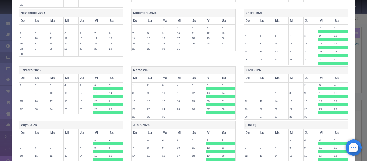
scroll to position [244, 0]
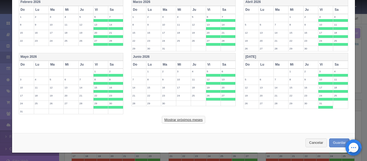
click at [182, 119] on button "Mostrar próximos meses" at bounding box center [183, 120] width 43 height 8
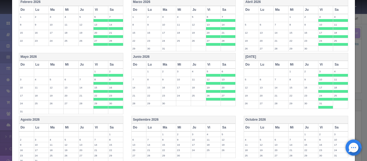
click at [114, 128] on th "Sa" at bounding box center [115, 128] width 15 height 8
click at [100, 126] on th "Vi" at bounding box center [100, 128] width 15 height 8
click at [209, 127] on th "Vi" at bounding box center [213, 128] width 15 height 8
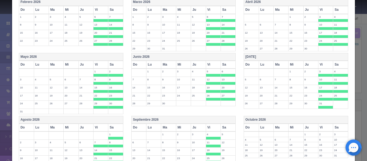
click at [231, 125] on th "Sa" at bounding box center [227, 128] width 15 height 8
click at [322, 129] on th "Vi" at bounding box center [325, 128] width 15 height 8
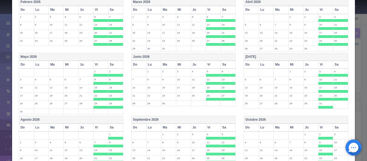
click at [333, 129] on th "Sa" at bounding box center [340, 128] width 15 height 8
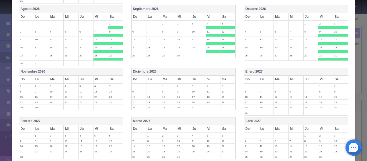
scroll to position [361, 0]
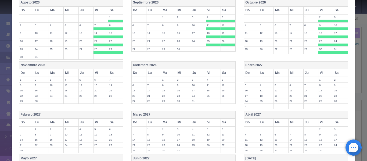
click at [230, 75] on th "Sa" at bounding box center [227, 73] width 15 height 8
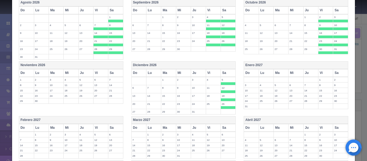
click at [217, 74] on th "Vi" at bounding box center [213, 73] width 15 height 8
click at [114, 72] on th "Sa" at bounding box center [115, 73] width 15 height 8
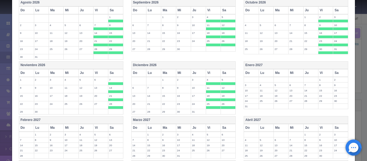
click at [99, 72] on th "Vi" at bounding box center [100, 73] width 15 height 8
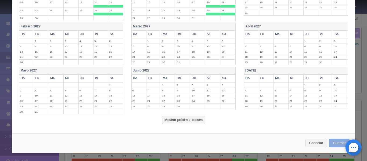
click at [330, 142] on button "Guardar" at bounding box center [339, 143] width 20 height 9
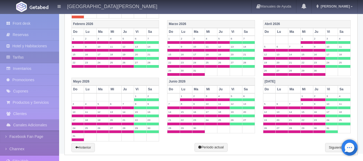
scroll to position [225, 0]
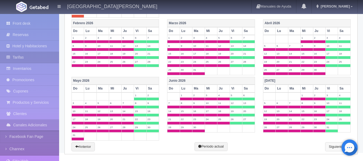
click at [333, 147] on link "Siguiente" at bounding box center [338, 146] width 26 height 9
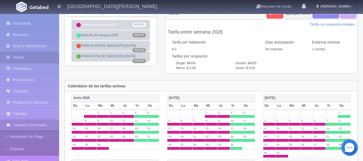
scroll to position [9, 0]
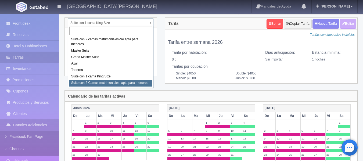
select select "1983"
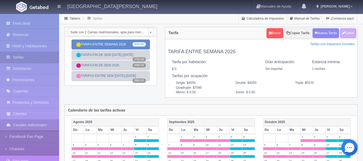
click at [120, 46] on link "TARIFA ENTRE SEMANA 2026 4050.00" at bounding box center [110, 44] width 78 height 10
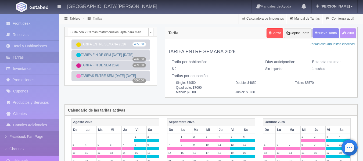
click at [356, 31] on button "Editar" at bounding box center [348, 33] width 16 height 10
type input "TARIFA ENTRE SEMANA 2026"
select select "0"
type input "1"
checkbox input "false"
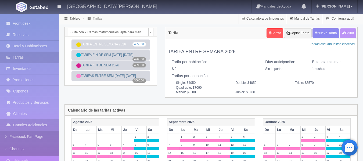
type input "4050"
type input "5570"
type input "7090"
type input "0.00"
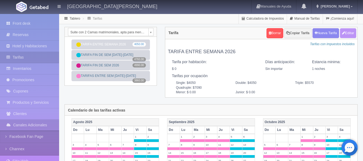
type input "0.00"
checkbox input "true"
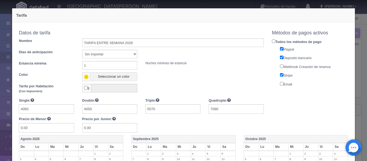
click at [128, 38] on div "Datos de tarifa" at bounding box center [141, 33] width 253 height 11
click at [138, 44] on input "TARIFA ENTRE SEMANA 2026" at bounding box center [173, 42] width 182 height 9
type input "Tarifa entre semana 2026"
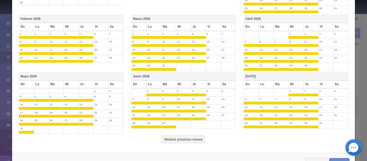
scroll to position [246, 0]
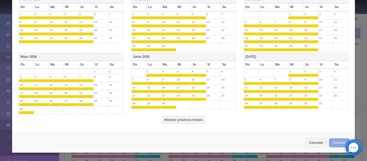
click at [341, 142] on button "Guardar" at bounding box center [339, 142] width 20 height 9
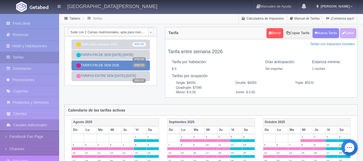
click at [117, 62] on link "TARIFA FIN DE SEM 2026 4990.00" at bounding box center [110, 65] width 78 height 10
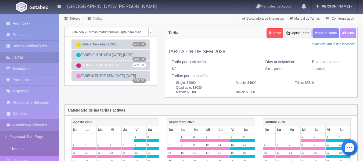
click at [348, 32] on button "Editar" at bounding box center [348, 33] width 16 height 10
type input "TARIFA FIN DE SEM 2026"
select select "0"
type input "1"
checkbox input "false"
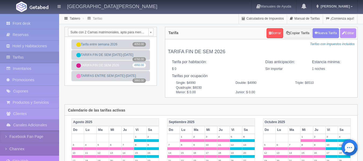
type input "4990"
type input "6510"
type input "8030"
type input "0.00"
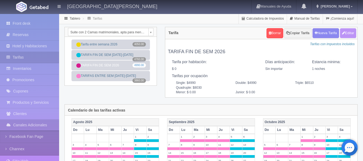
type input "0.00"
checkbox input "true"
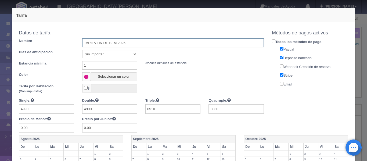
click at [136, 42] on input "TARIFA FIN DE SEM 2026" at bounding box center [173, 42] width 182 height 9
drag, startPoint x: 136, startPoint y: 42, endPoint x: 50, endPoint y: 48, distance: 85.3
click at [50, 48] on div "Datos de tarifa Nombre TARIFA FIN DE SEM 2026 Días de anticipación Sin importar…" at bounding box center [141, 54] width 245 height 53
click at [86, 43] on input "text" at bounding box center [173, 42] width 182 height 9
type input "Tarifa fin de semana 2026"
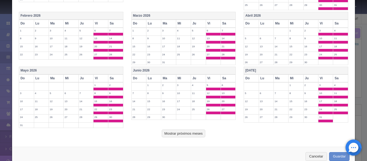
scroll to position [244, 0]
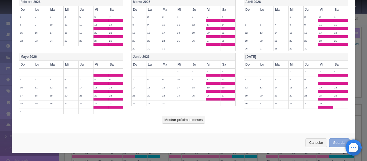
click at [336, 143] on button "Guardar" at bounding box center [339, 142] width 20 height 9
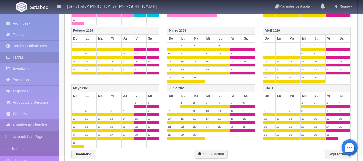
scroll to position [230, 0]
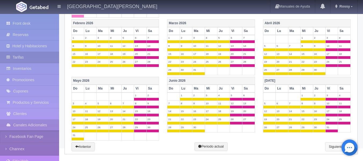
click at [336, 145] on link "Siguiente" at bounding box center [338, 146] width 26 height 9
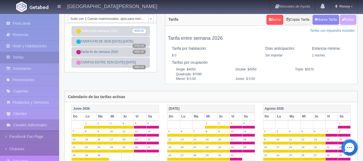
scroll to position [0, 0]
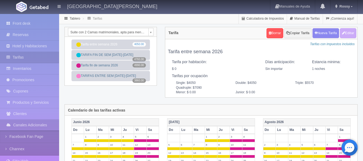
click at [124, 23] on div "Tablero Tarifas Calculadora de Impuestos Manual de Tarifas ¡Comienza aquí!" at bounding box center [211, 18] width 304 height 11
